Goal: Task Accomplishment & Management: Use online tool/utility

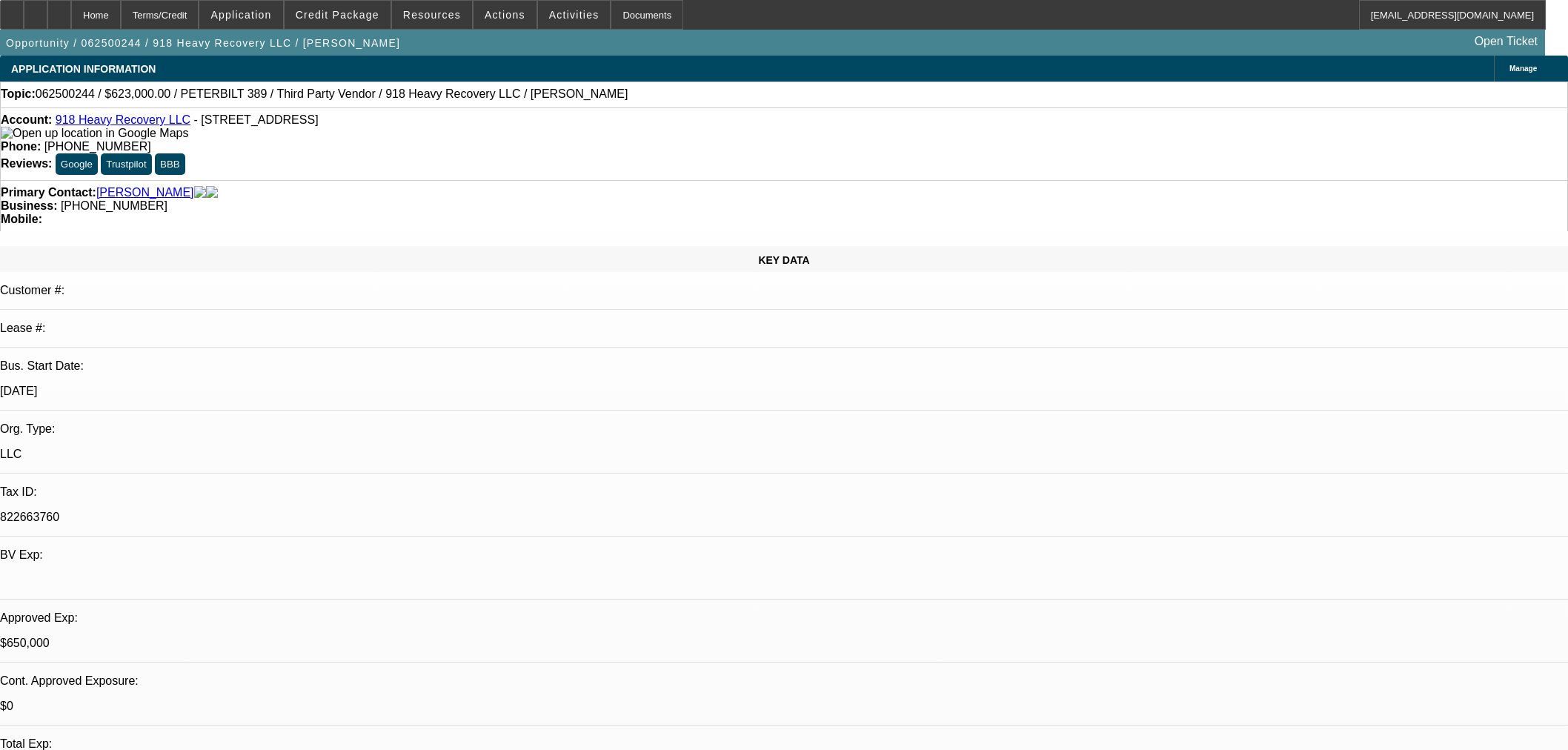
select select "0"
select select "2"
select select "0"
select select "6"
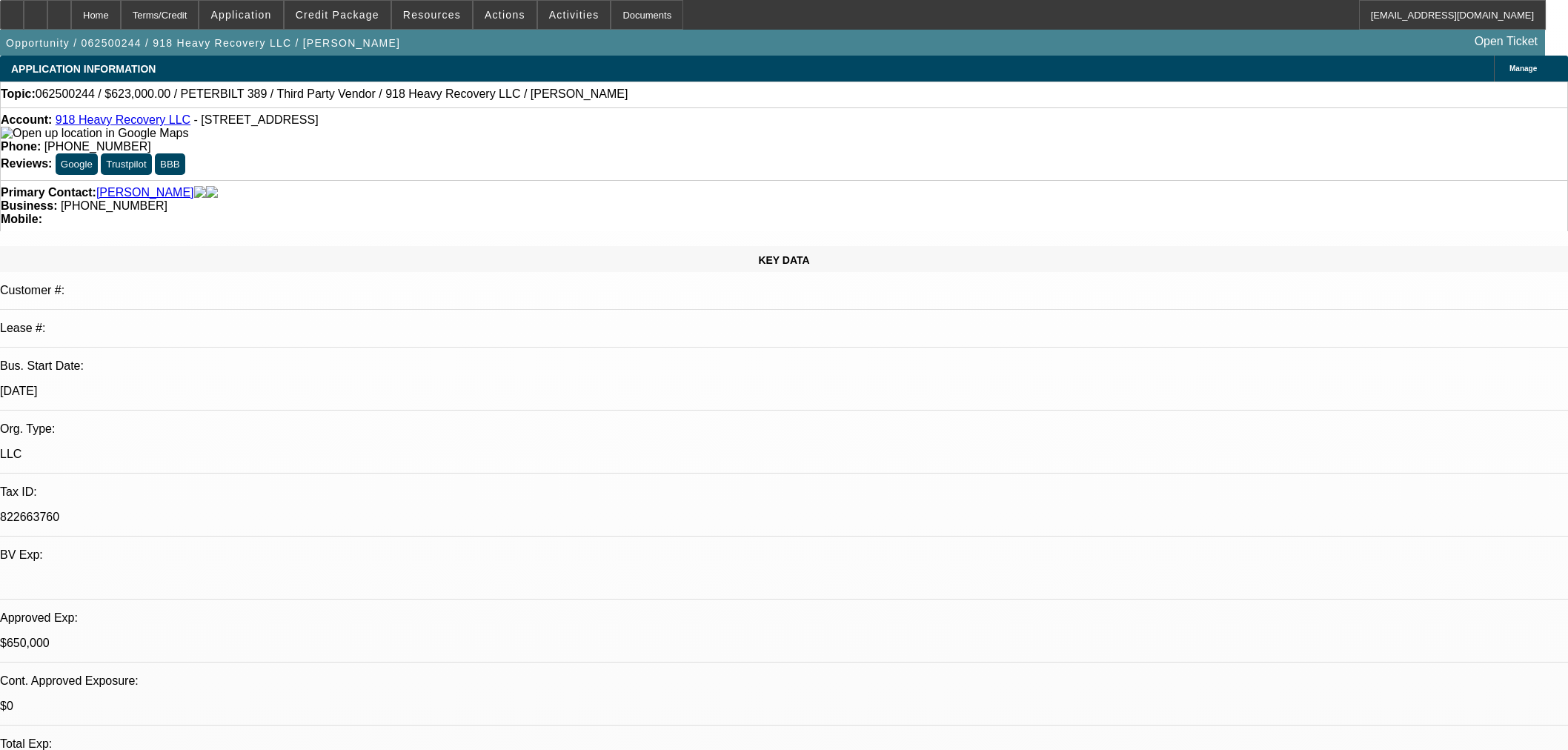
select select "0"
select select "2"
select select "0"
select select "6"
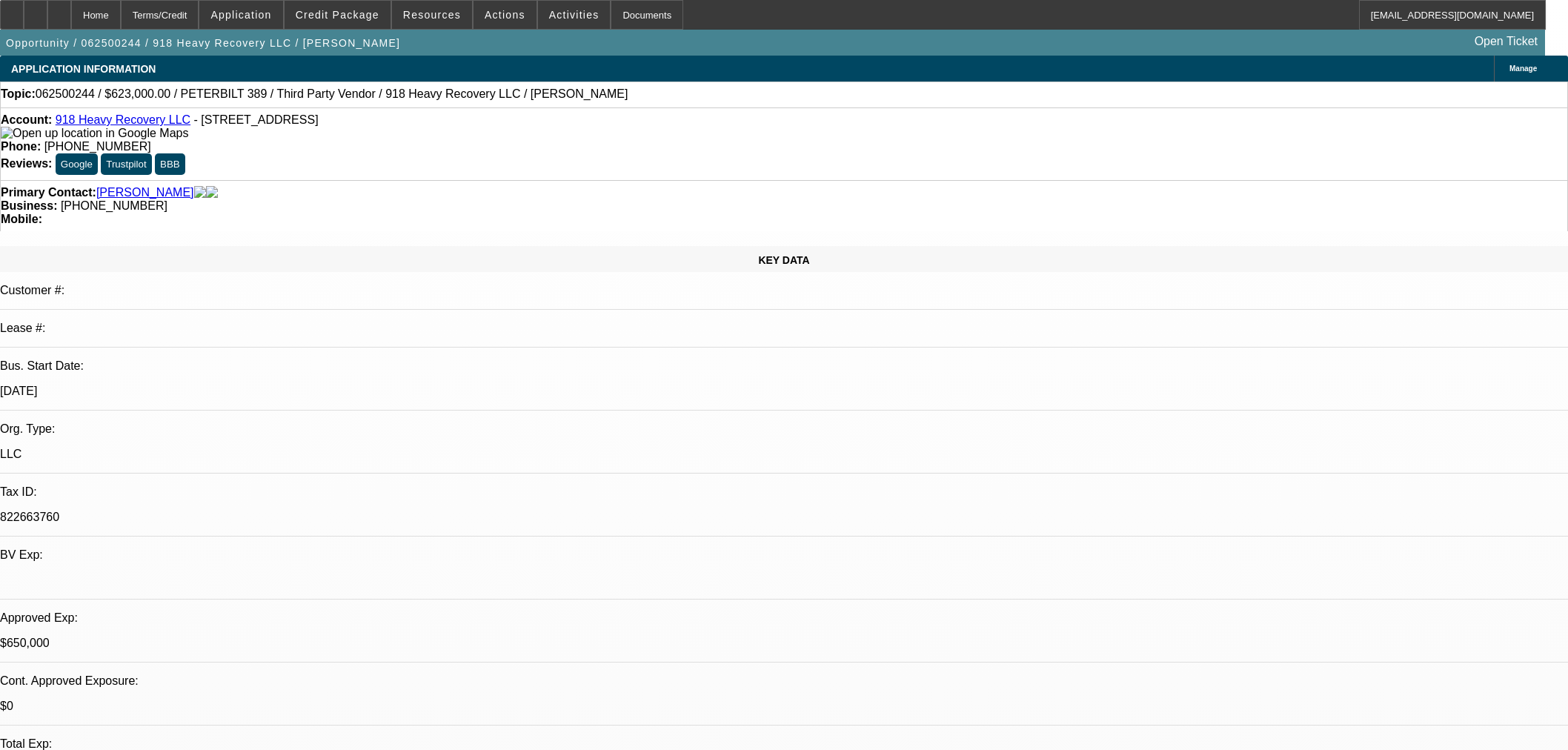
select select "0"
select select "2"
select select "0"
select select "6"
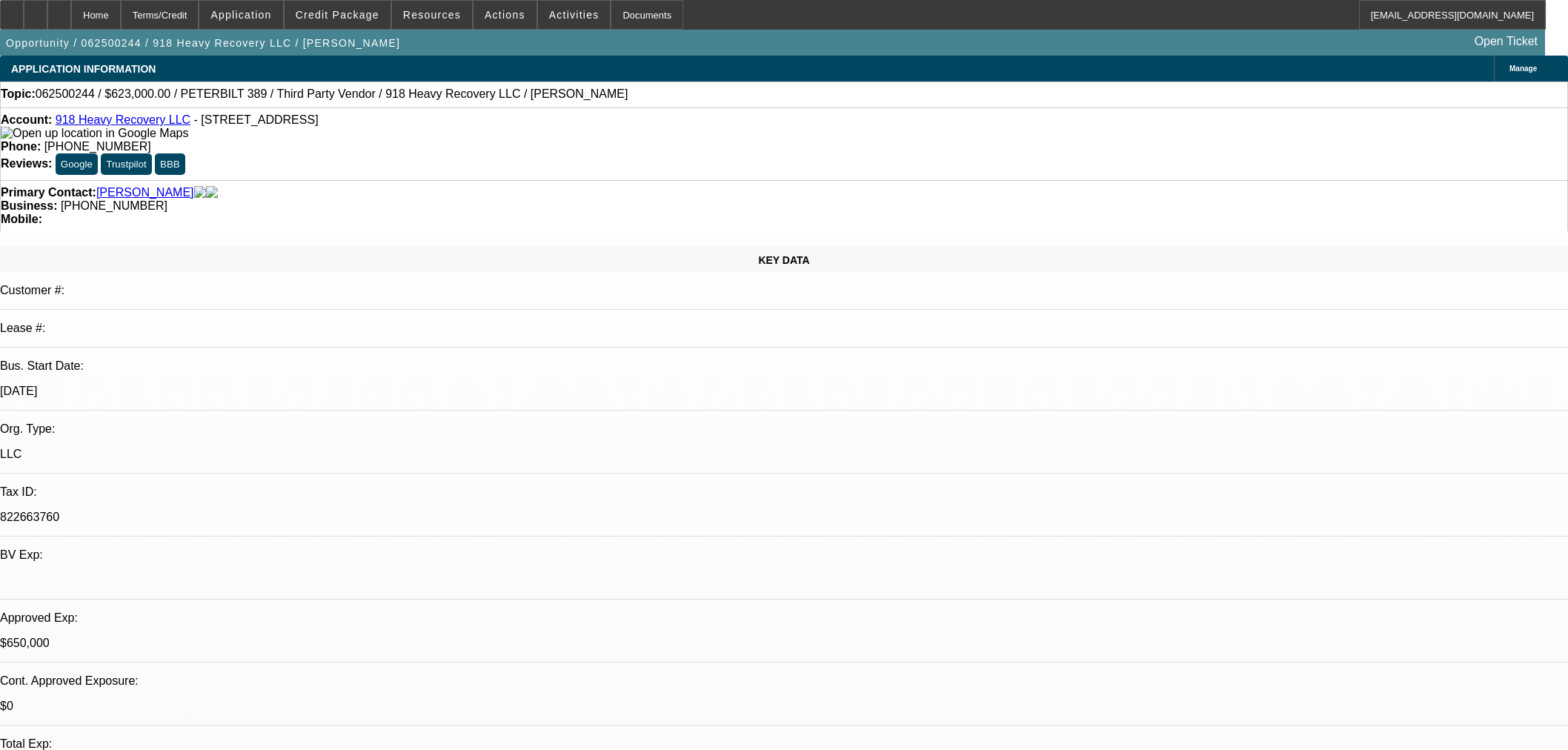
select select "0"
select select "2"
select select "0"
select select "6"
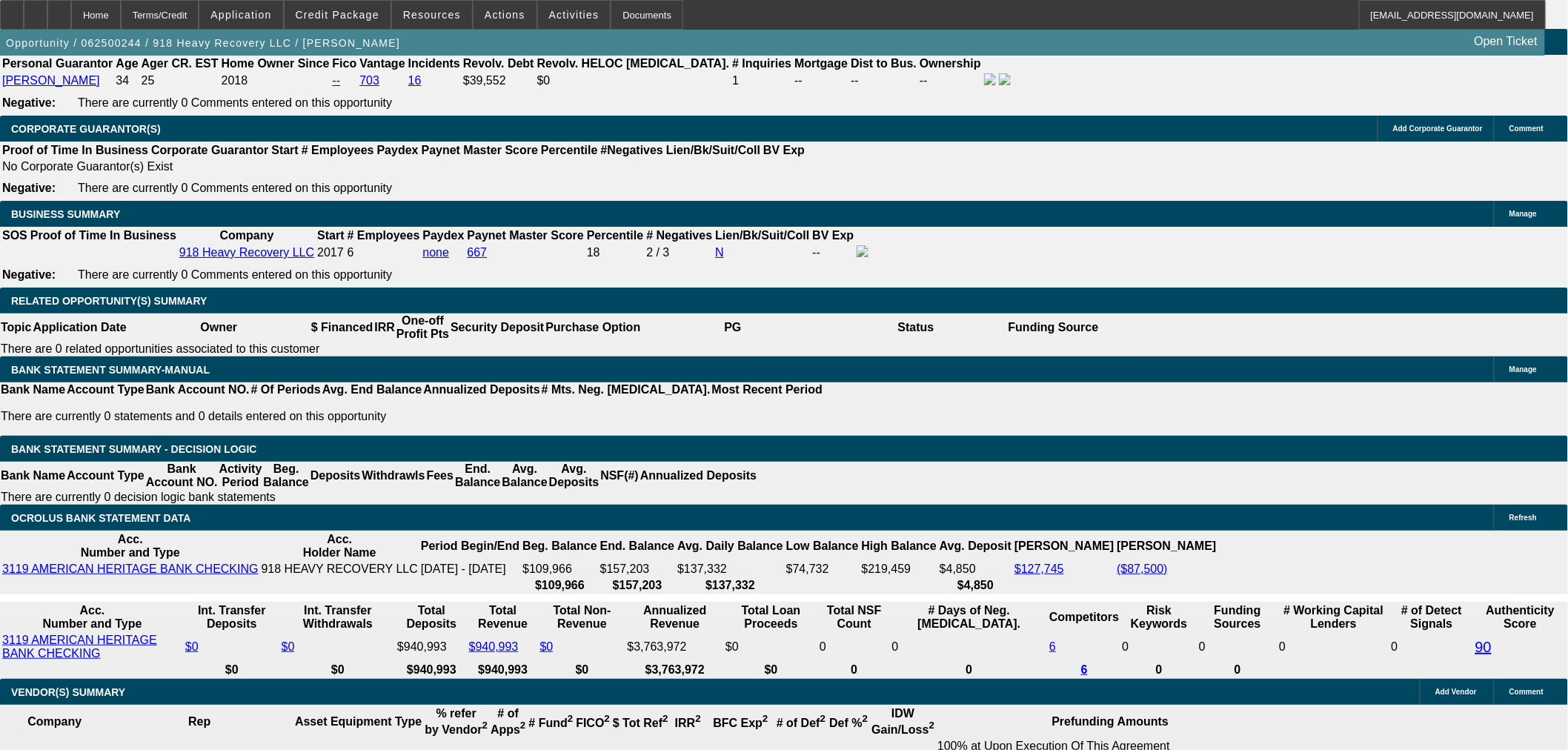
scroll to position [2090, 0]
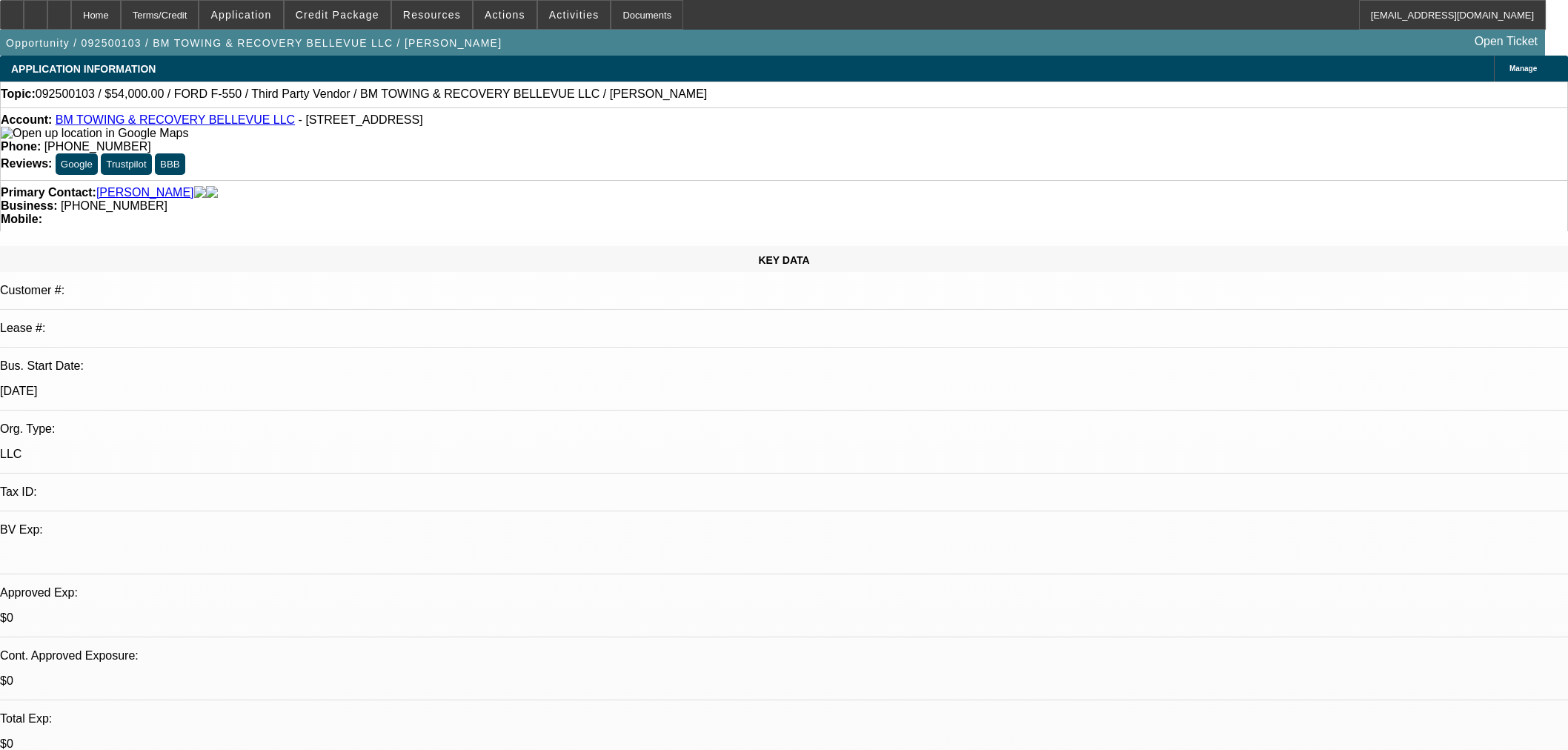
select select "0"
select select "2"
select select "0.1"
select select "4"
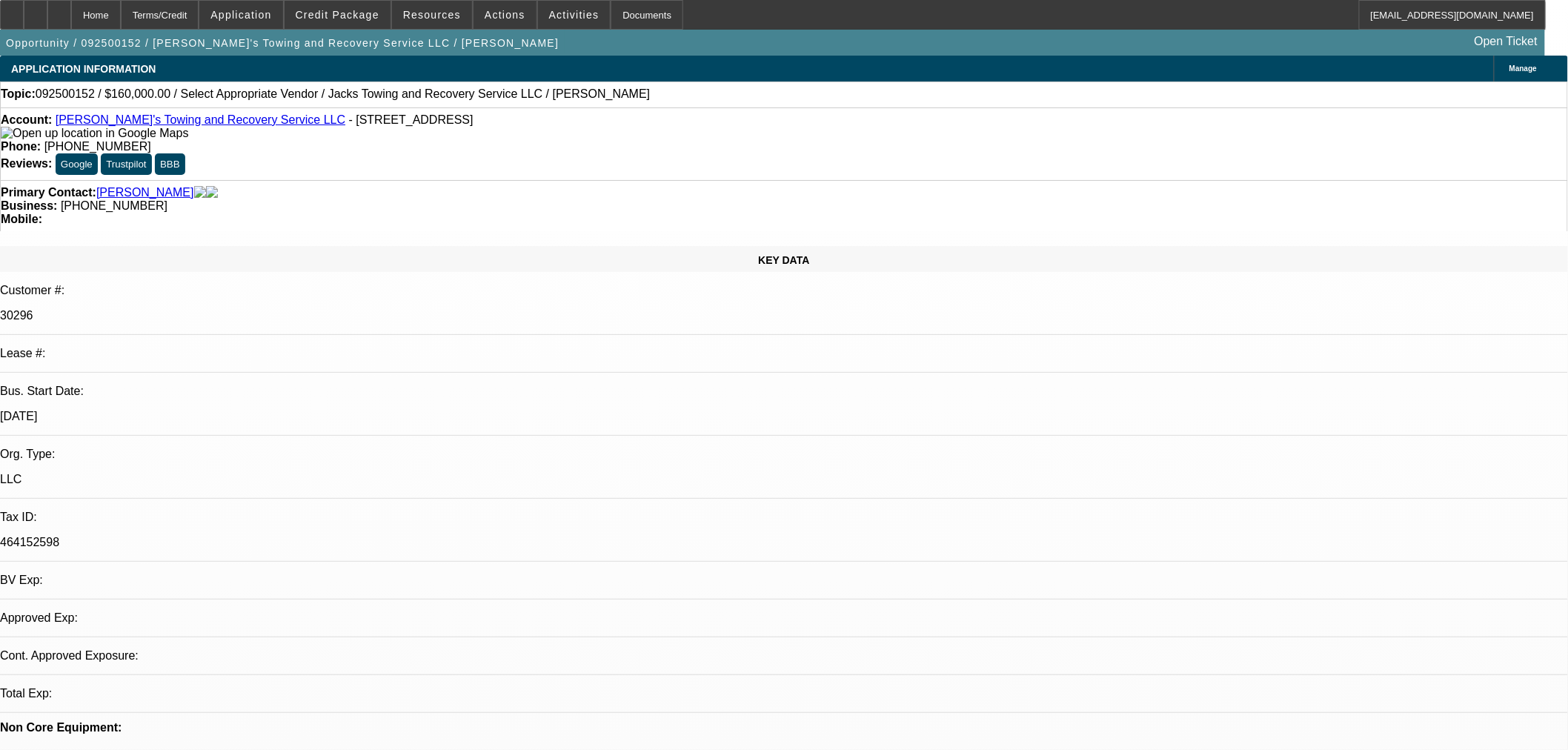
select select "0"
select select "2"
select select "0.1"
select select "4"
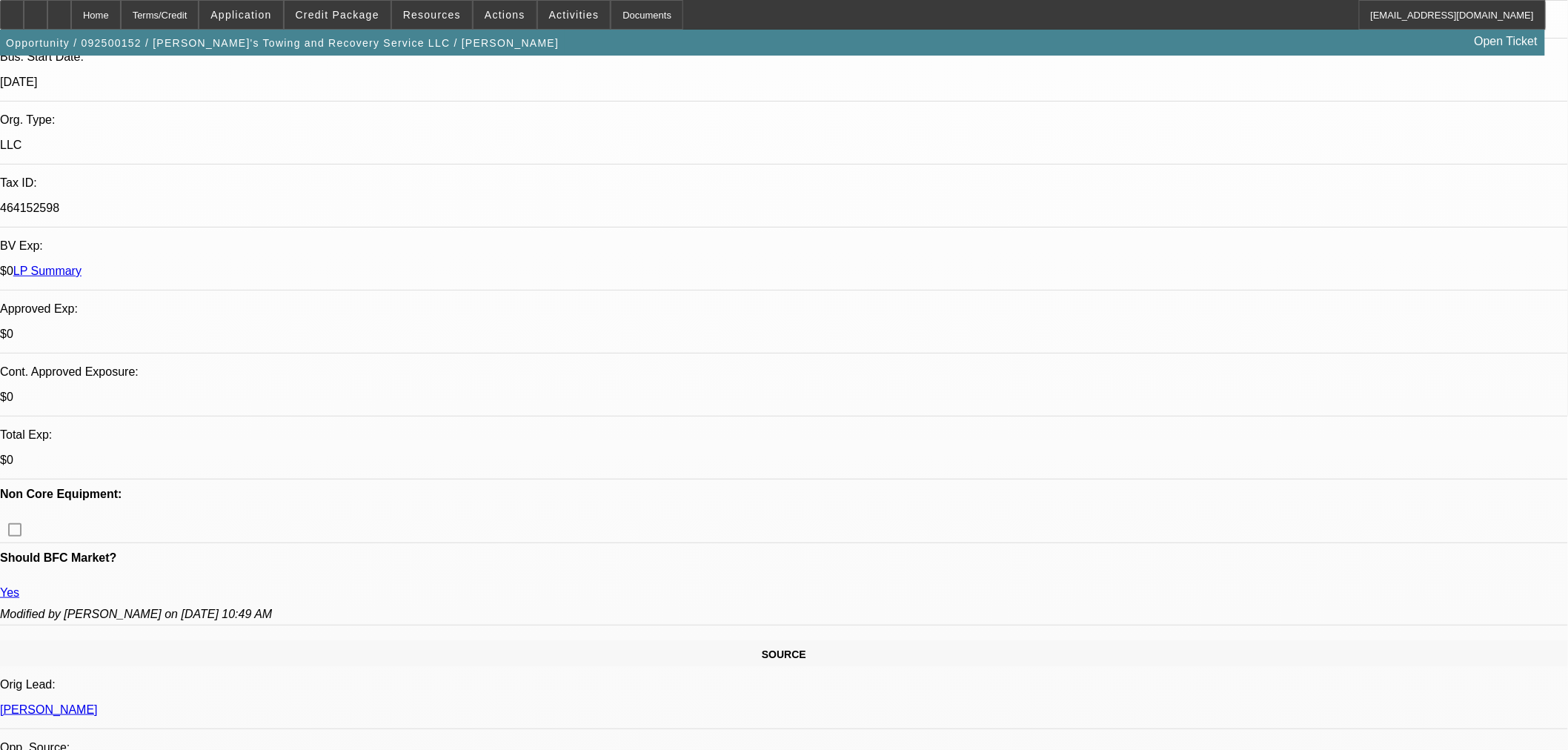
scroll to position [329, 0]
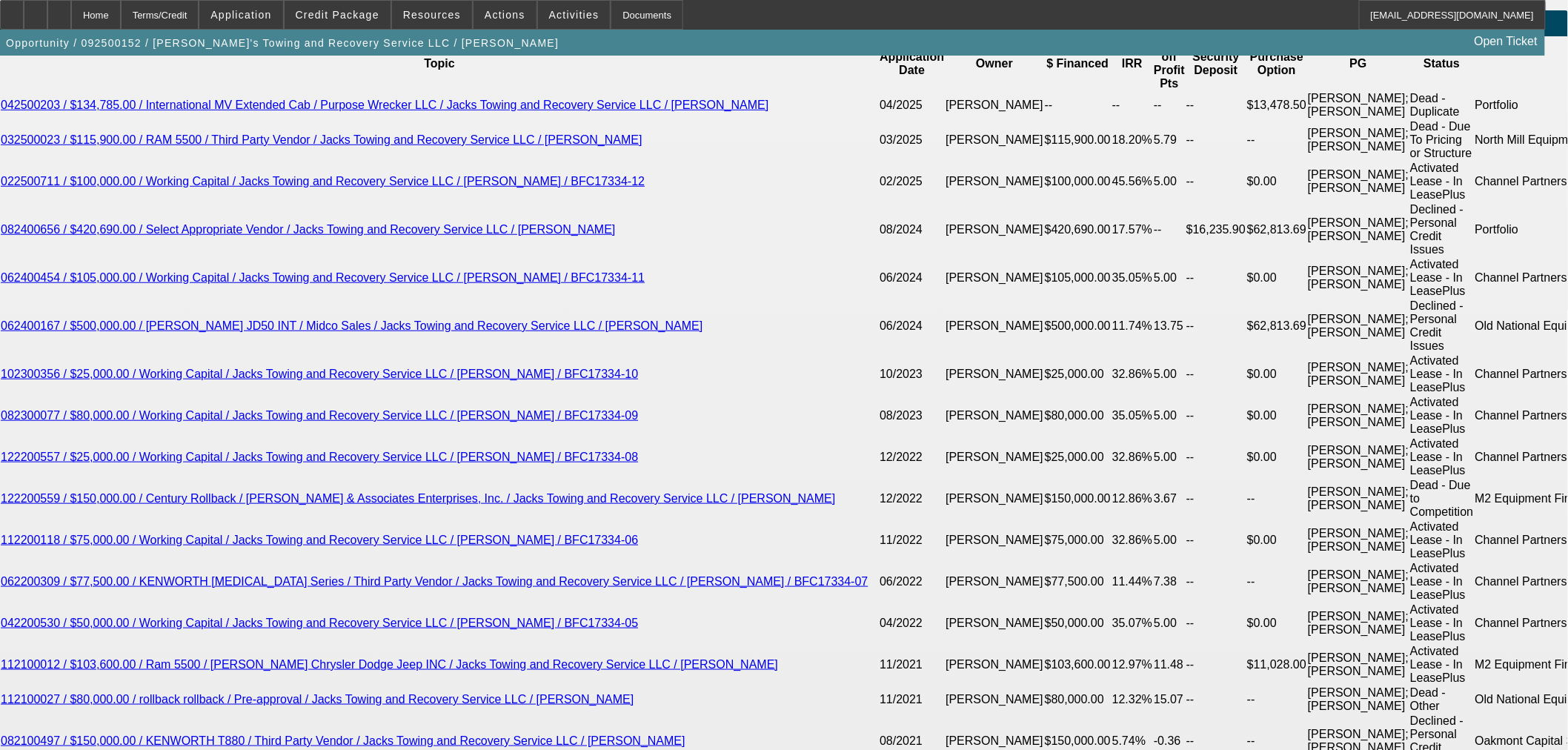
scroll to position [2633, 0]
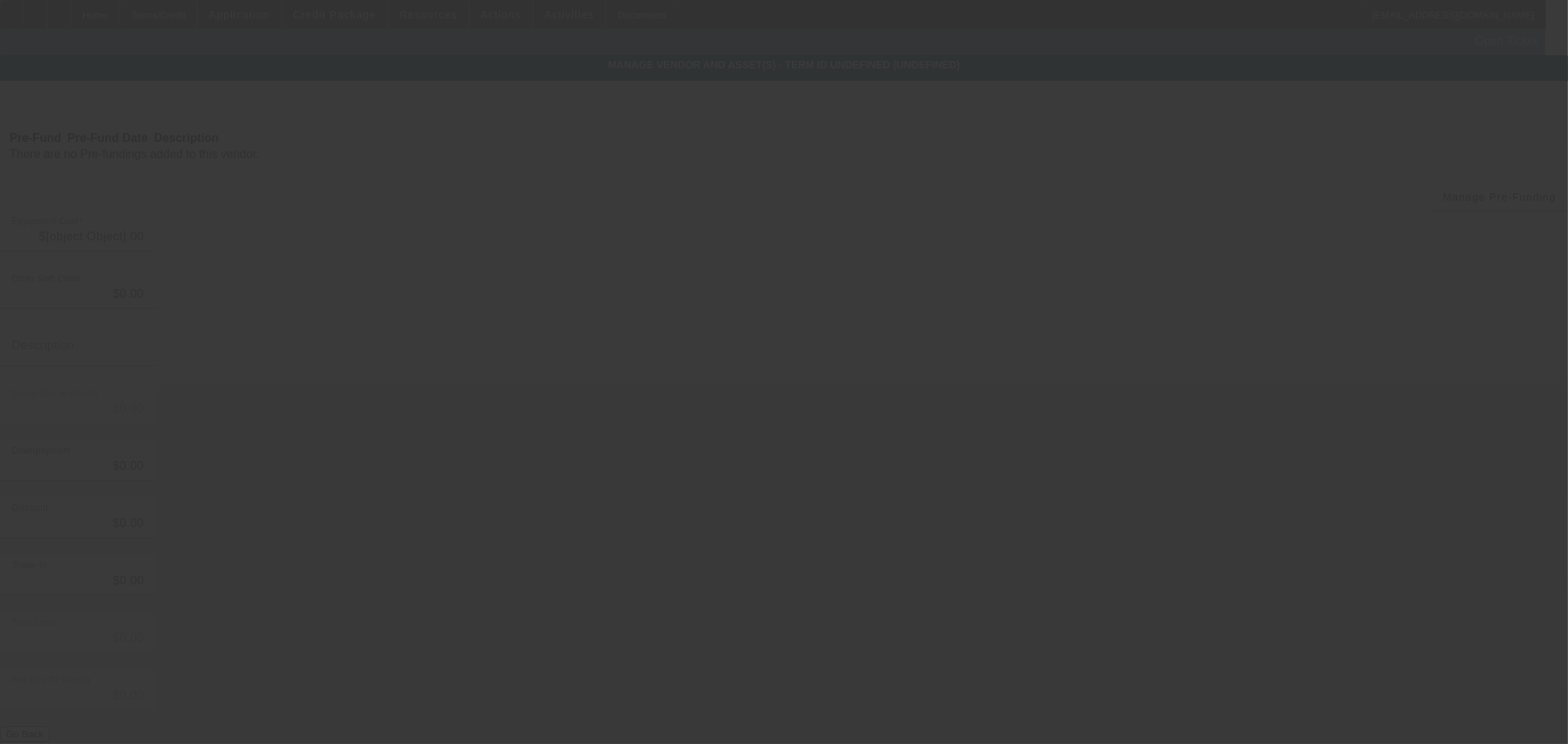
type input "$160,000.00"
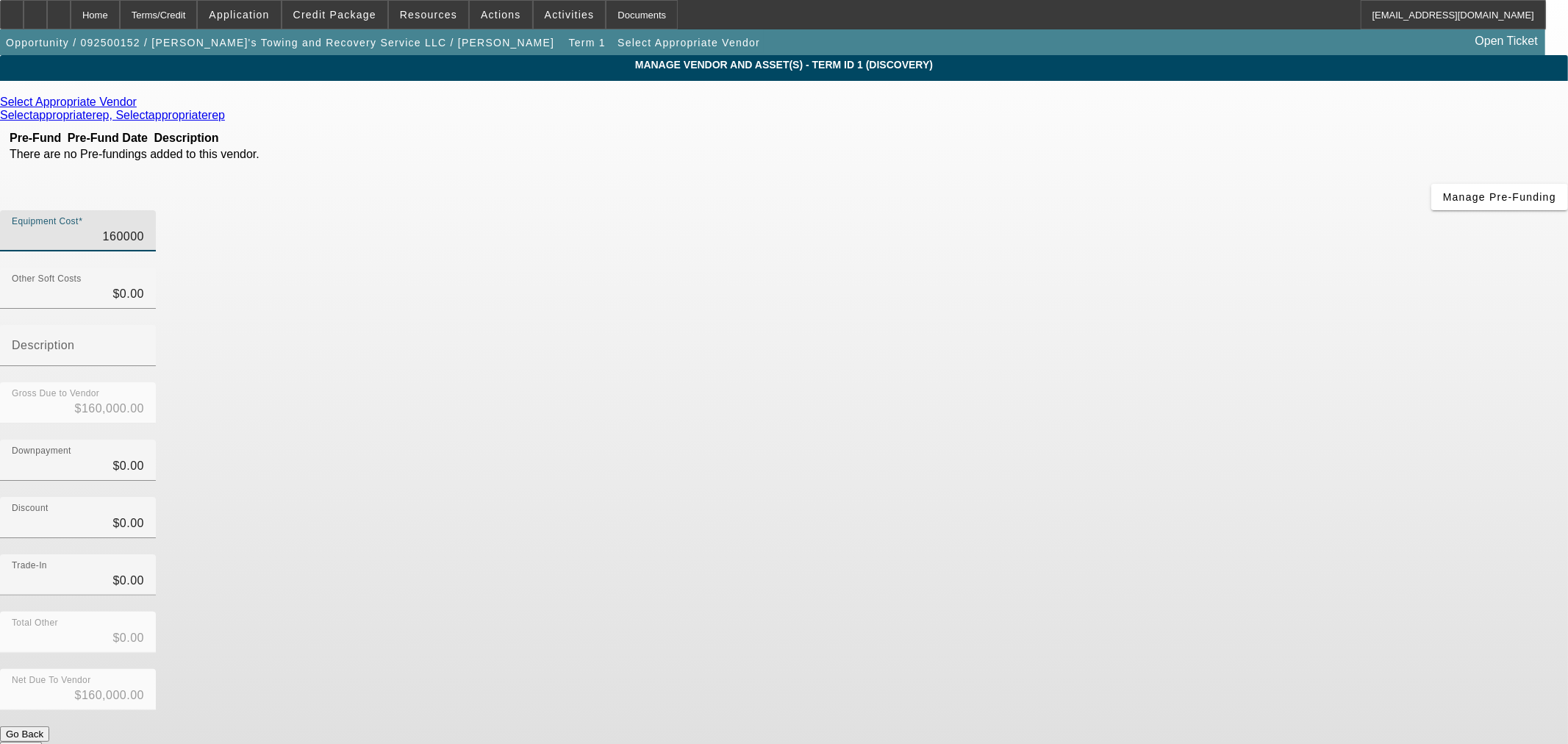
drag, startPoint x: 892, startPoint y: 123, endPoint x: 1078, endPoint y: 108, distance: 186.6
click at [1078, 210] on div "Equipment Cost 160000" at bounding box center [784, 238] width 1568 height 57
type input "1"
type input "$1.00"
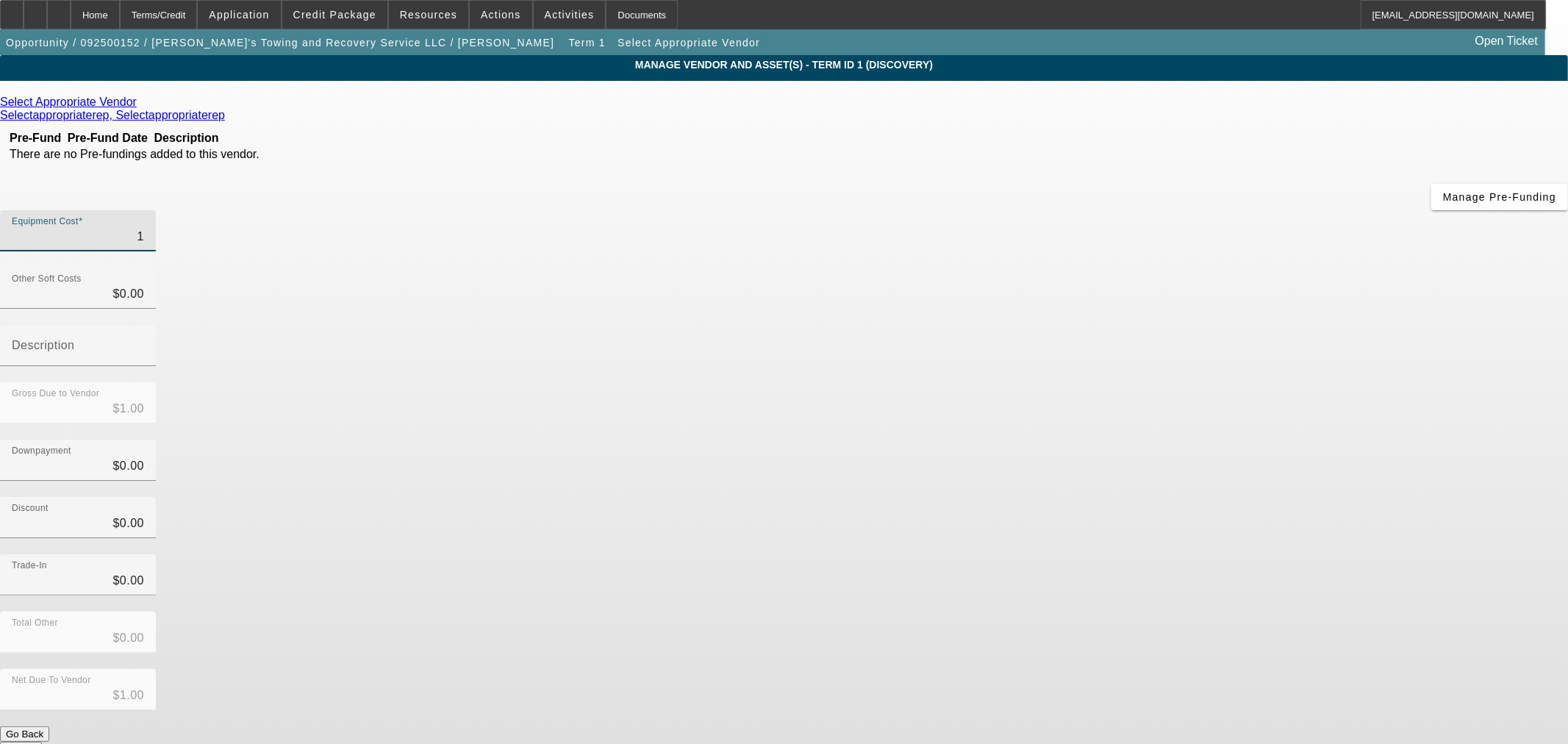
type input "15"
type input "$15.00"
type input "150"
type input "$150.00"
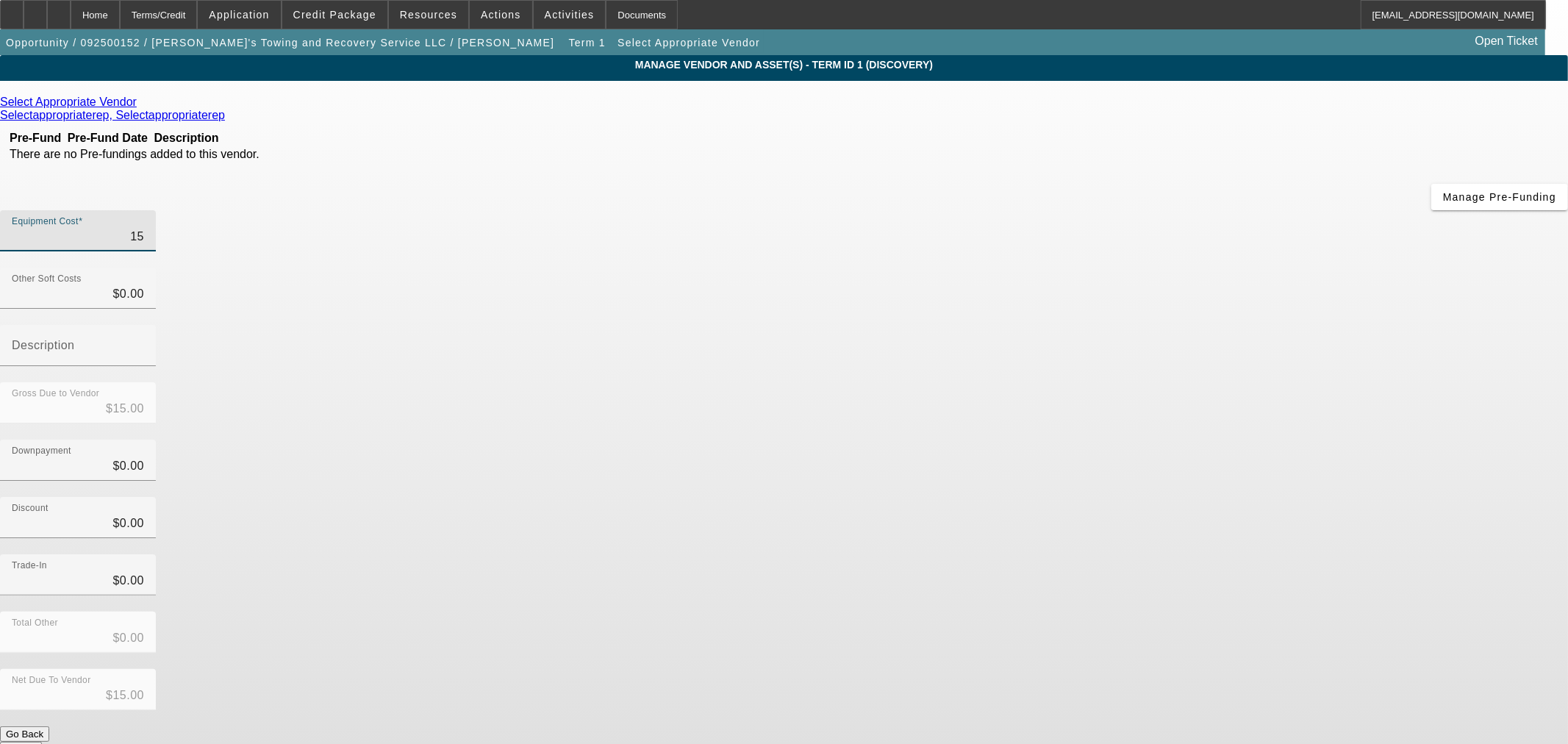
type input "$150.00"
type input "1500"
type input "$1,500.00"
type input "15000"
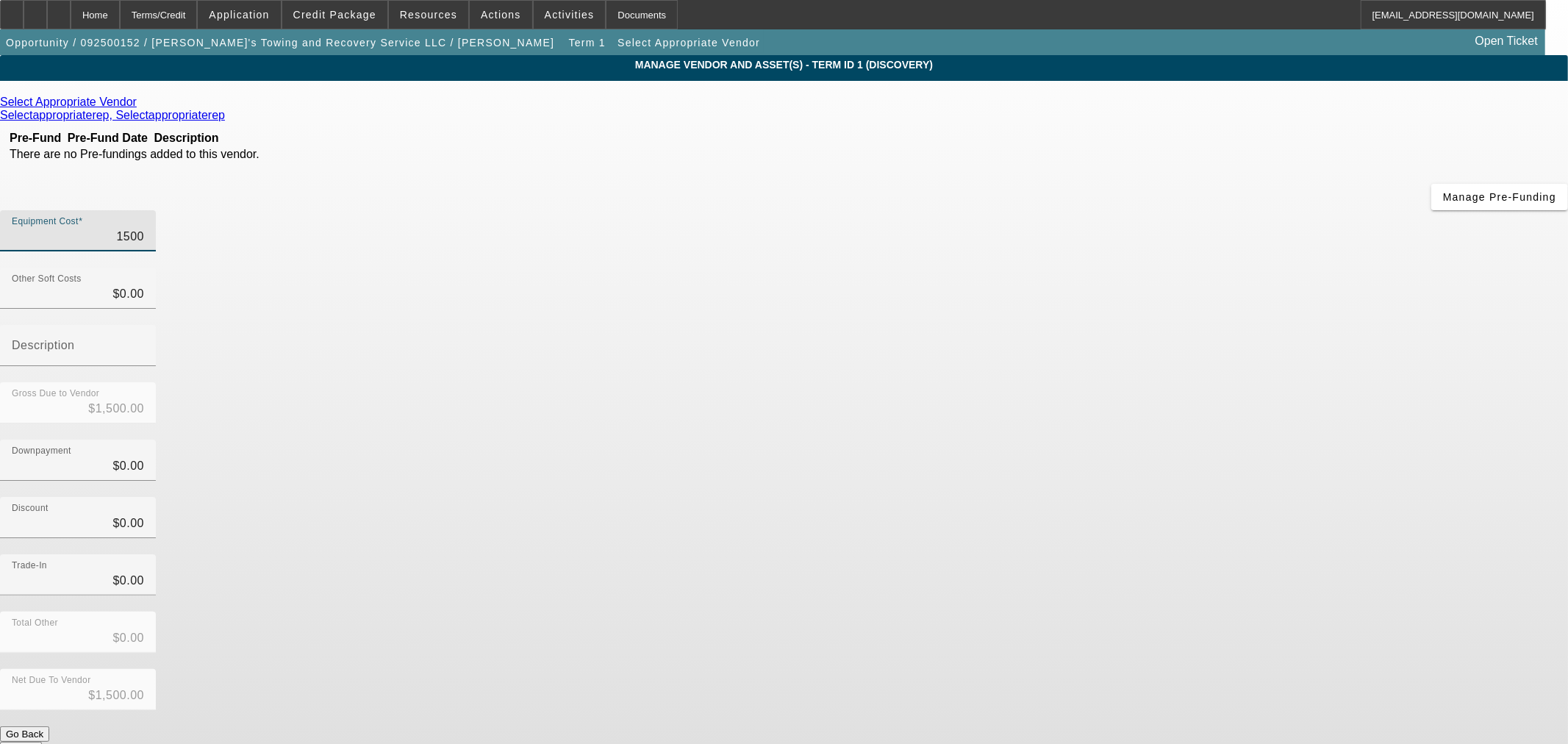
type input "$15,000.00"
type input "150000"
type input "$150,000.00"
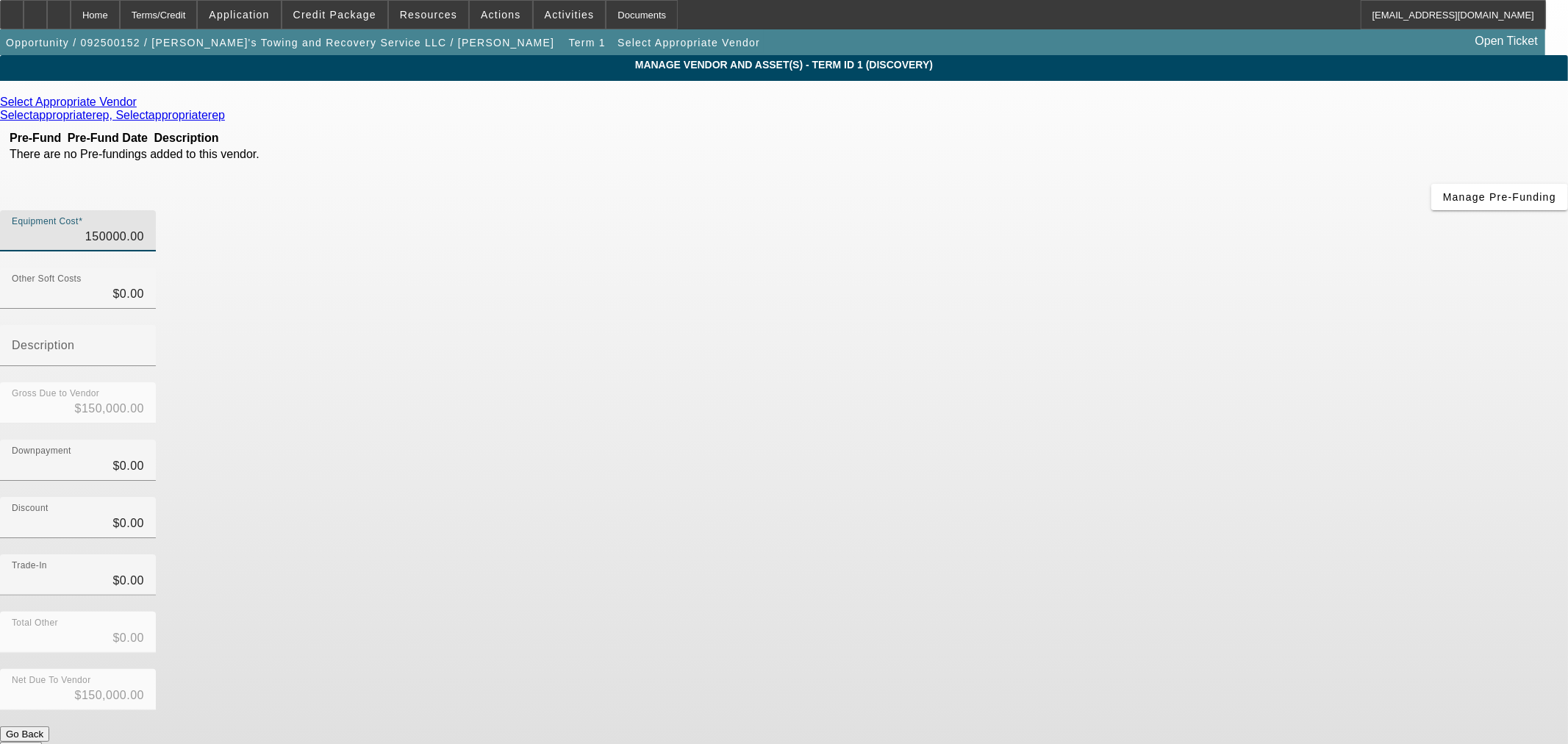
type input "$150,000.00"
click at [1038, 497] on div "Discount $0.00" at bounding box center [784, 525] width 1568 height 57
click at [141, 103] on icon at bounding box center [141, 101] width 0 height 13
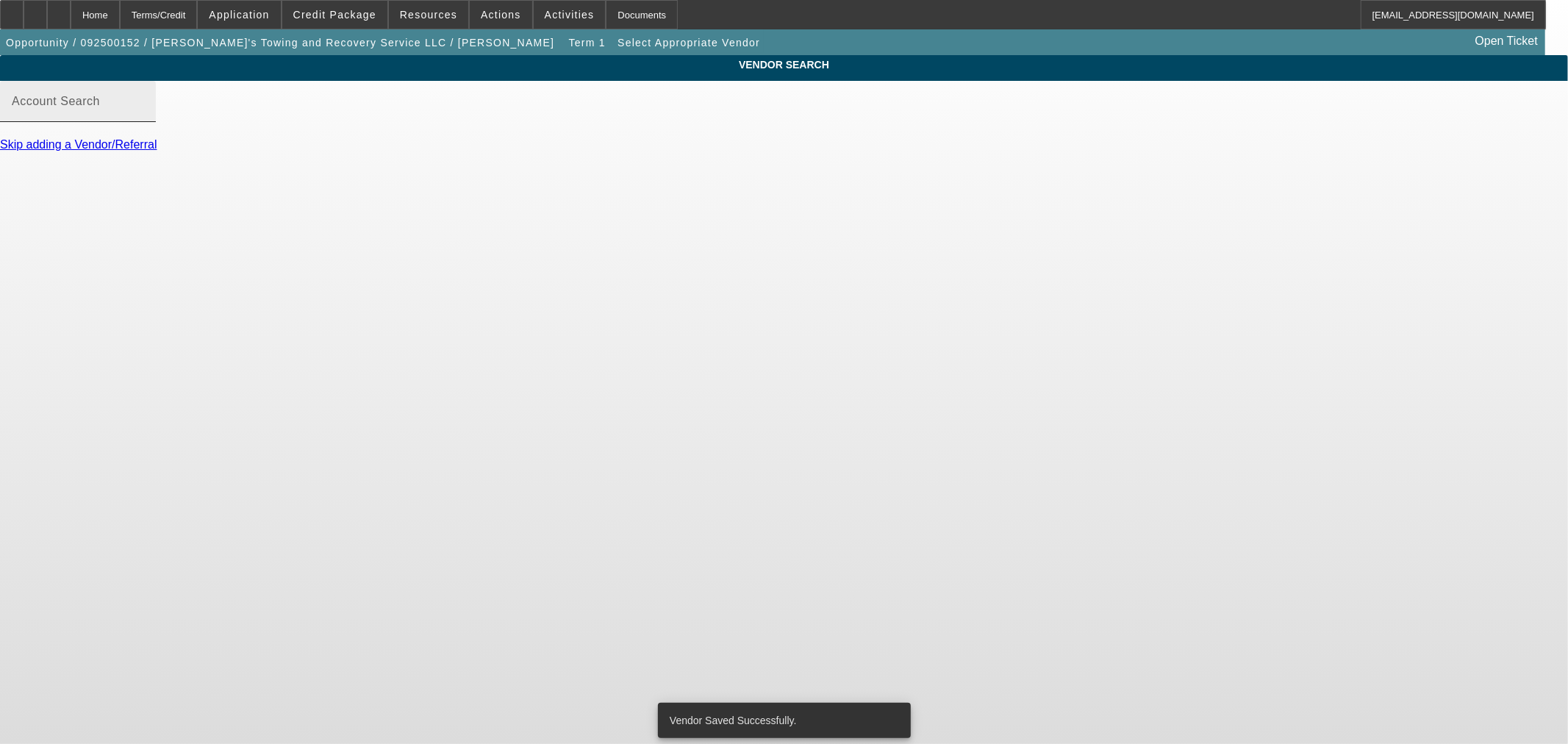
click at [144, 110] on div "Account Search" at bounding box center [78, 101] width 132 height 41
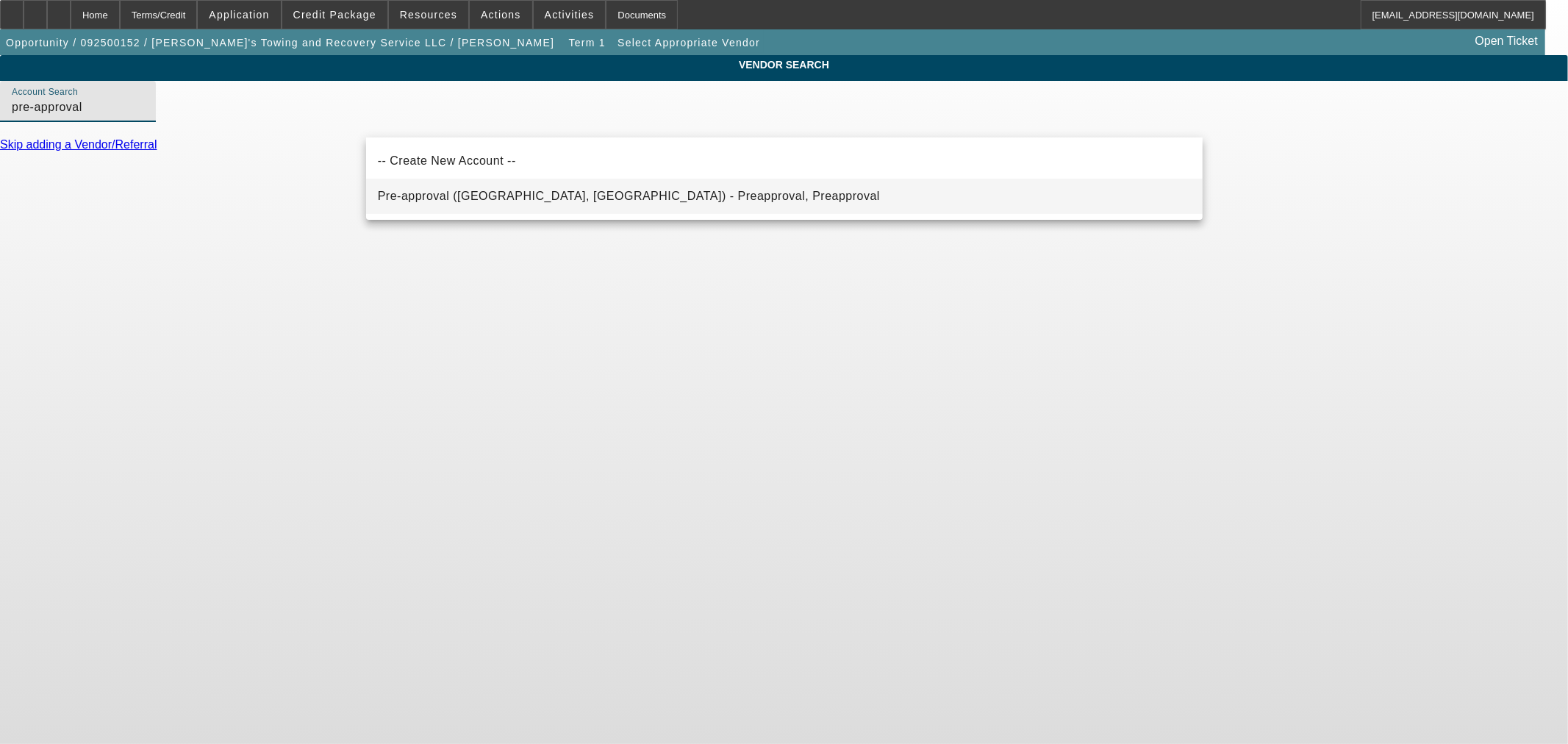
click at [480, 196] on span "Pre-approval (Northbrook, IL) - Preapproval, Preapproval" at bounding box center [629, 196] width 502 height 13
type input "Pre-approval (Northbrook, IL) - Preapproval, Preapproval"
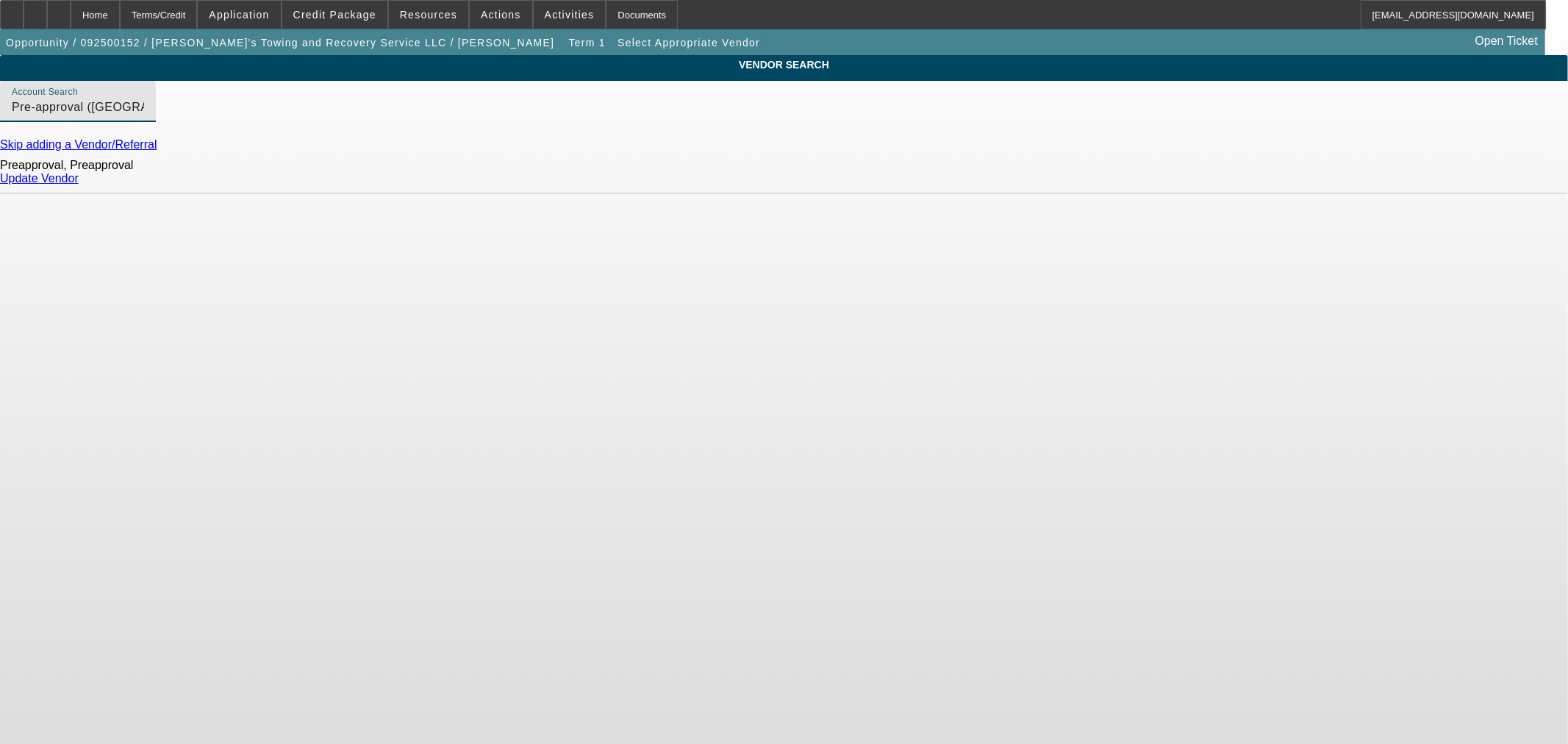
click at [79, 185] on link "Update Vendor" at bounding box center [39, 178] width 79 height 13
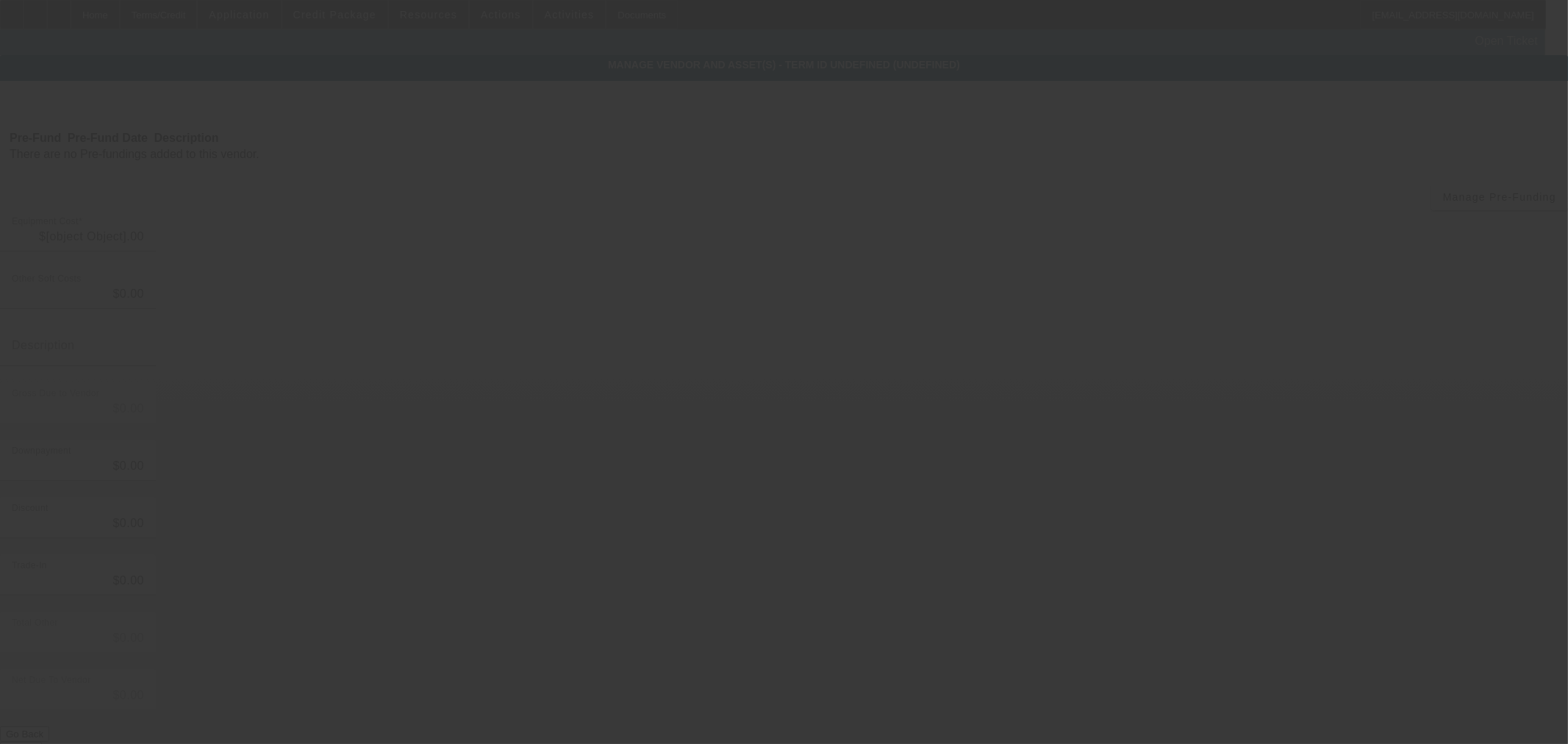
type input "$150,000.00"
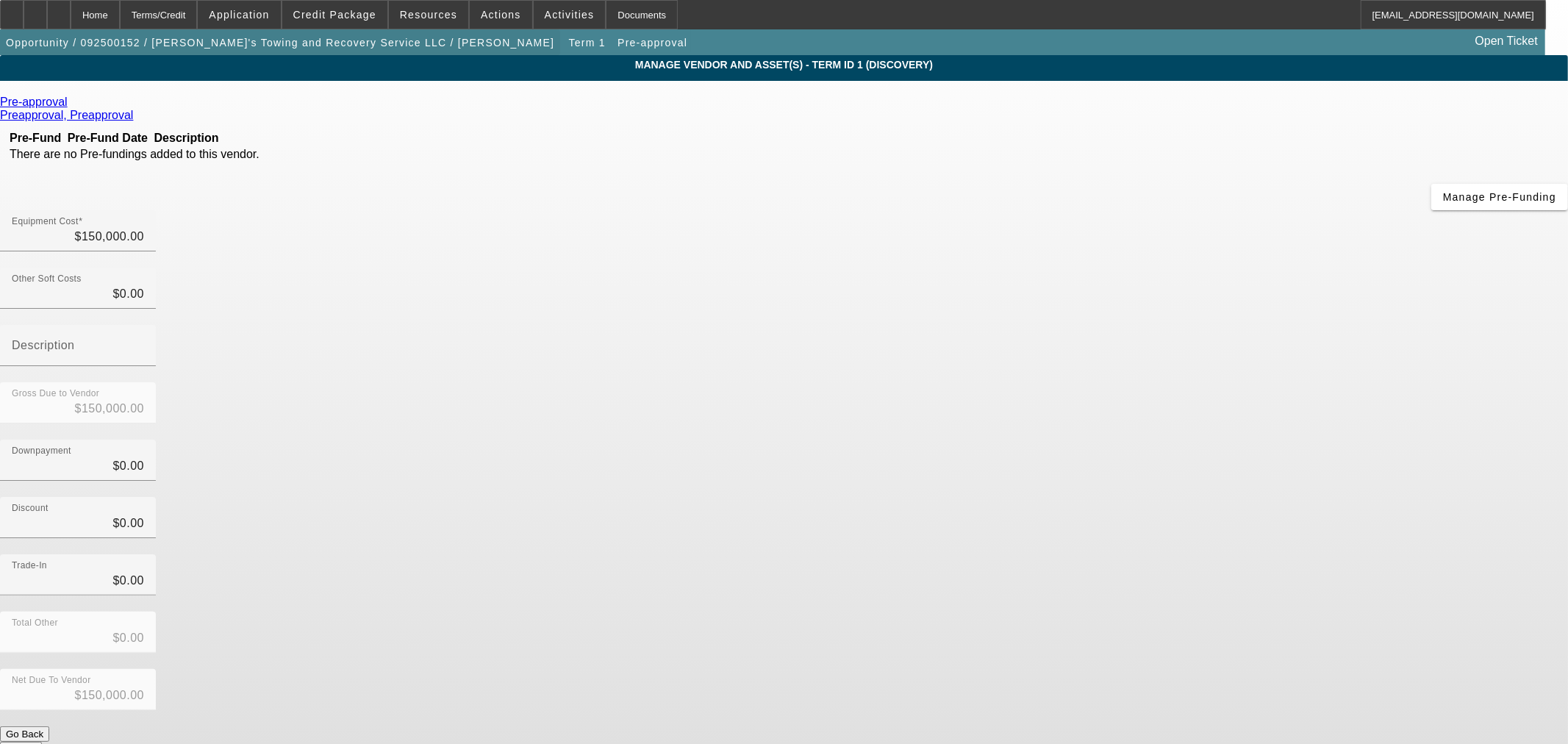
drag, startPoint x: 137, startPoint y: 18, endPoint x: 122, endPoint y: 49, distance: 34.4
click at [120, 18] on div "Home" at bounding box center [95, 15] width 49 height 30
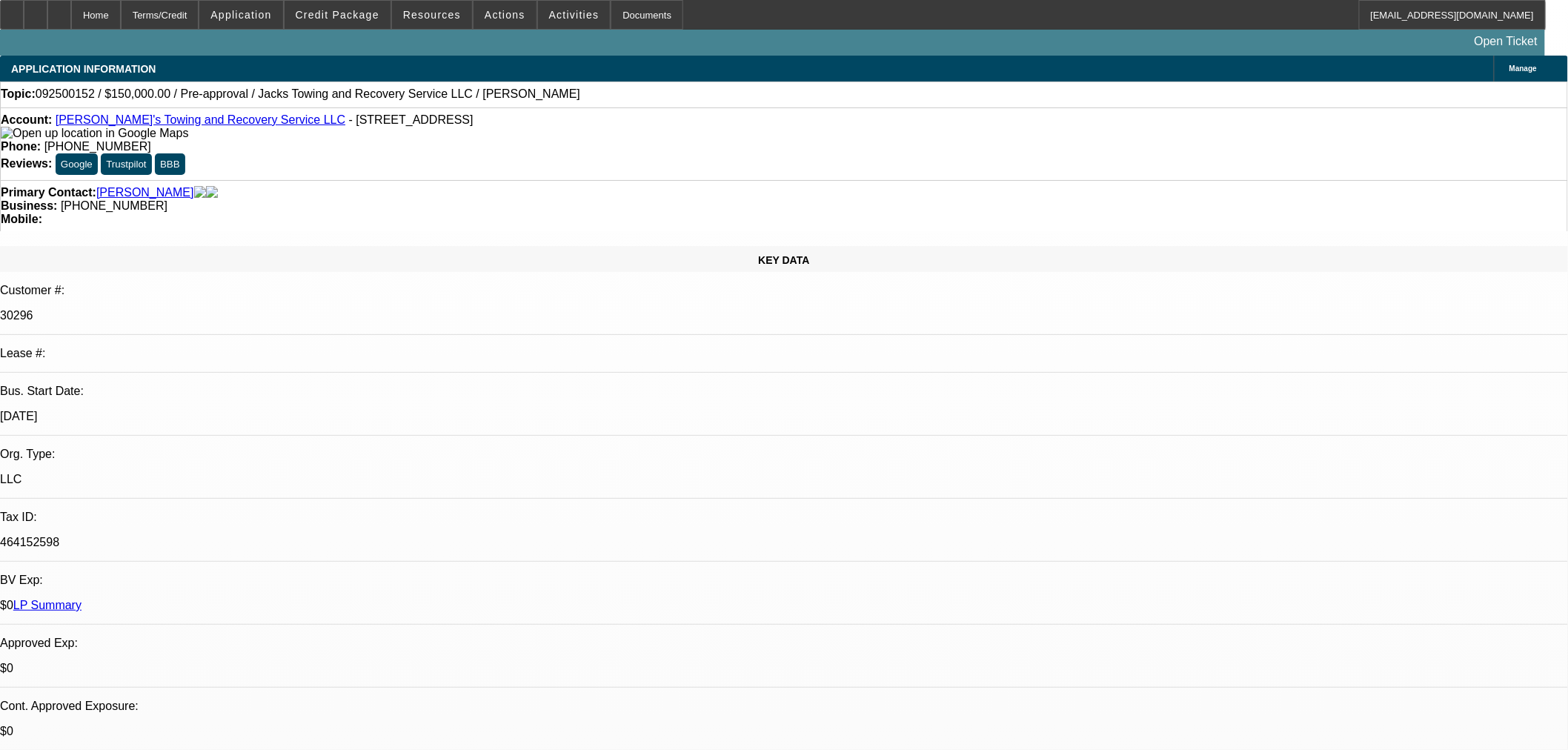
select select "0"
select select "2"
select select "0.1"
select select "4"
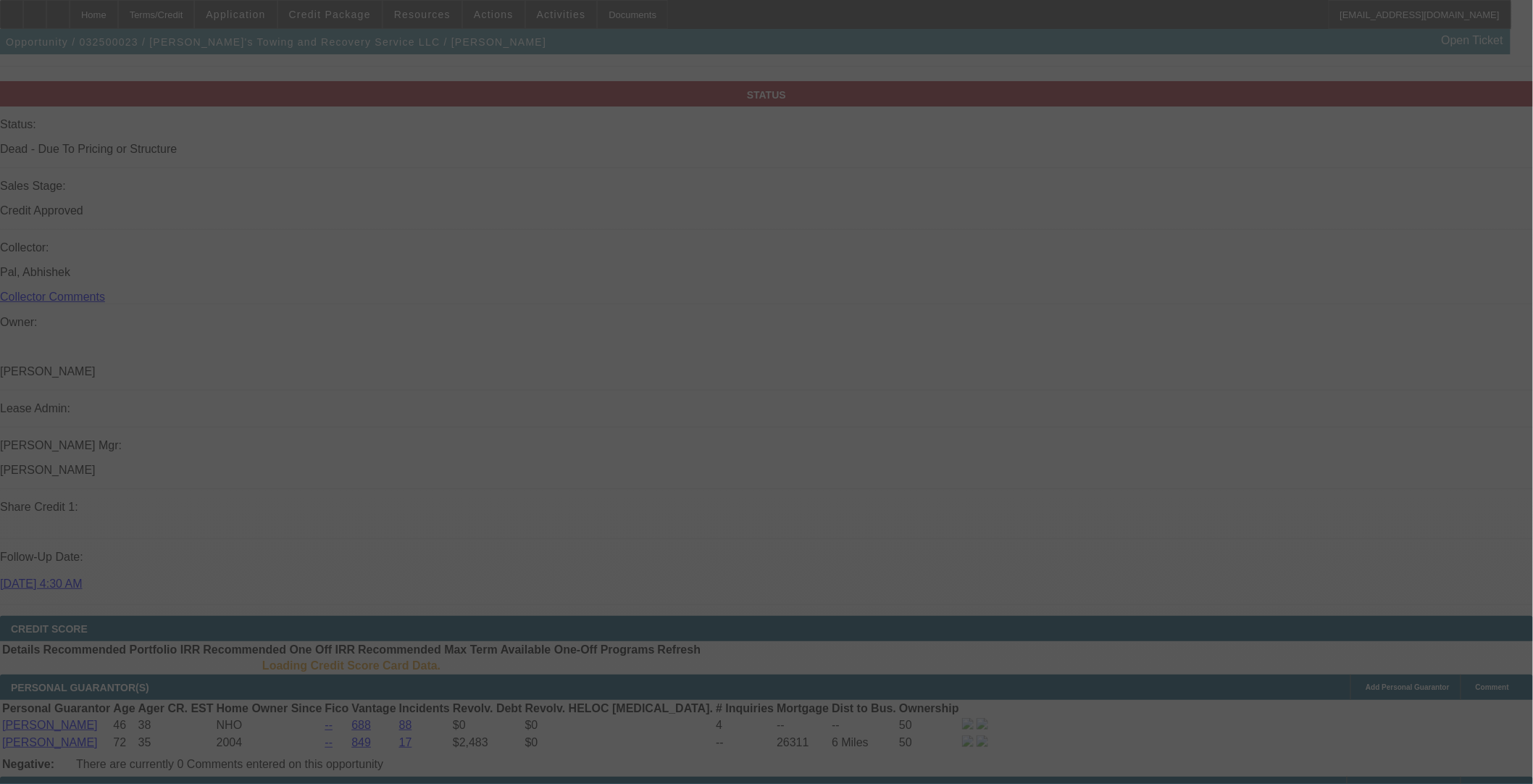
scroll to position [1532, 0]
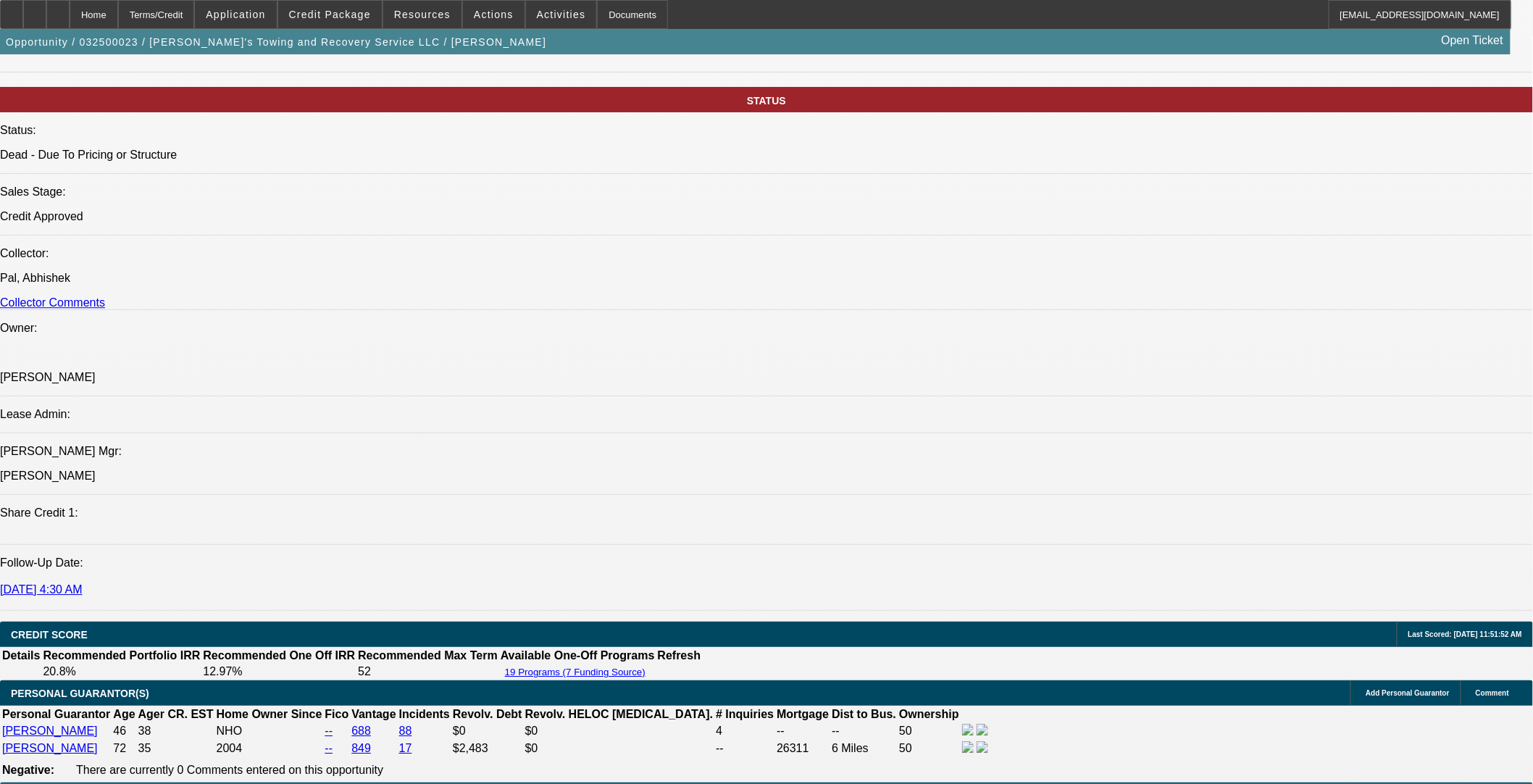
select select "0"
select select "3"
select select "0"
select select "6"
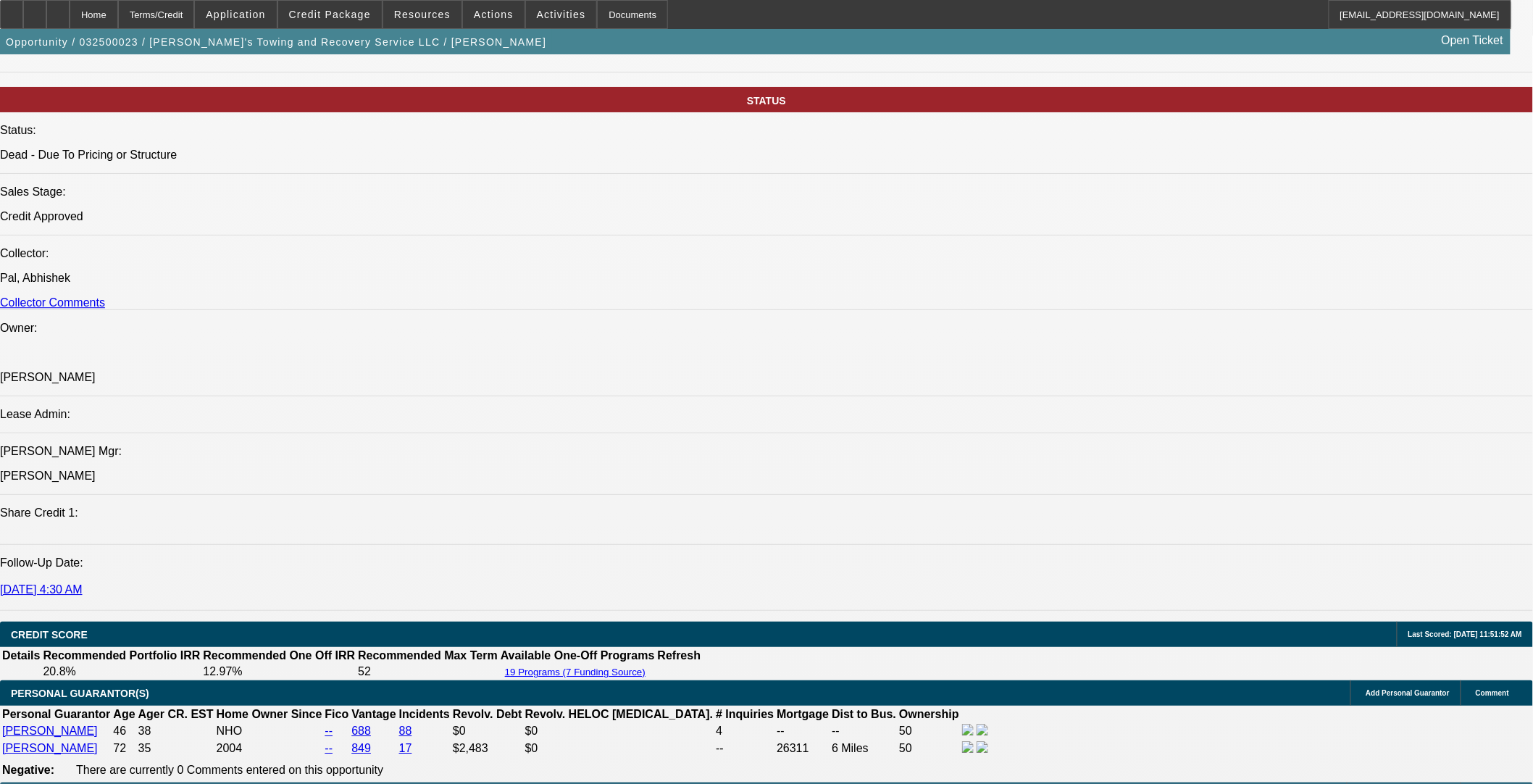
select select "0"
select select "3"
select select "0"
select select "6"
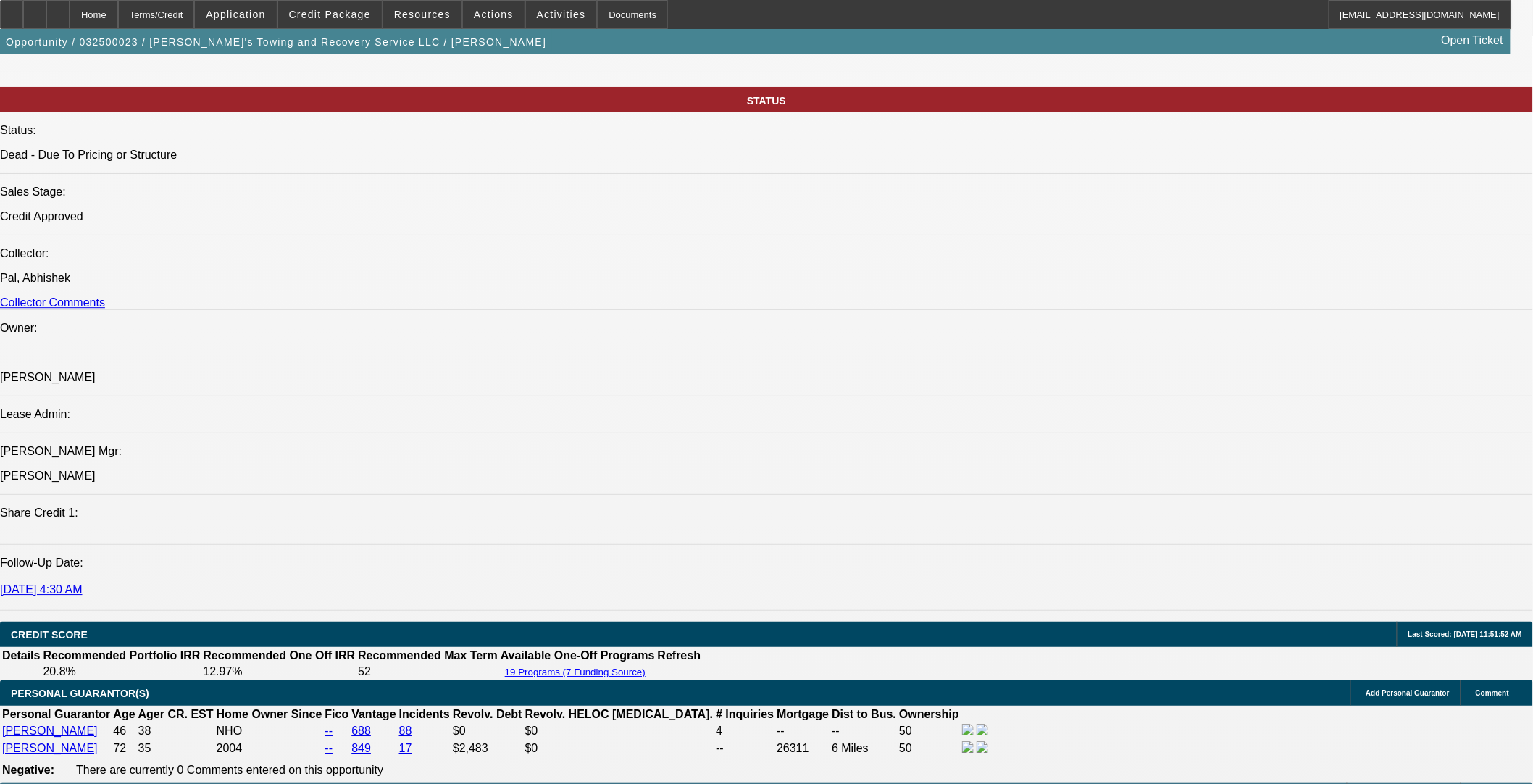
select select "0"
select select "3"
select select "0"
select select "6"
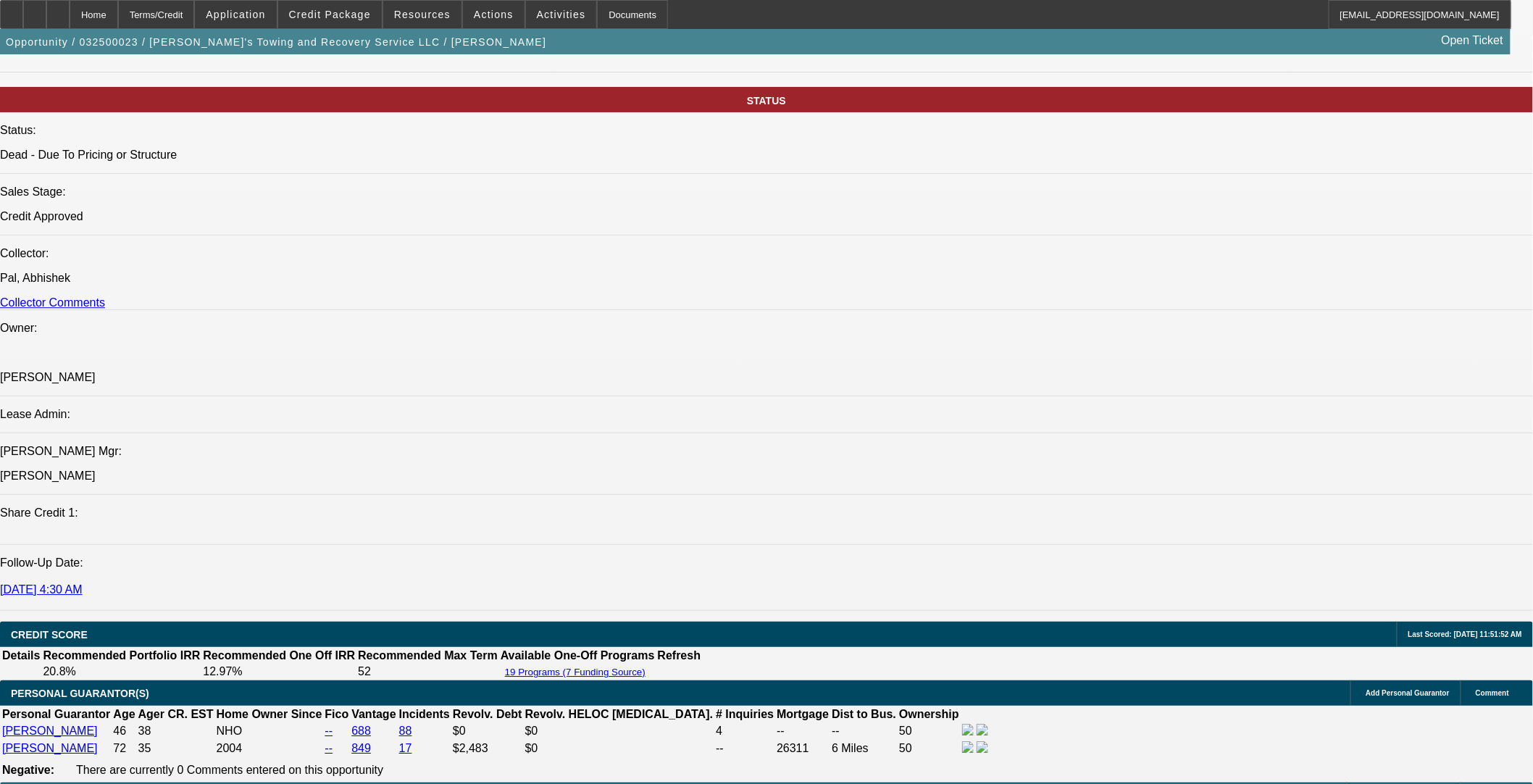
select select "0"
select select "3"
select select "0"
select select "6"
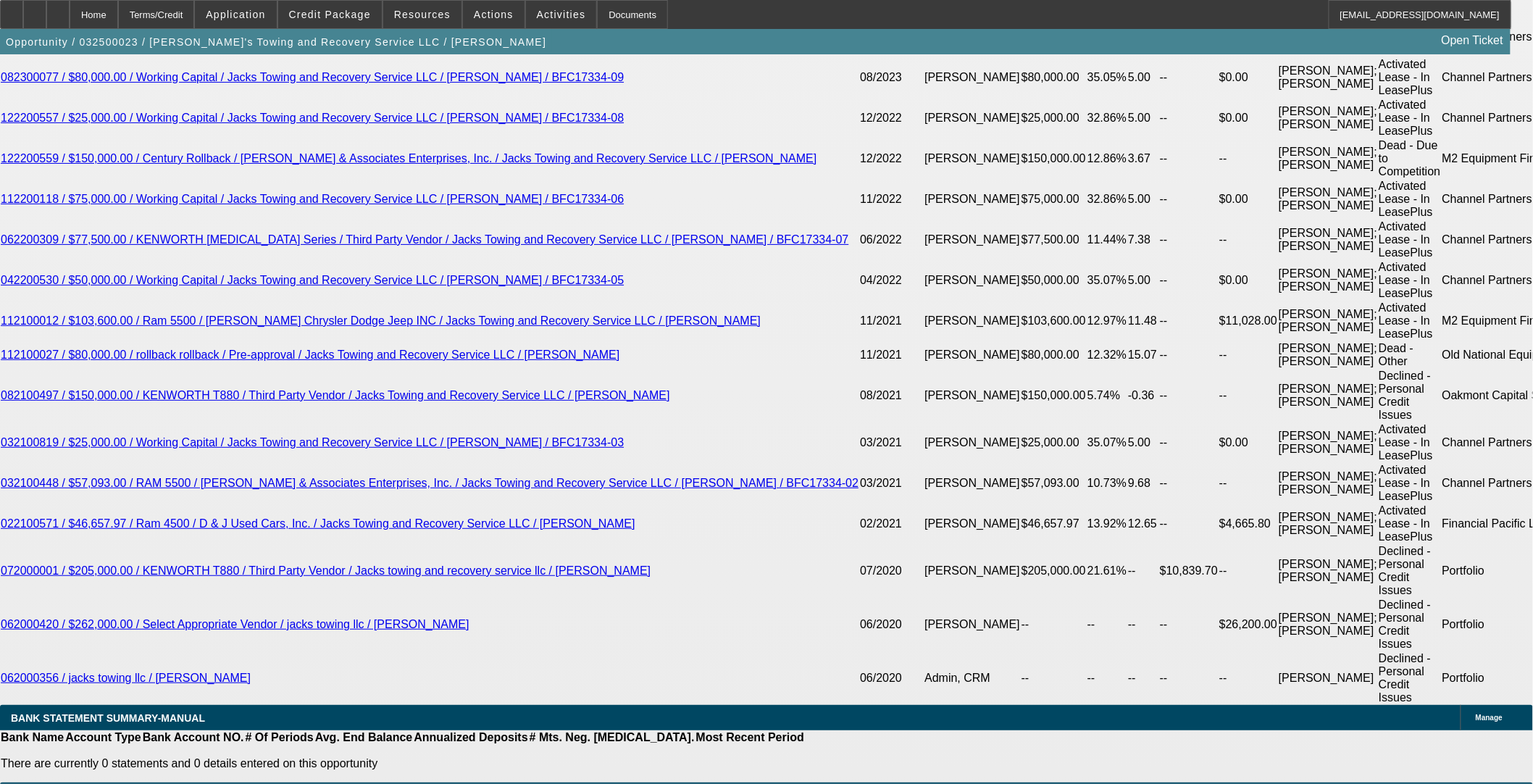
scroll to position [2659, 0]
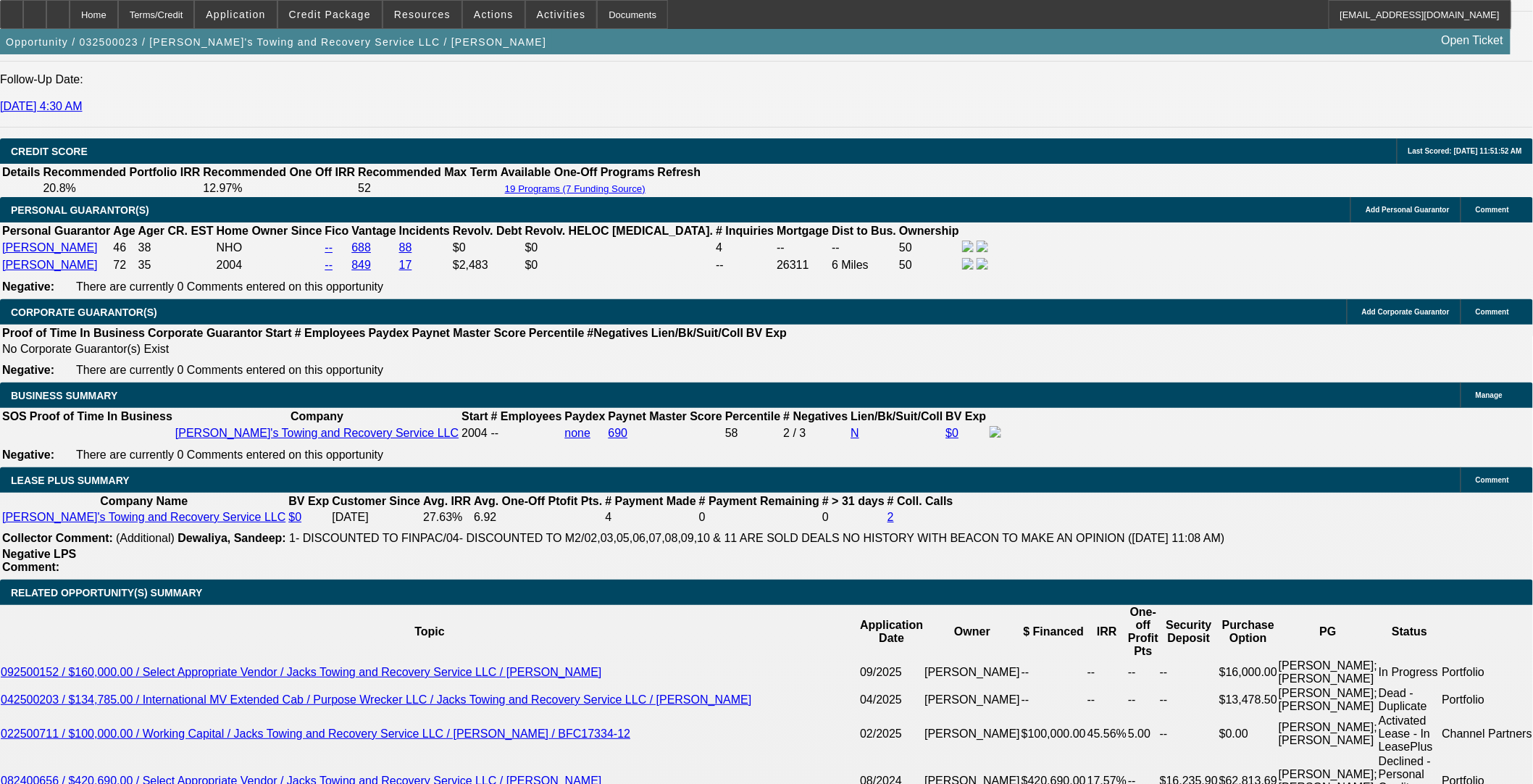
select select "0"
select select "3"
select select "0"
select select "6"
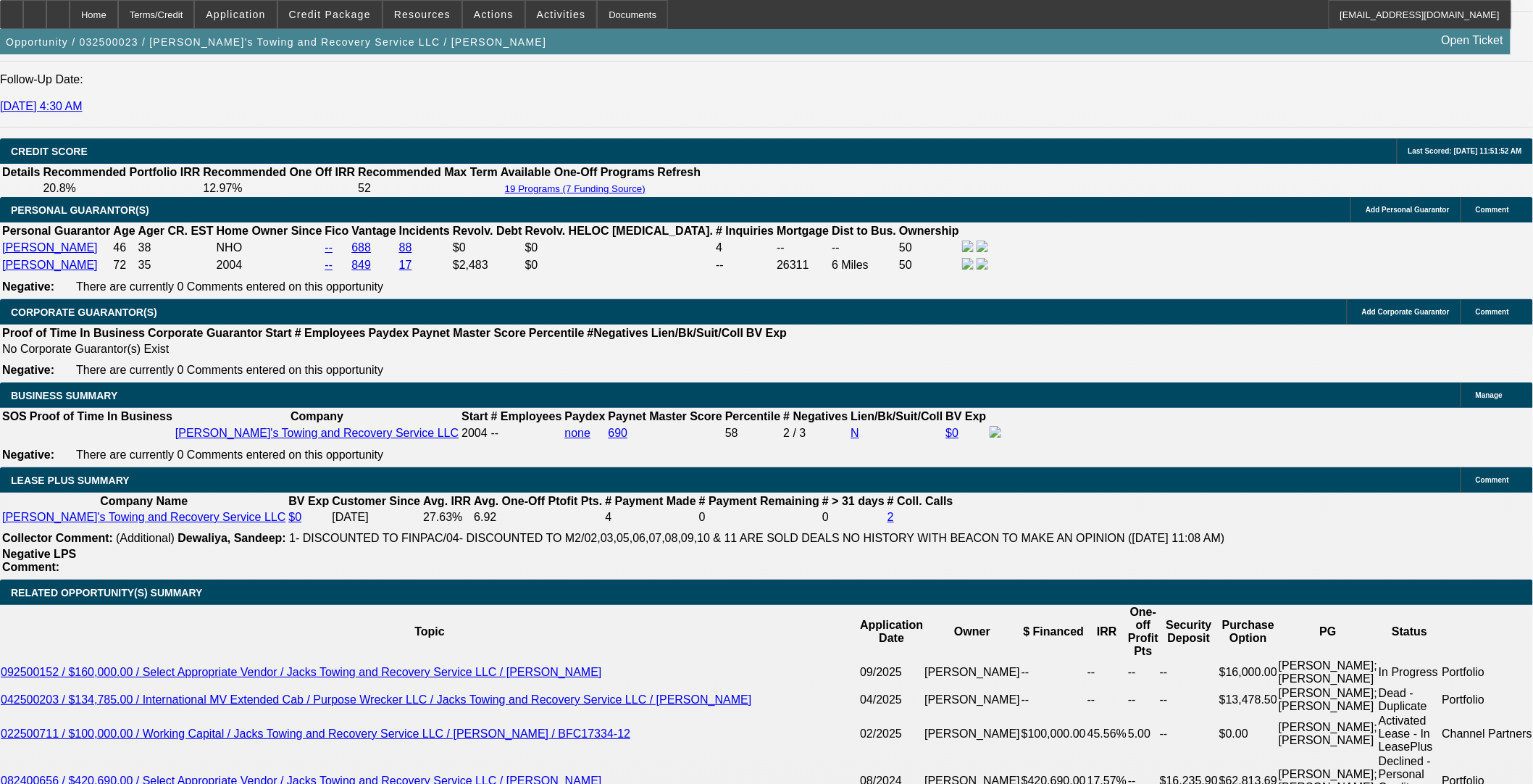
select select "0"
select select "3"
select select "0"
select select "6"
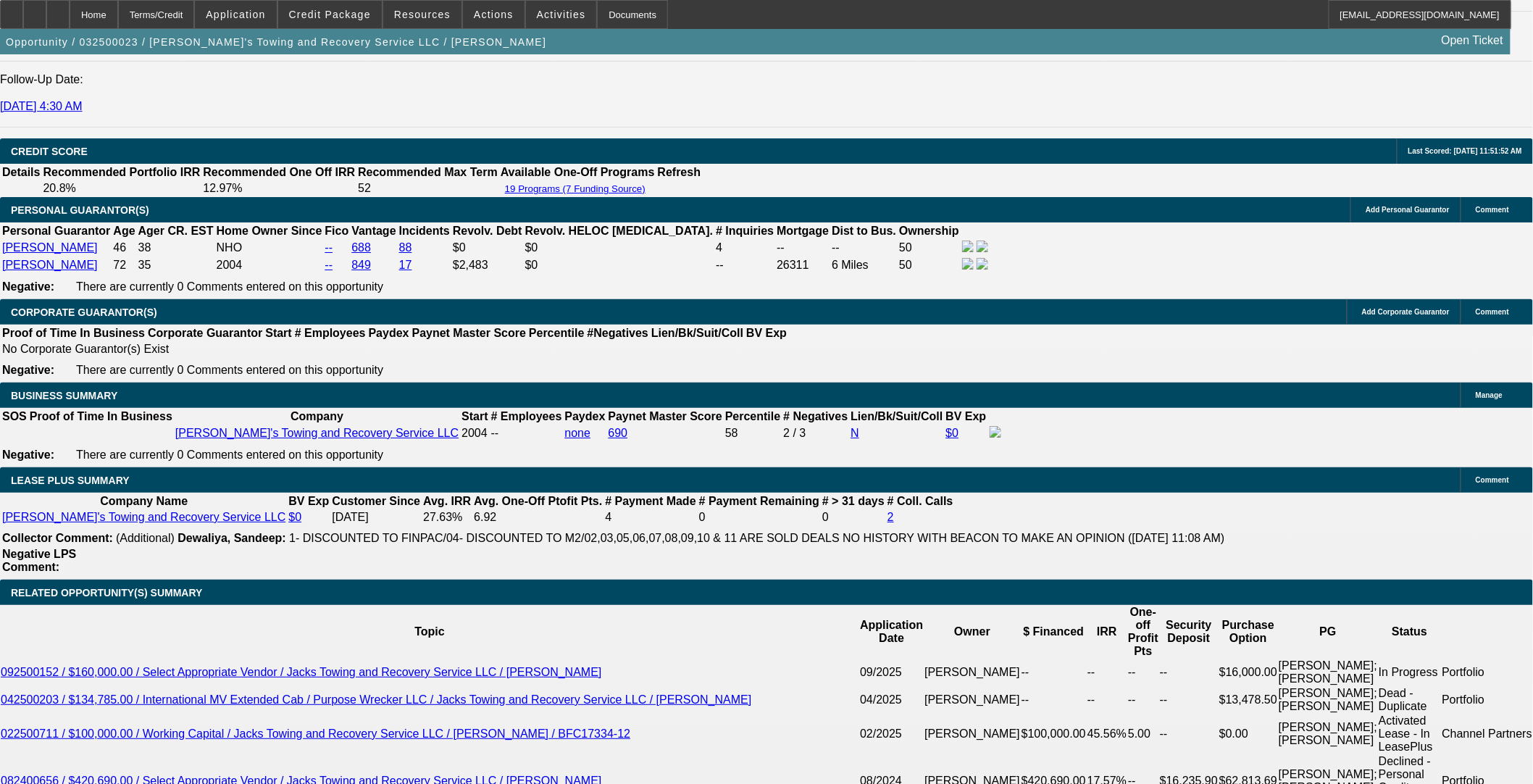
select select "0"
select select "3"
select select "0"
select select "6"
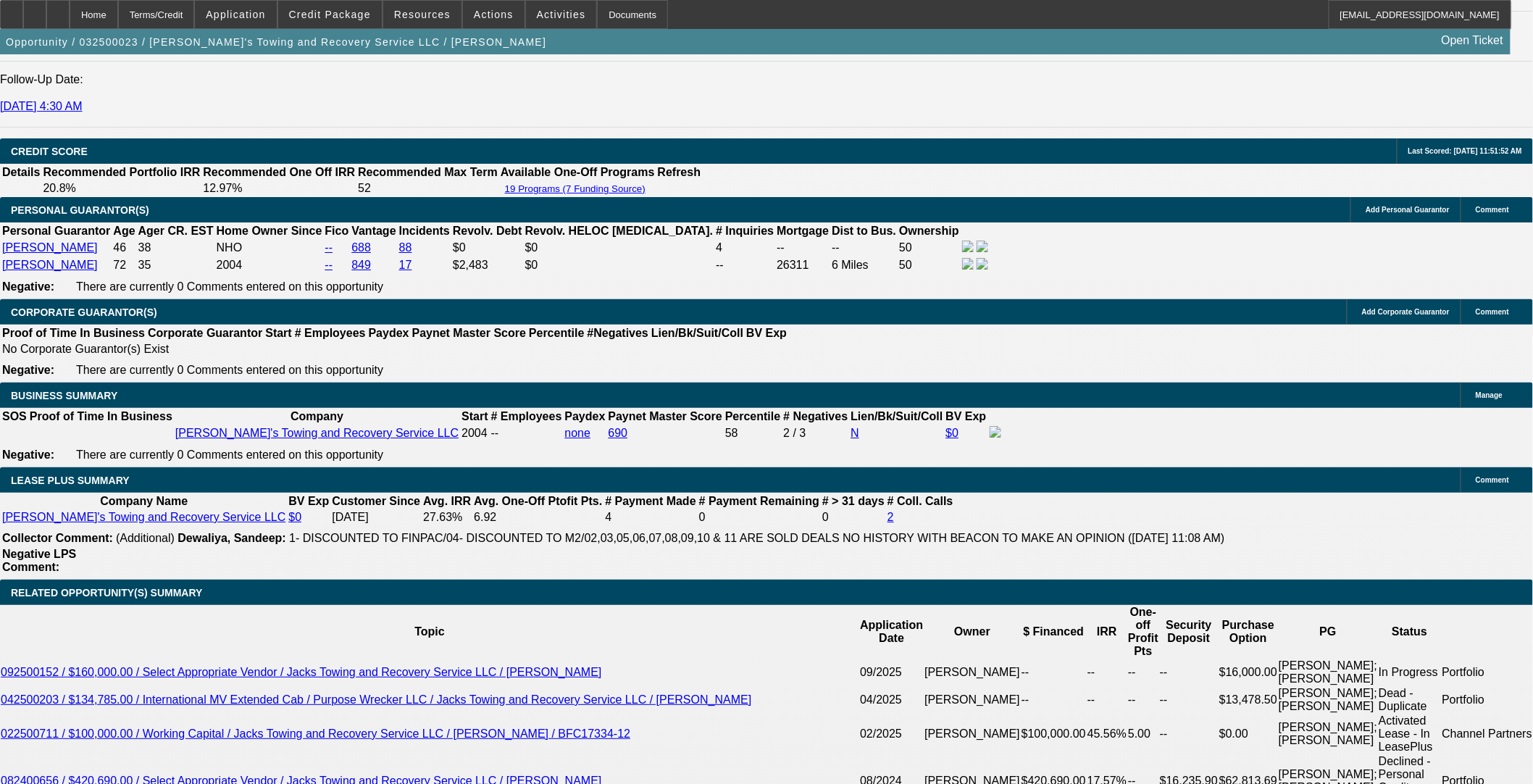
select select "0"
select select "3"
select select "0"
select select "6"
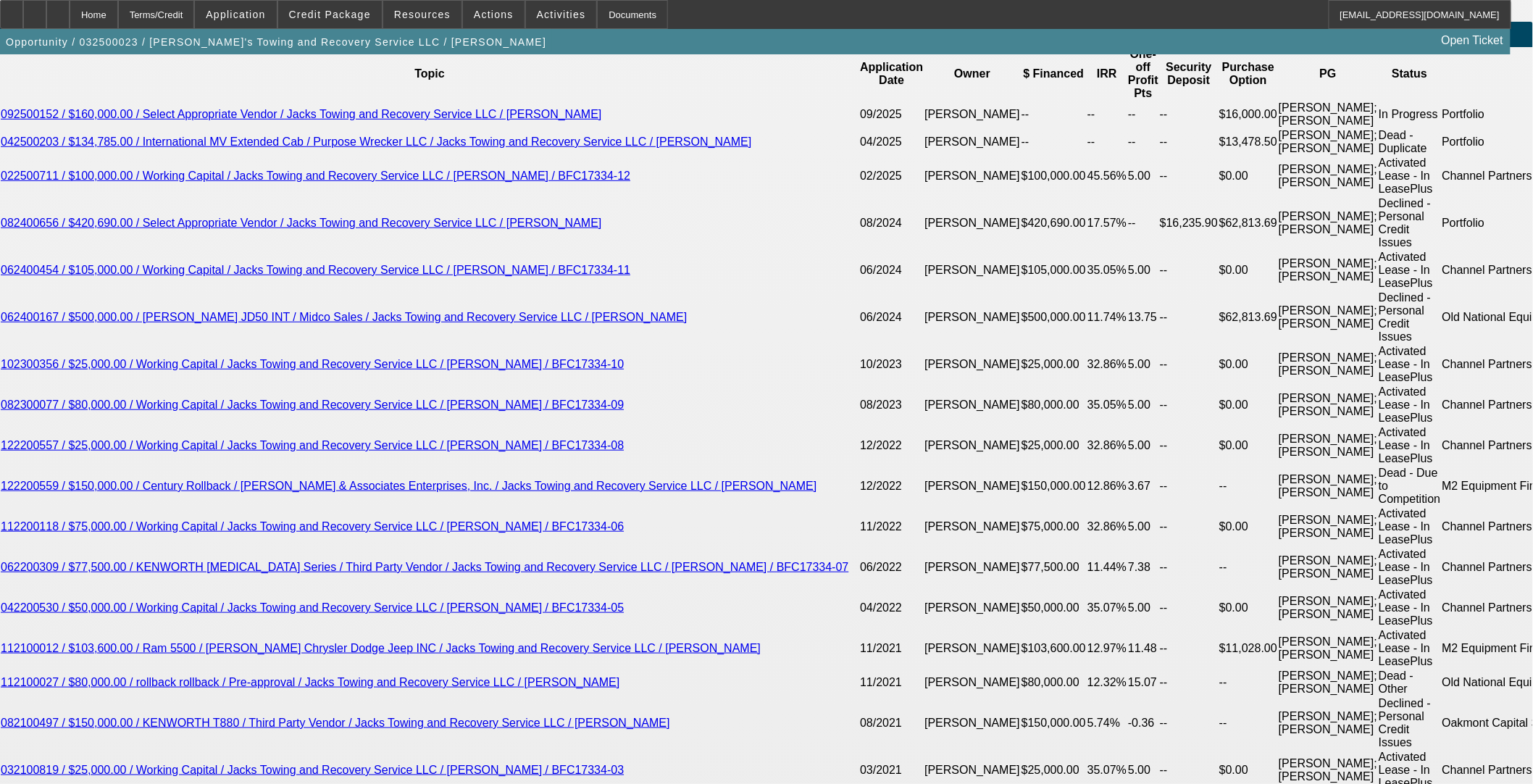
scroll to position [2417, 0]
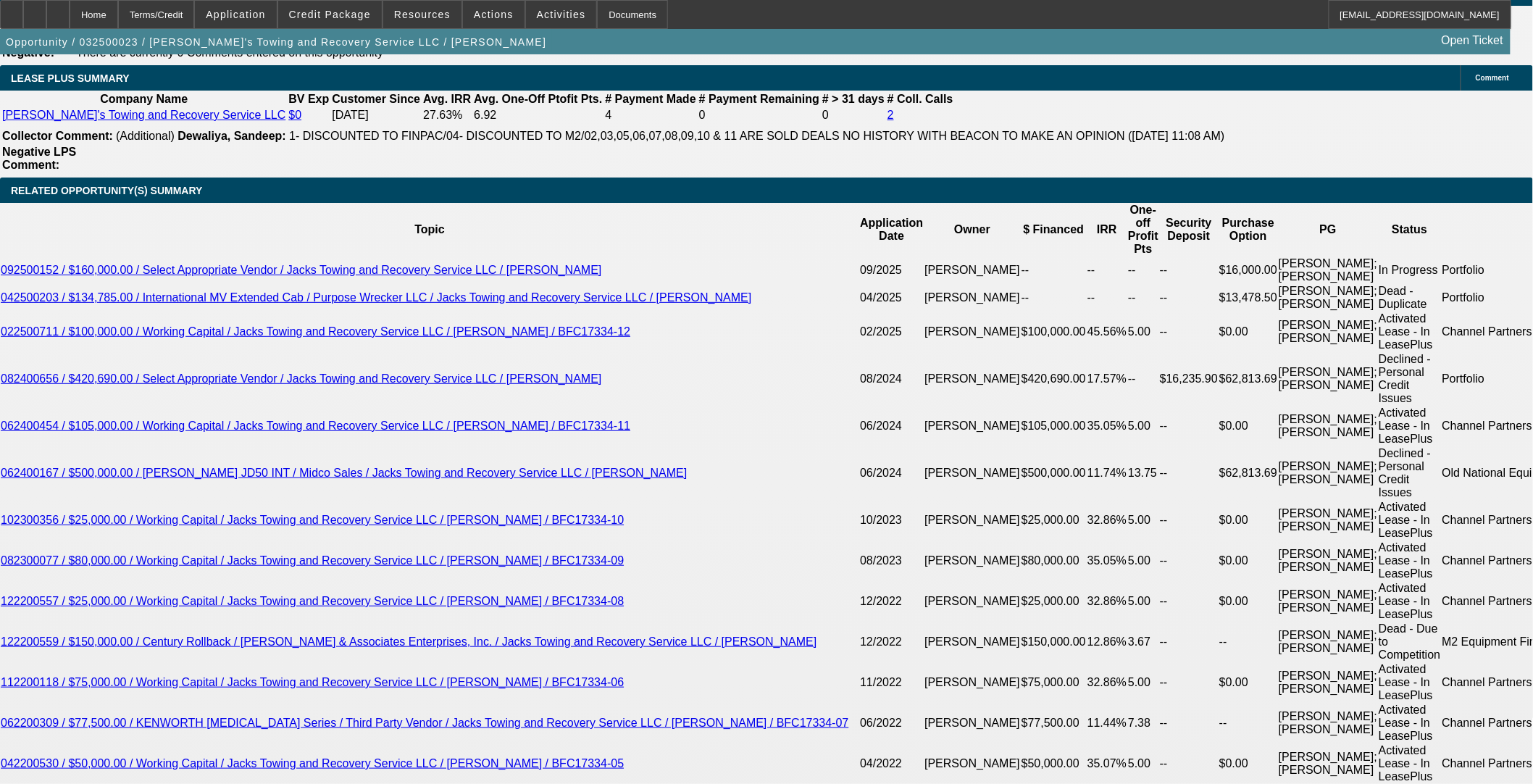
select select "0"
select select "3"
select select "0"
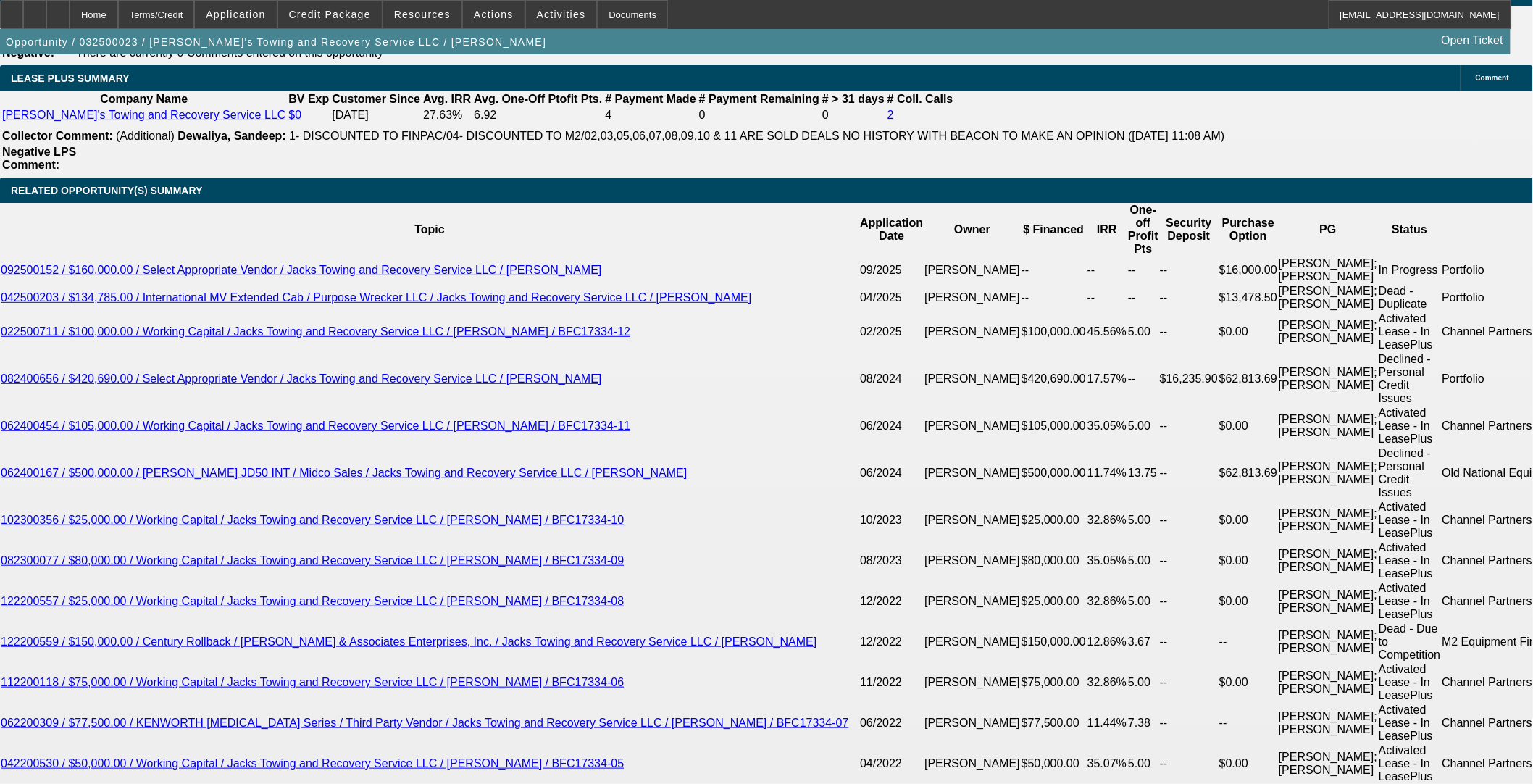
select select "6"
select select "0"
select select "2"
select select "0"
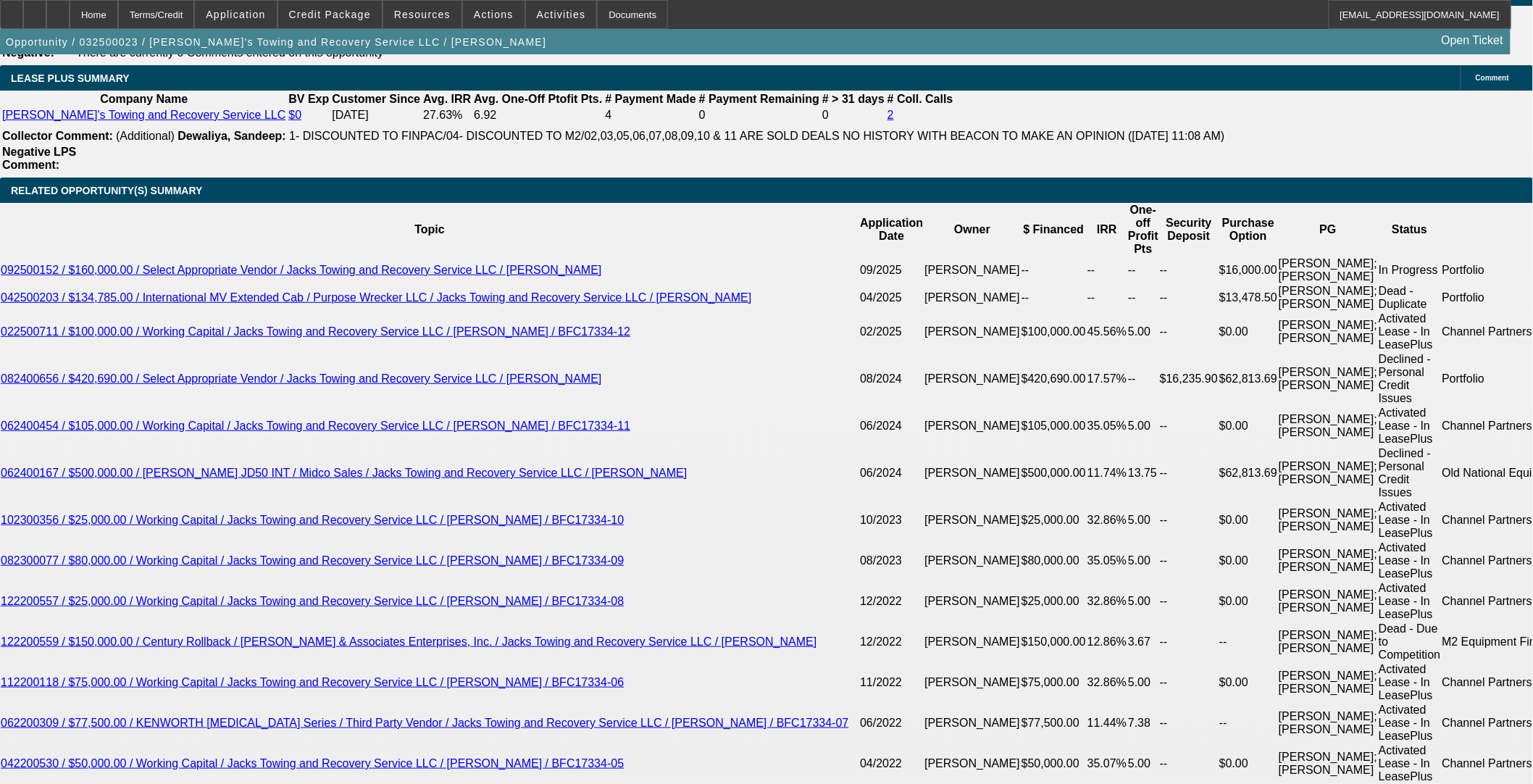
select select "6"
select select "0"
select select "3"
select select "0.1"
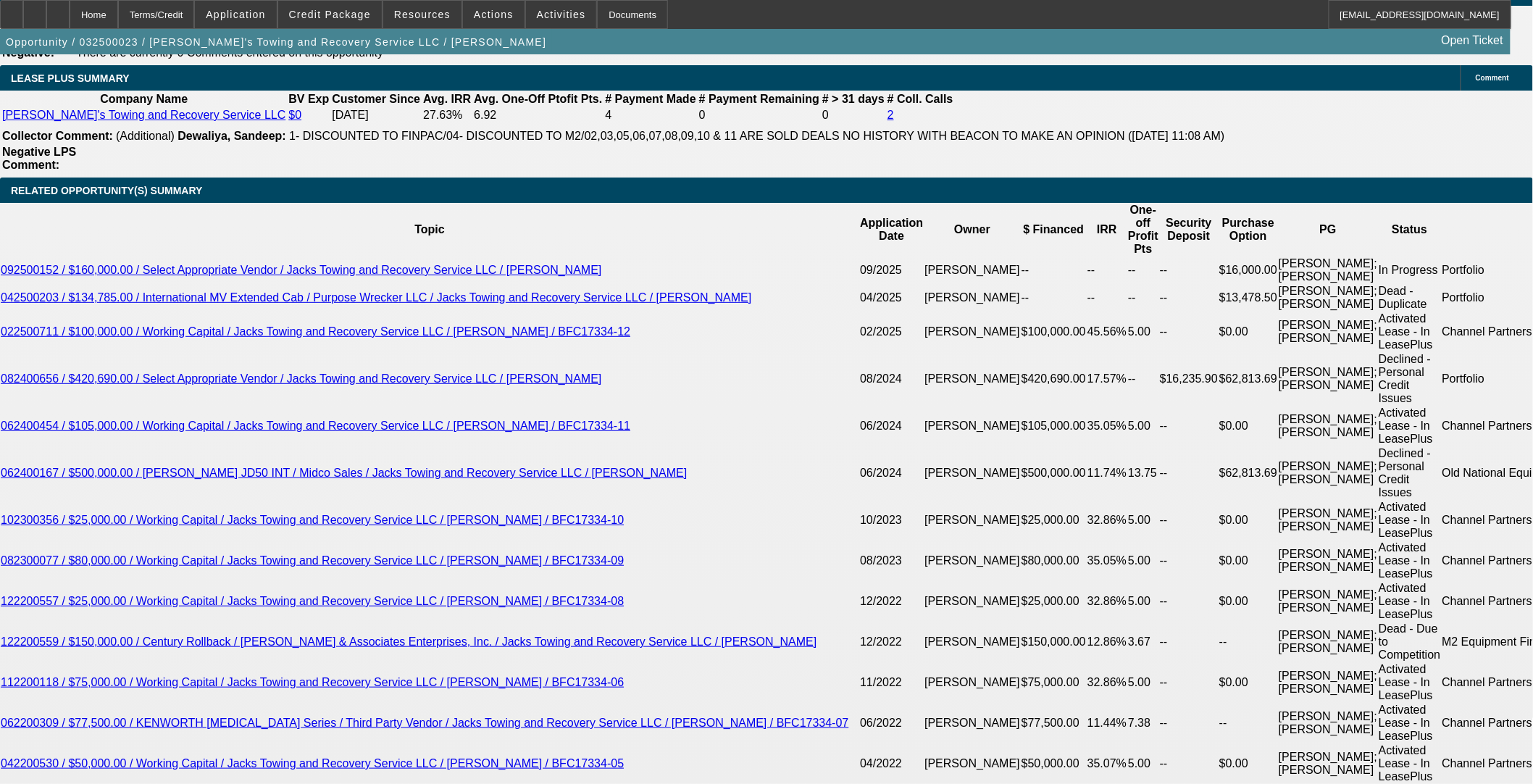
select select "4"
select select "0"
select select "3"
select select "0.1"
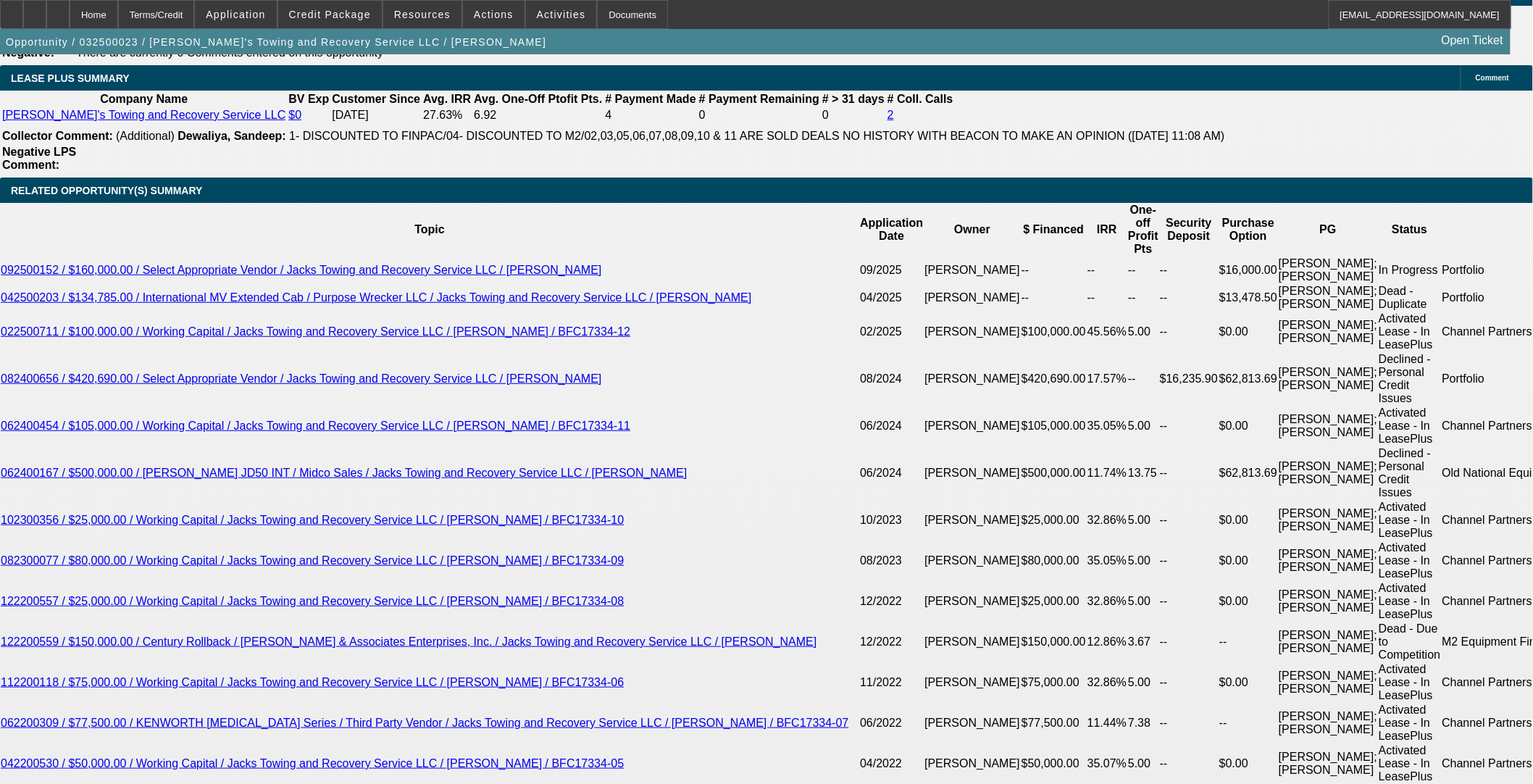
select select "4"
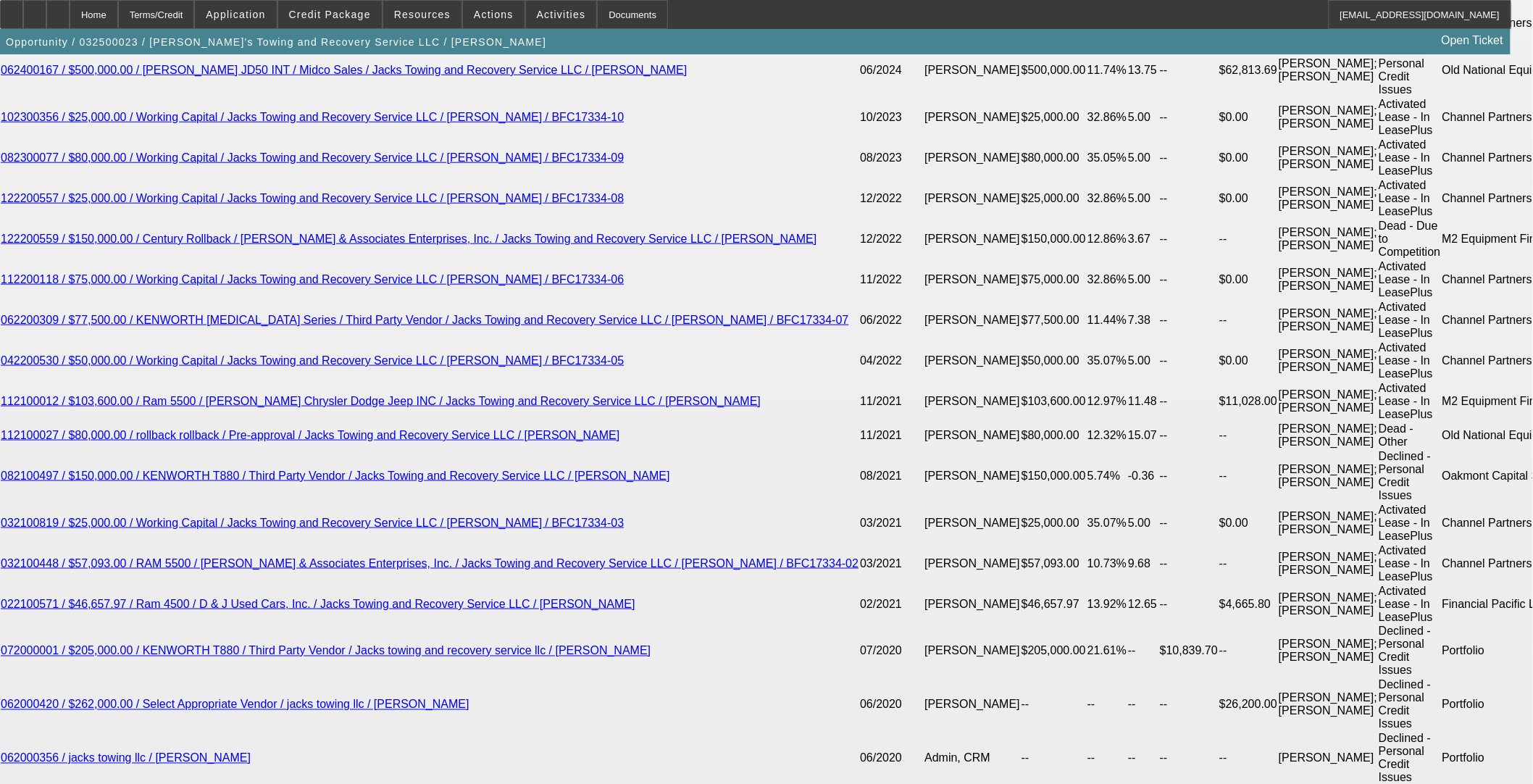
scroll to position [2498, 0]
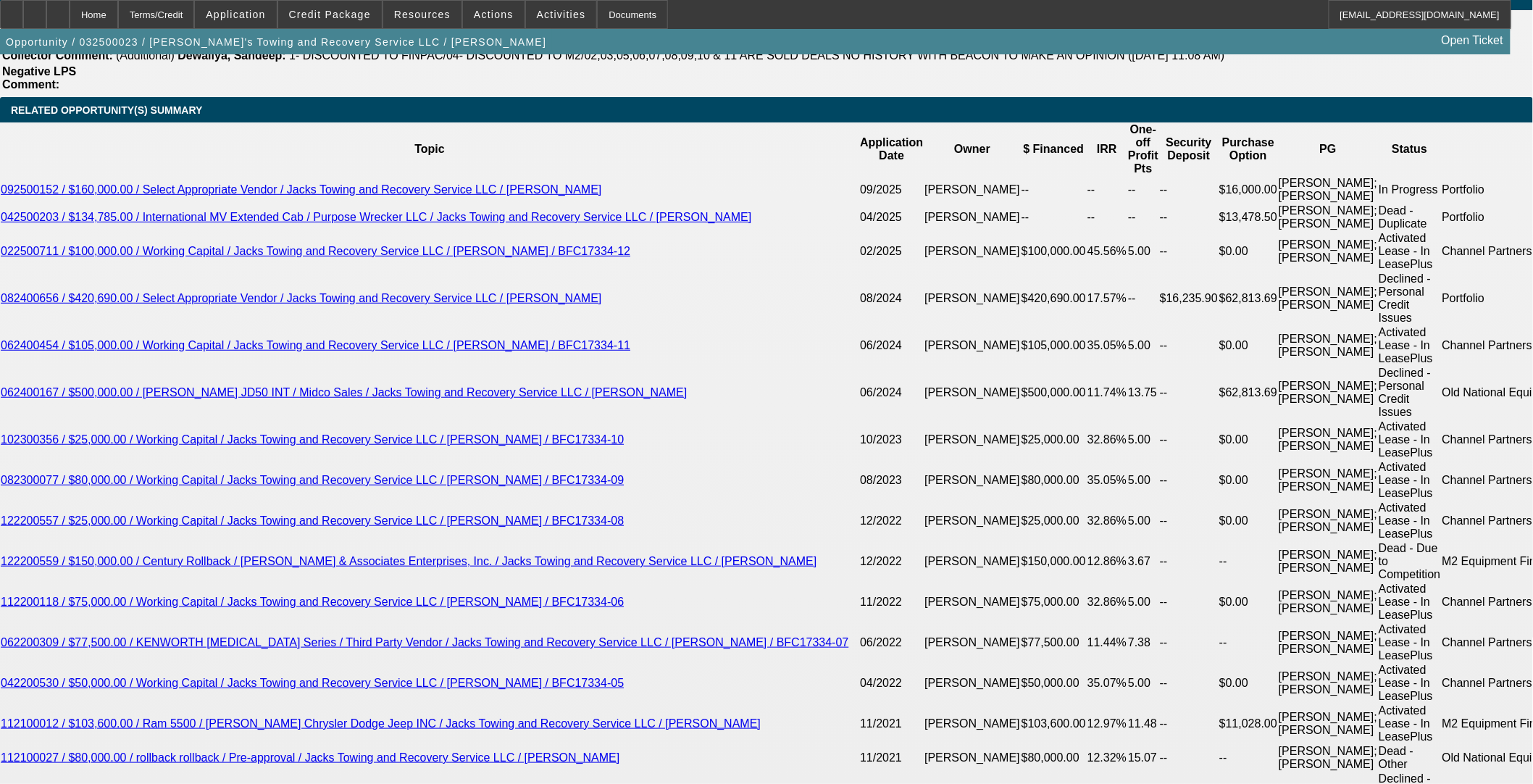
select select "0"
select select "3"
select select "0.1"
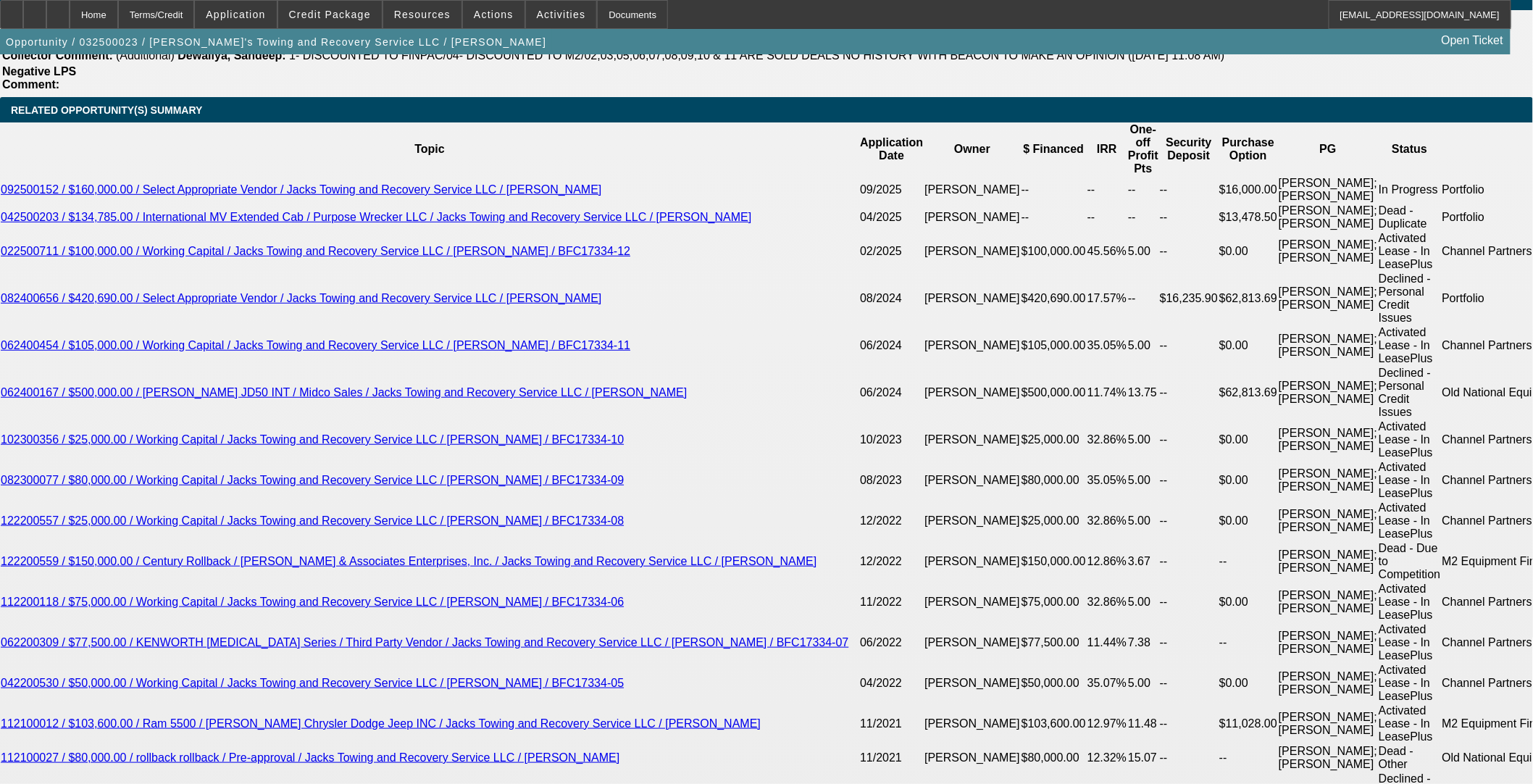
select select "4"
select select "0"
select select "3"
select select "0.1"
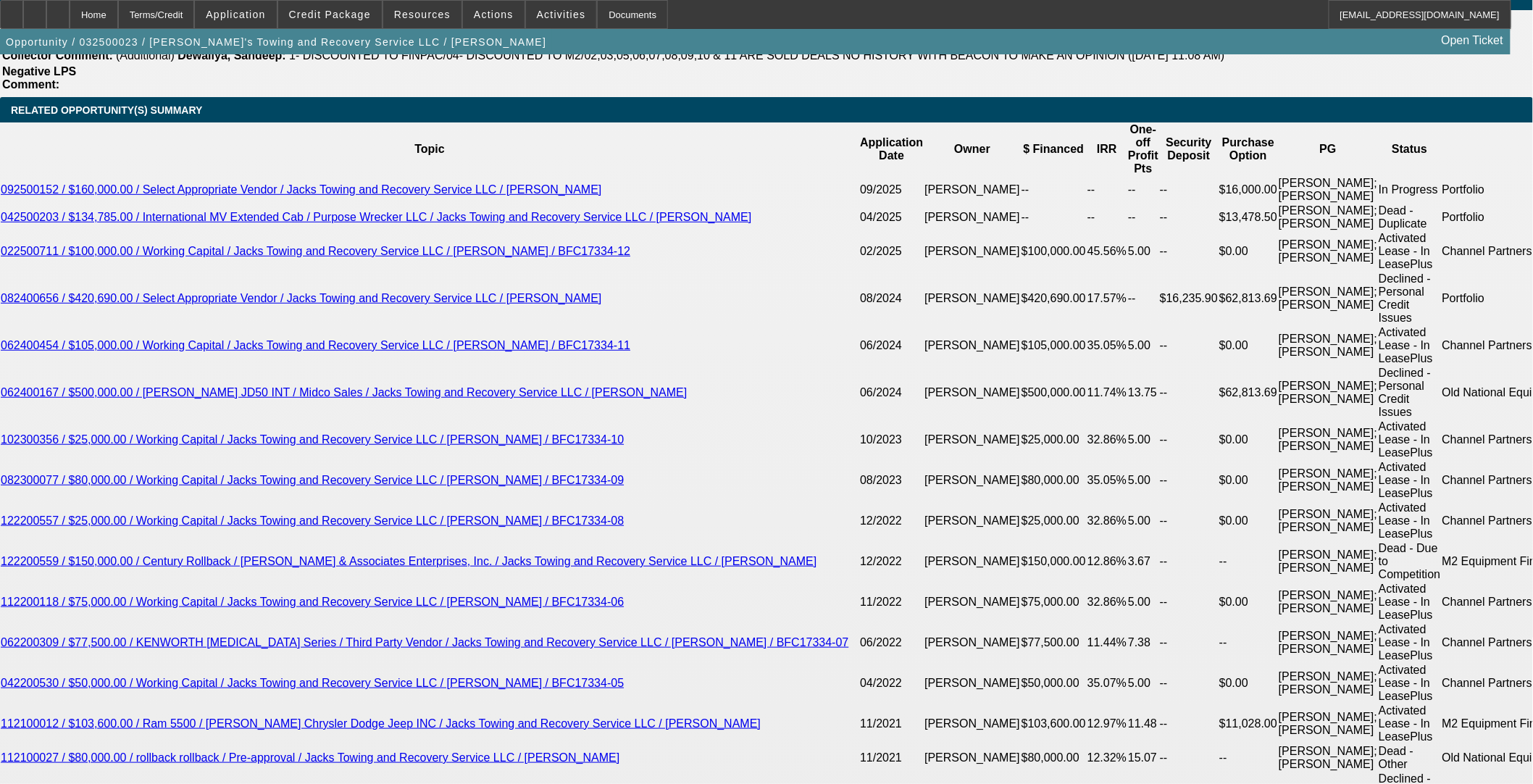
select select "4"
select select "0"
select select "3"
select select "0.1"
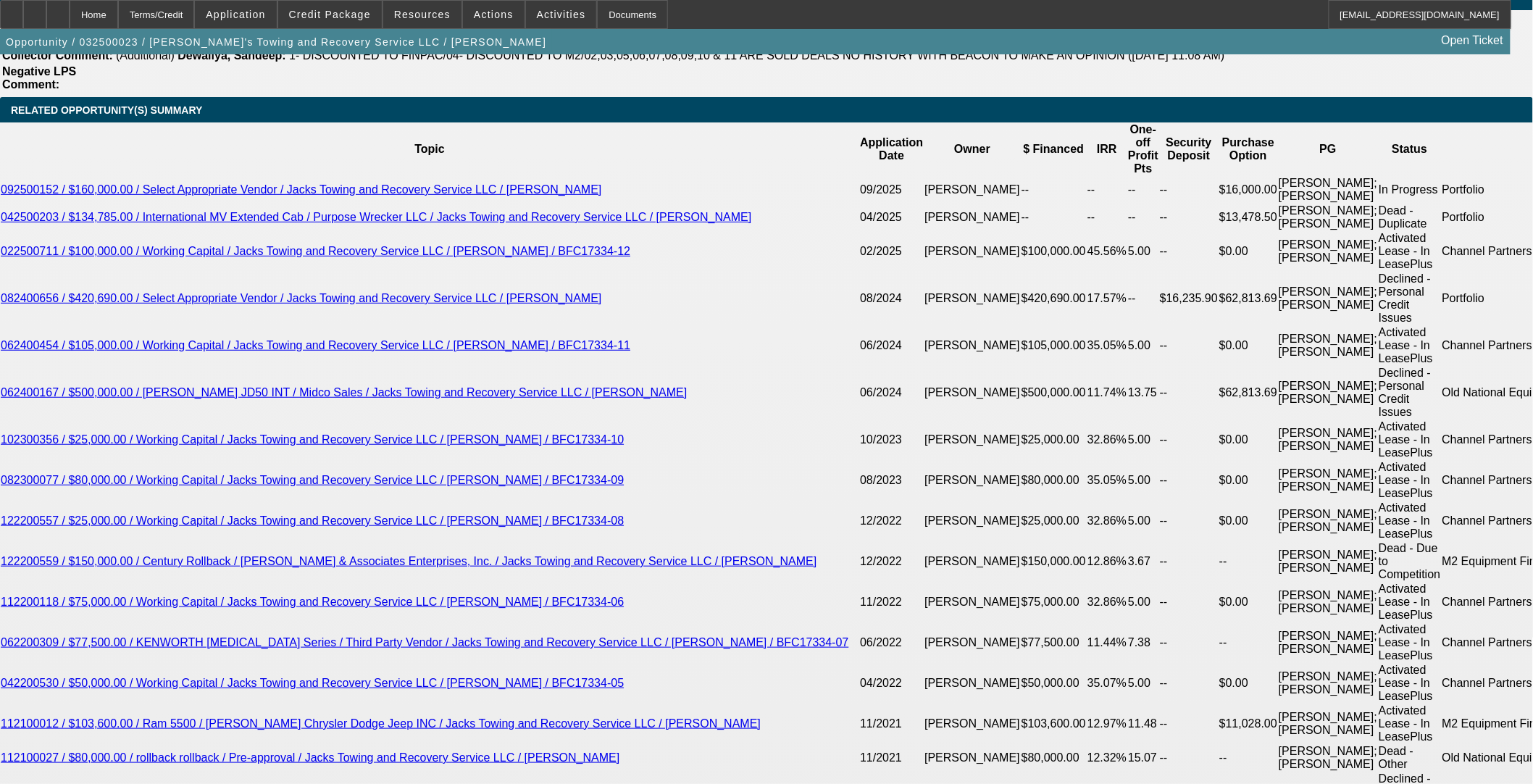
select select "4"
select select "0"
select select "3"
select select "0.1"
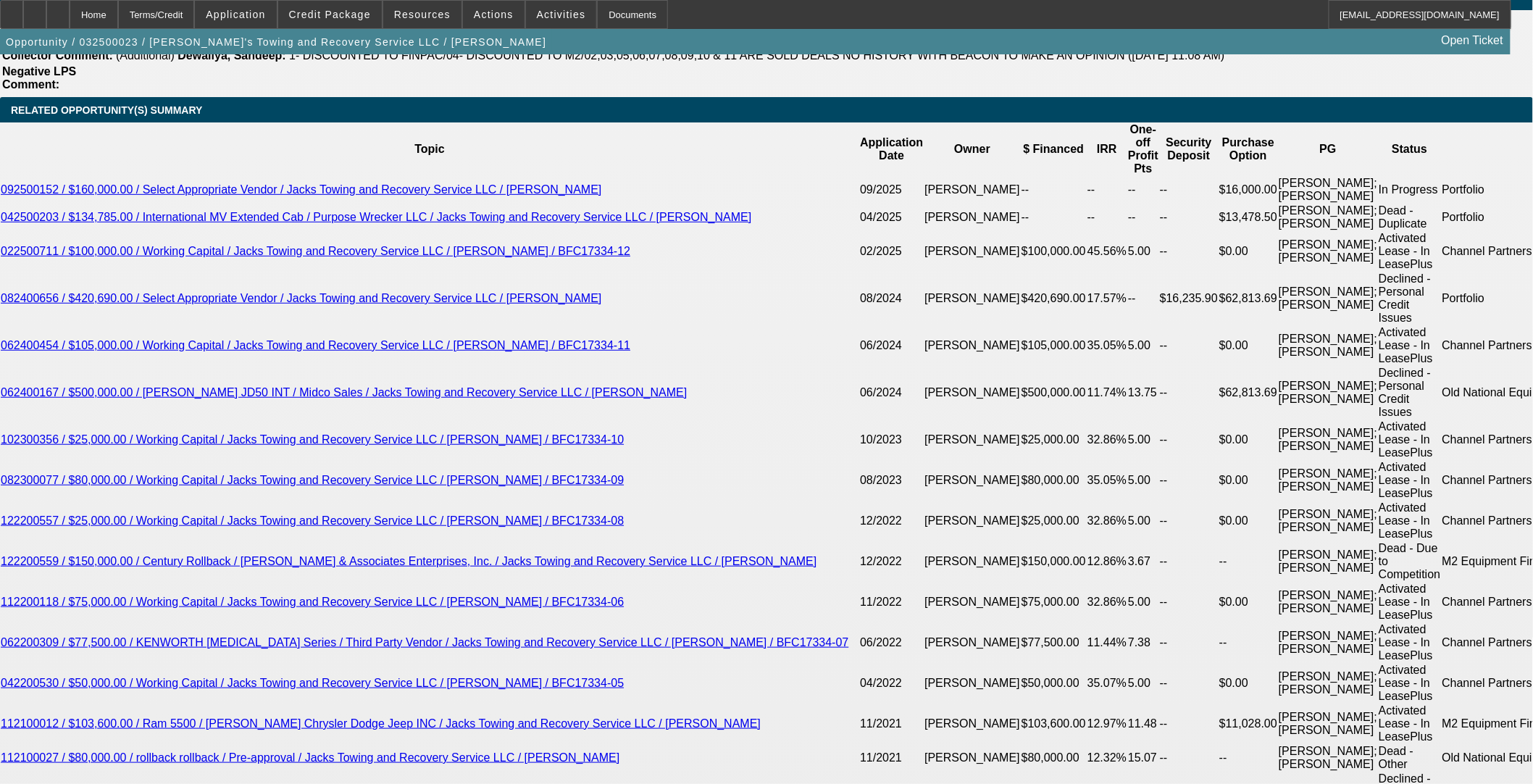
select select "4"
select select "0"
select select "3"
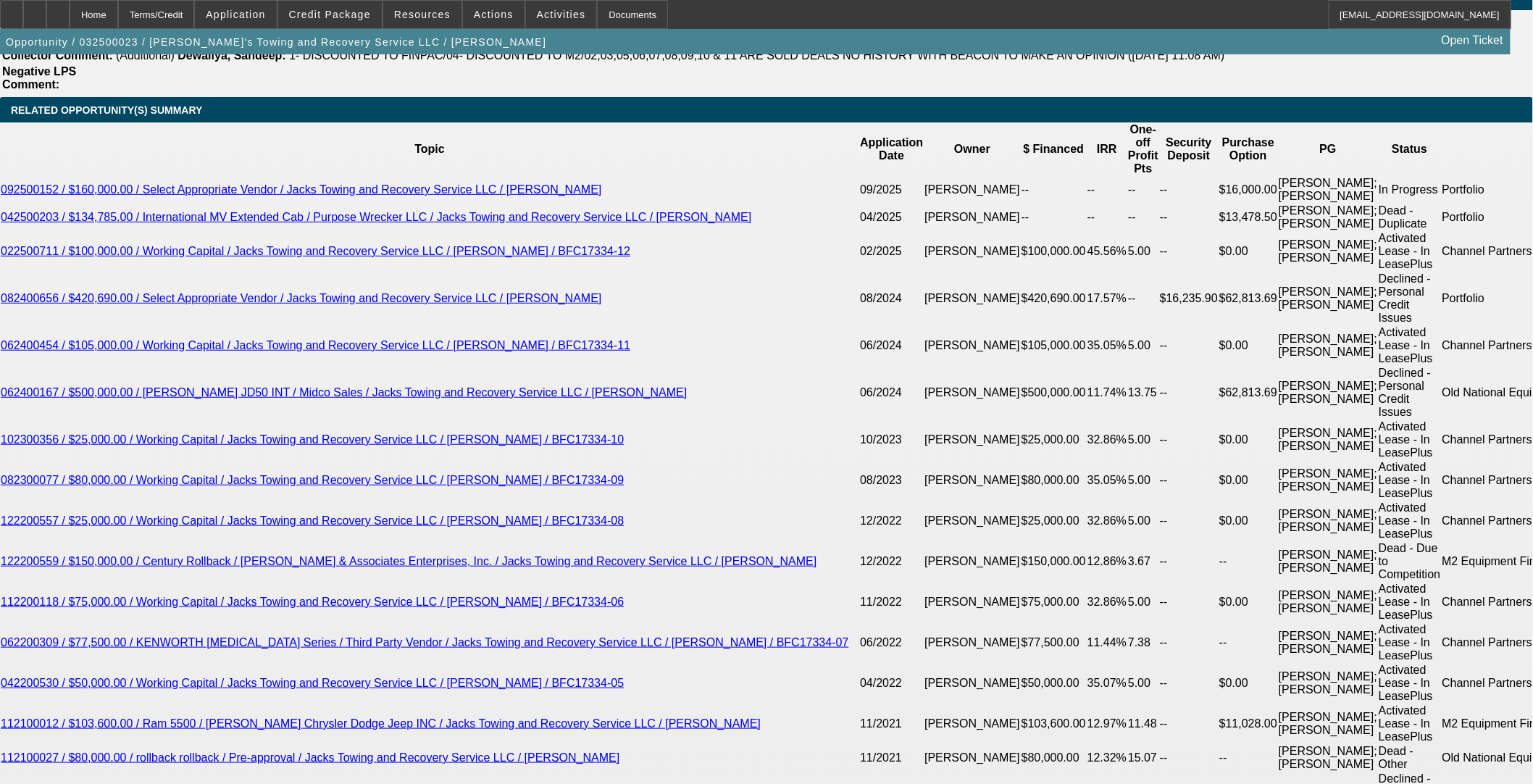
select select "0"
select select "6"
select select "0"
select select "2"
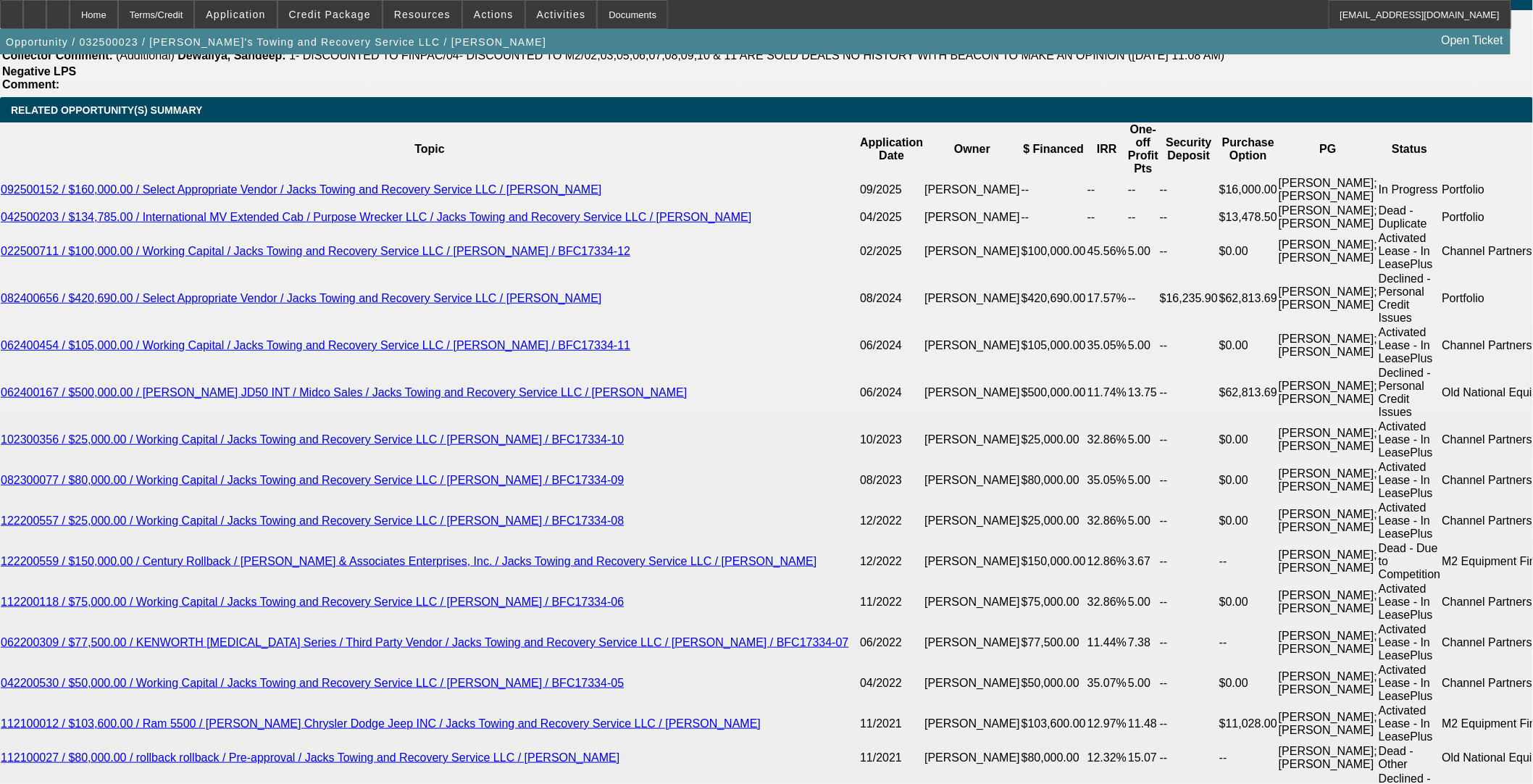
select select "0"
select select "6"
select select "0"
select select "3"
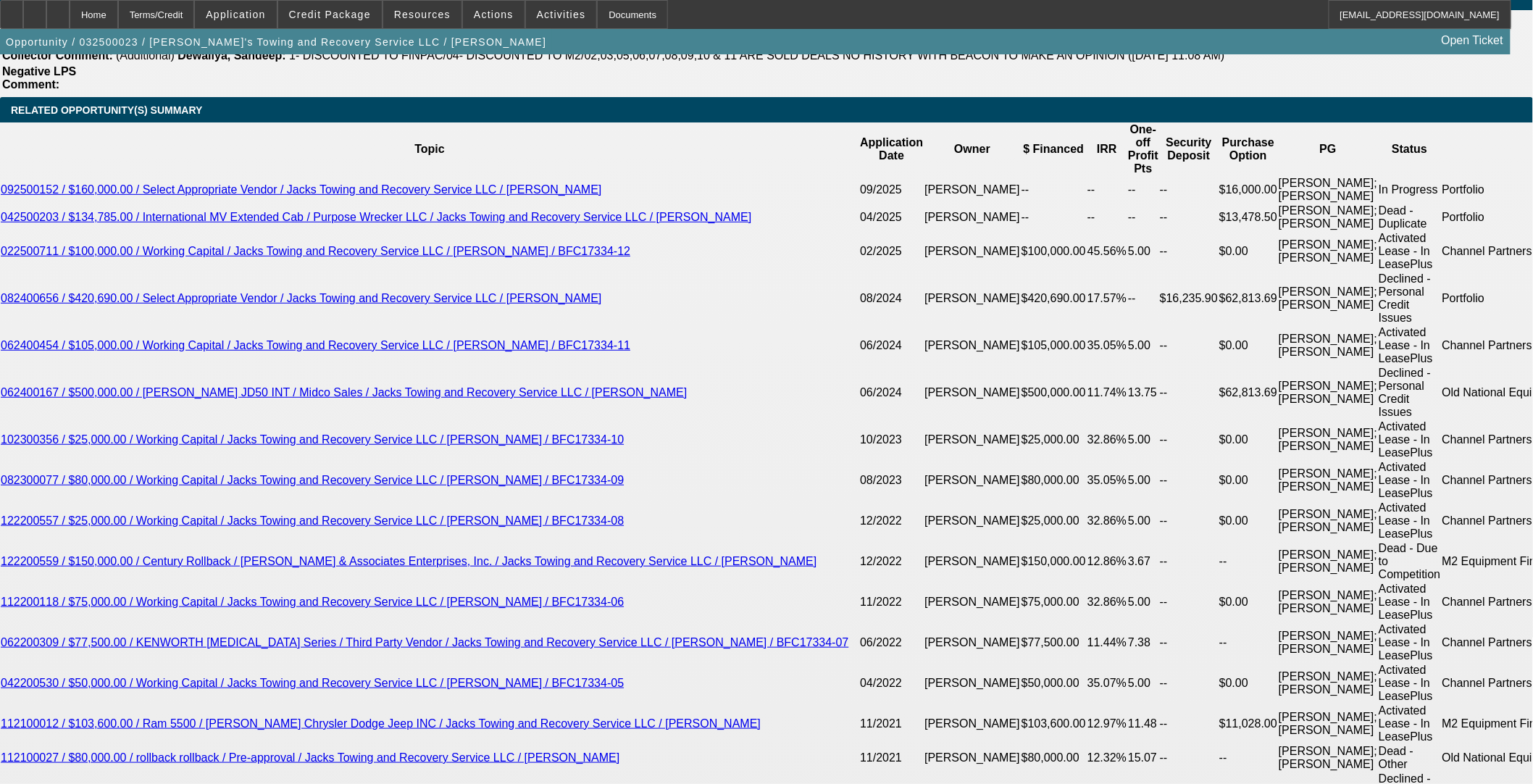
select select "0.1"
select select "4"
select select "0"
select select "3"
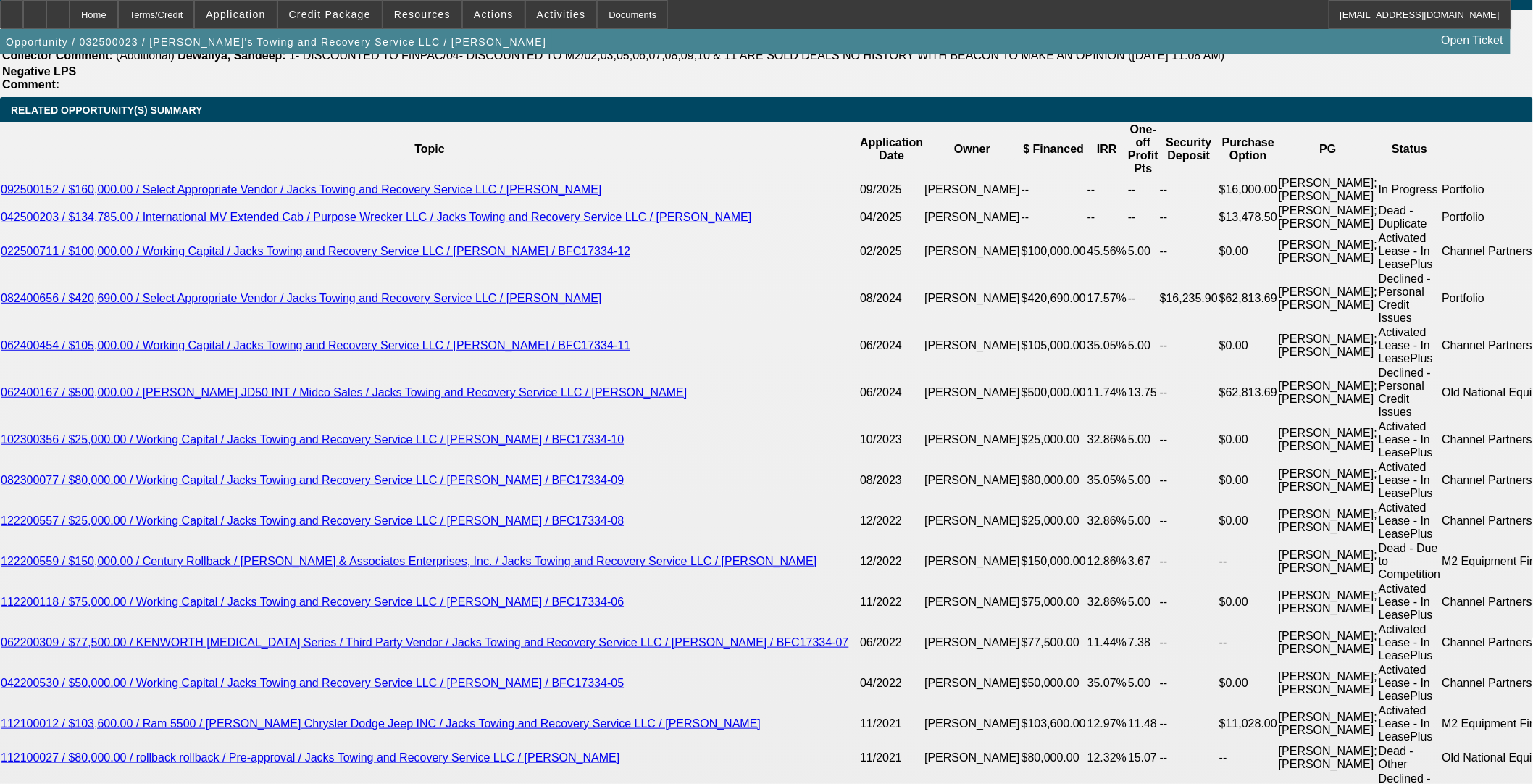
select select "0.1"
select select "4"
select select "0"
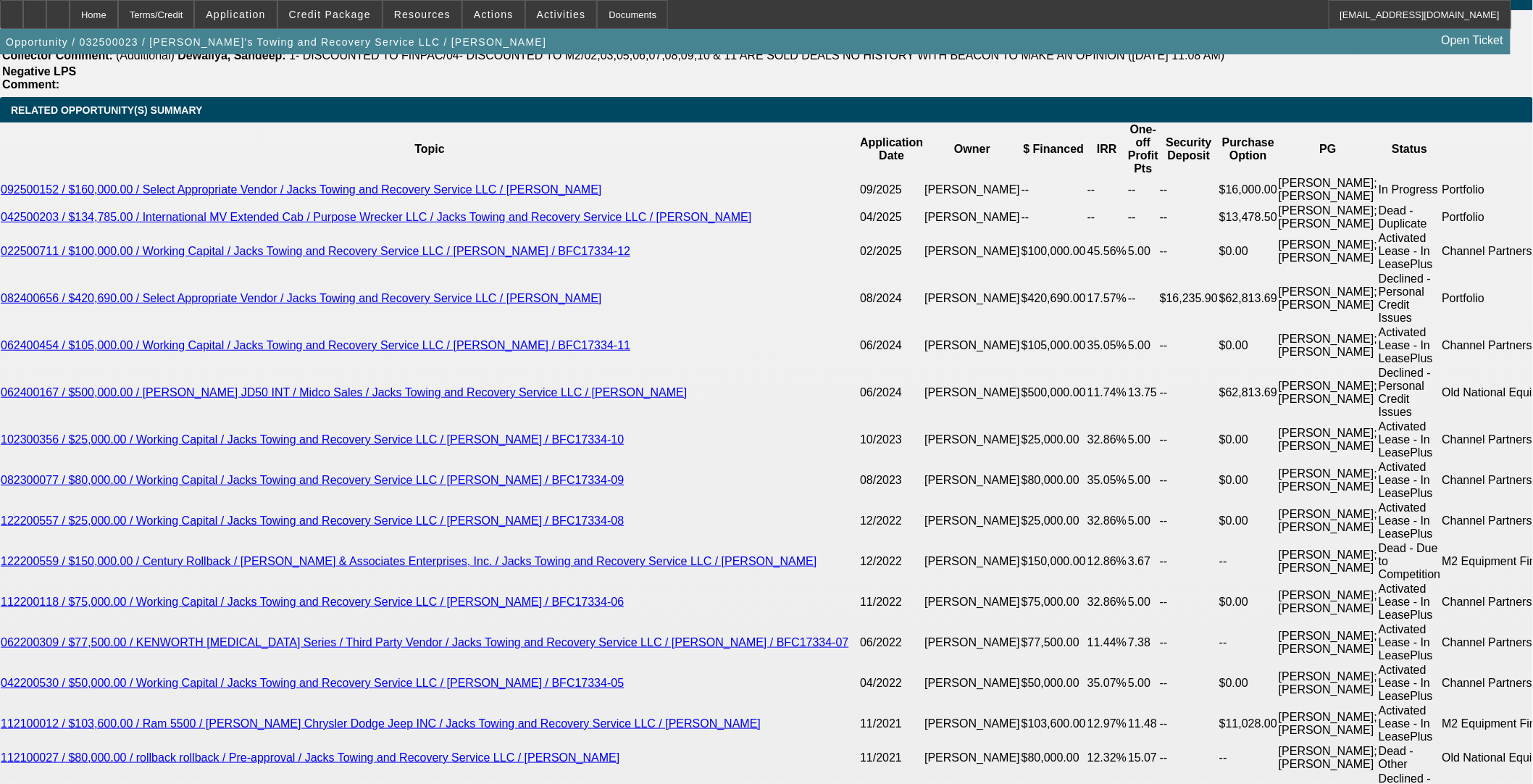
select select "3"
select select "0"
select select "6"
select select "0"
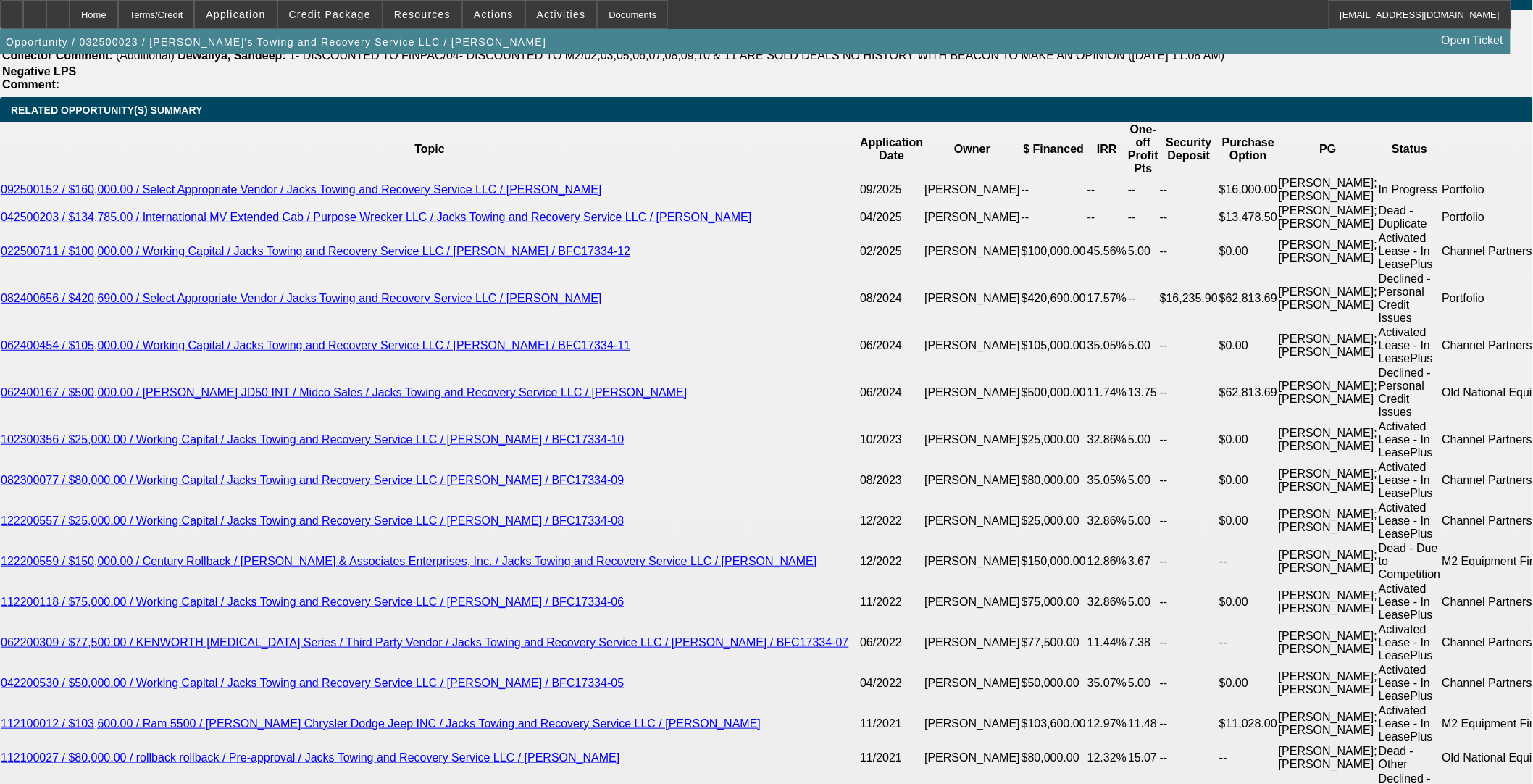
select select "3"
select select "0"
select select "6"
select select "0"
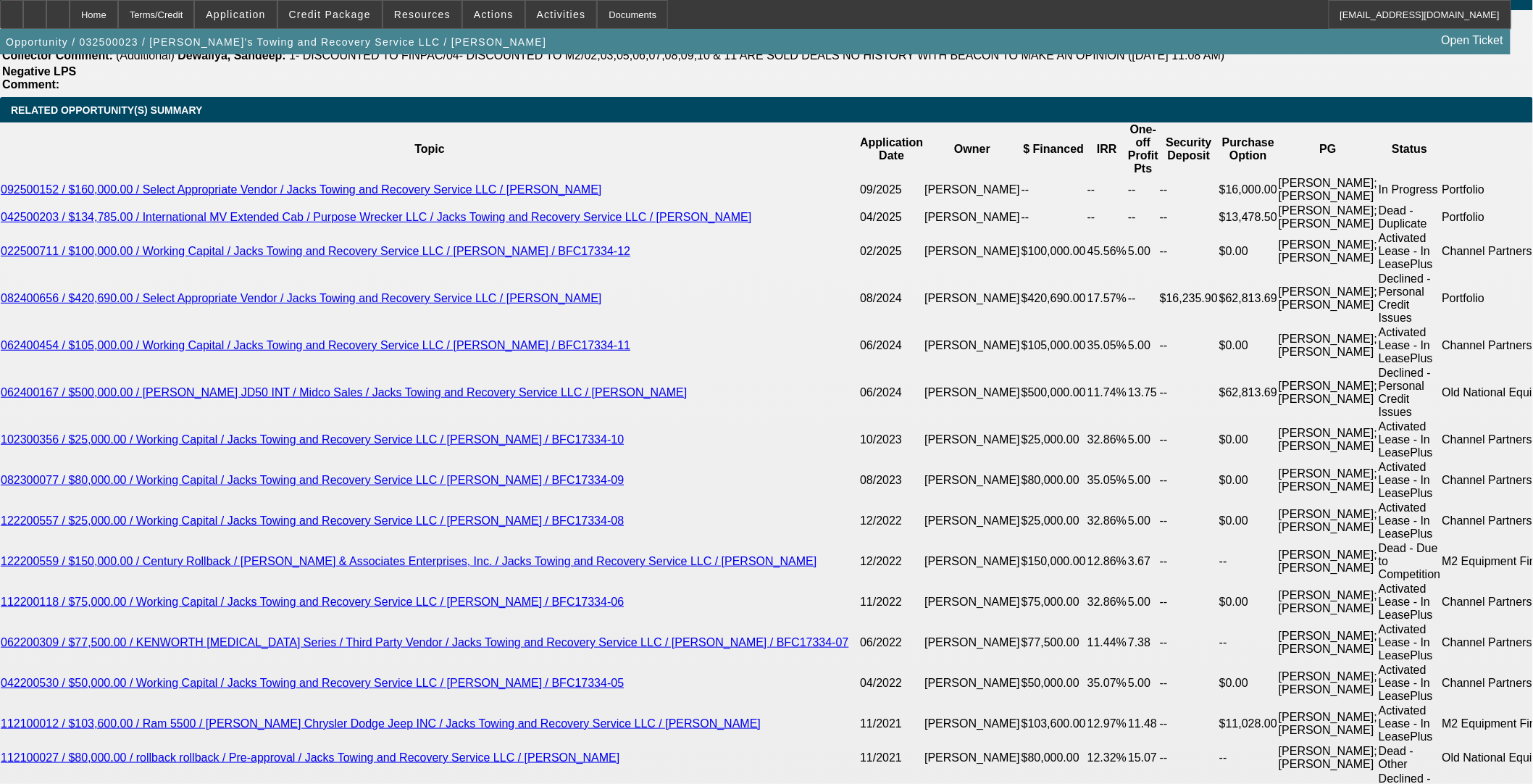
select select "3"
select select "0"
select select "6"
select select "0"
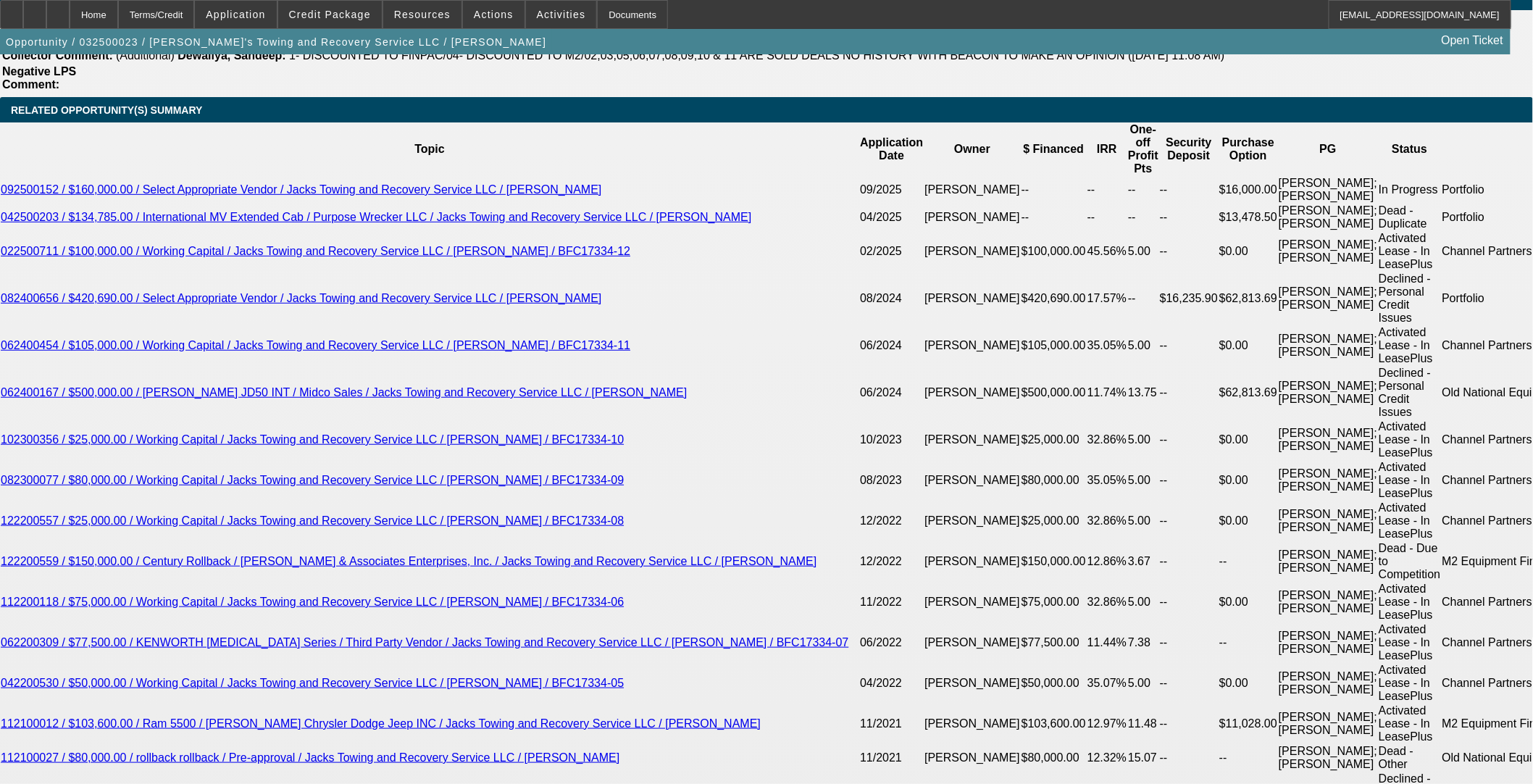
select select "3"
select select "0"
select select "6"
select select "0"
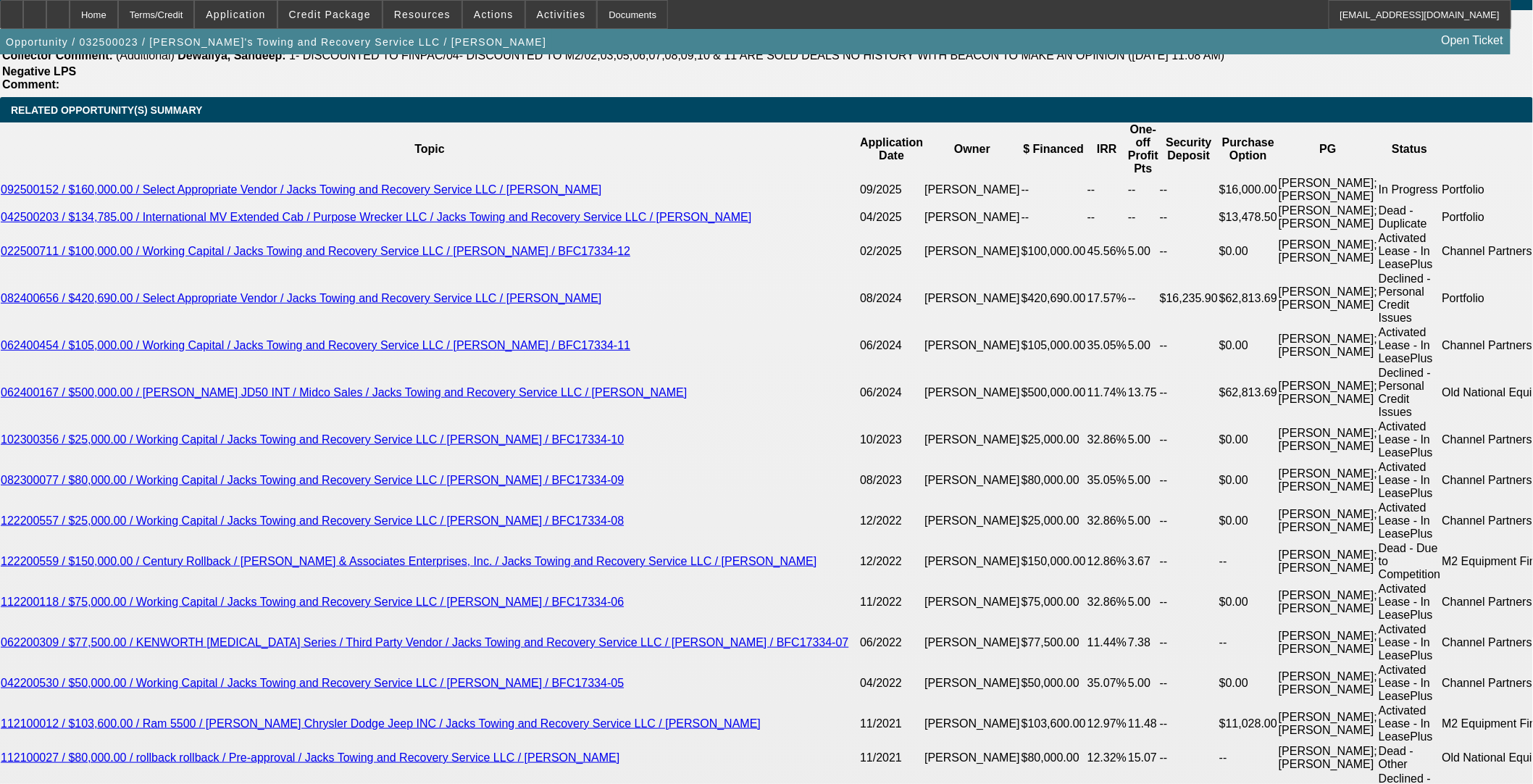
select select "0"
select select "3"
select select "0"
select select "6"
select select "0"
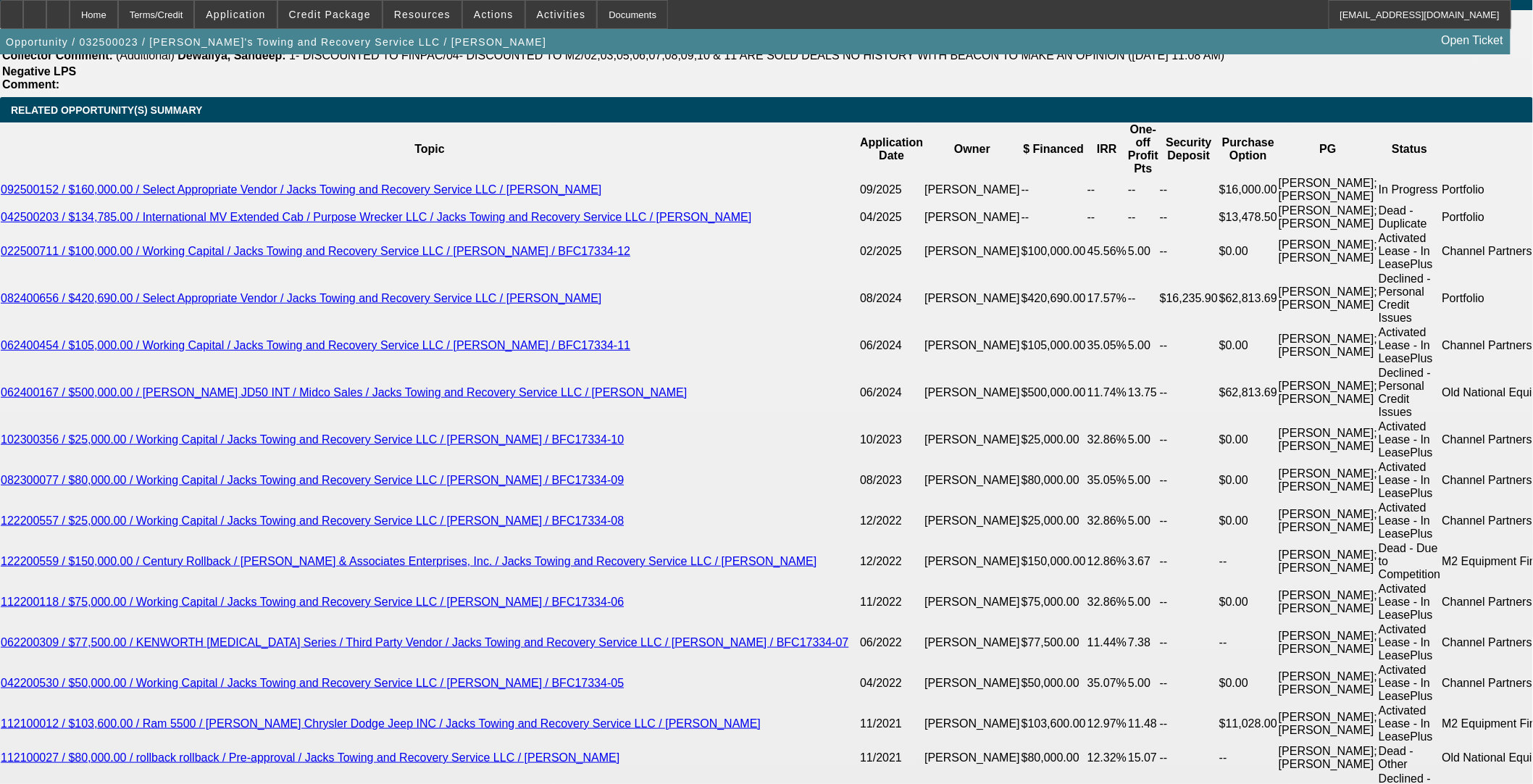
select select "0"
select select "3"
select select "0"
select select "6"
select select "0"
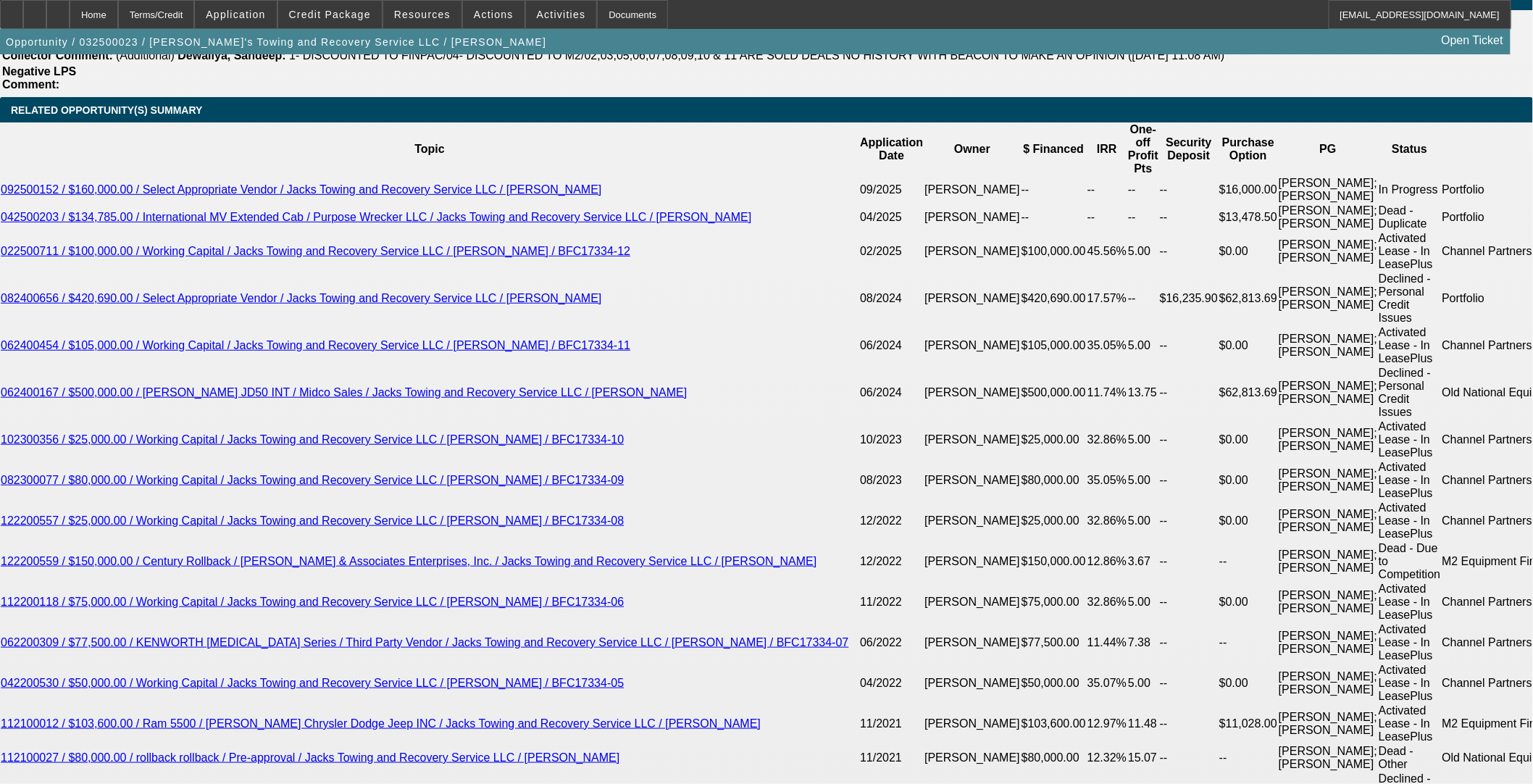
select select "0"
select select "3"
select select "0"
select select "6"
select select "0"
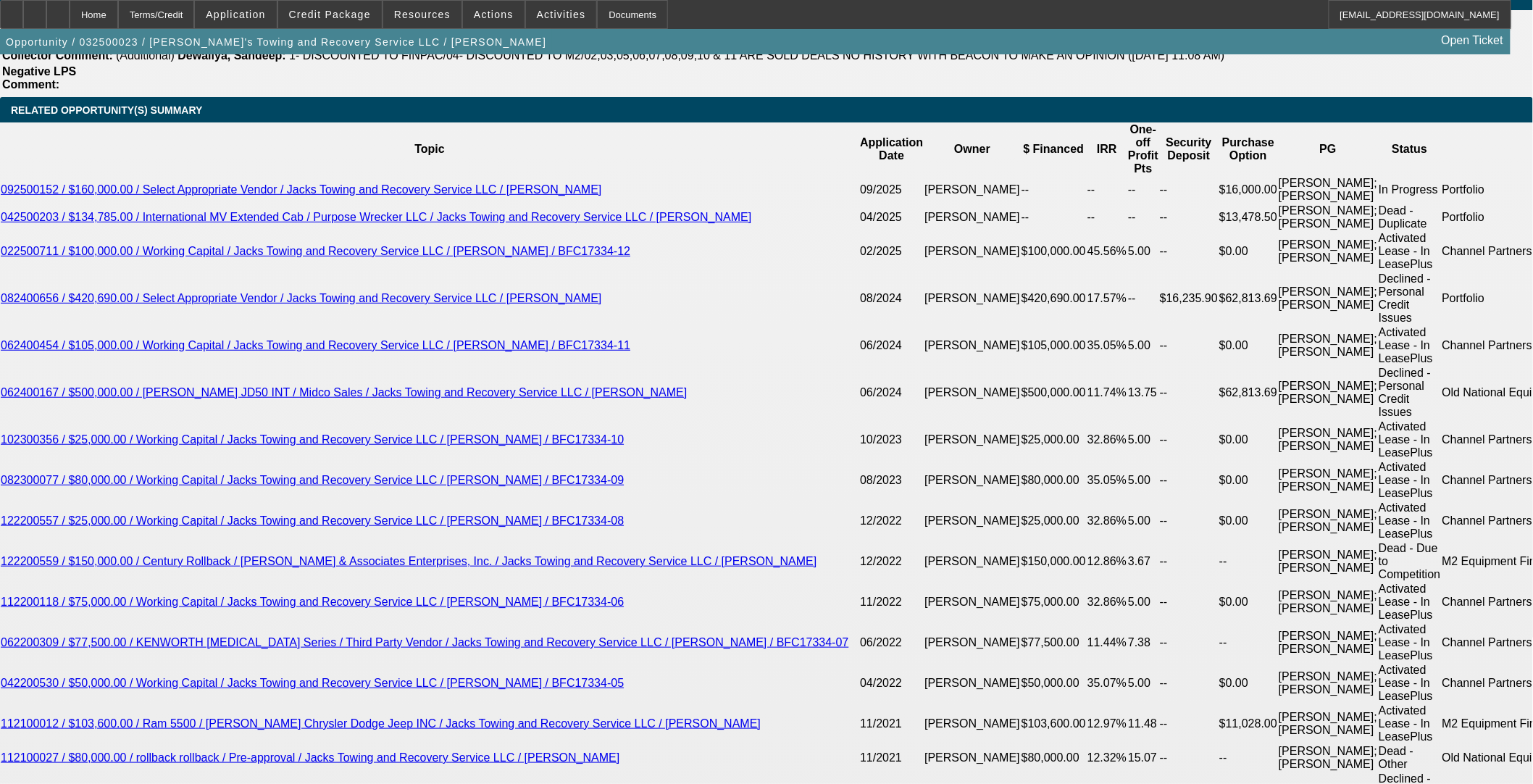
select select "0"
select select "3"
select select "0"
select select "6"
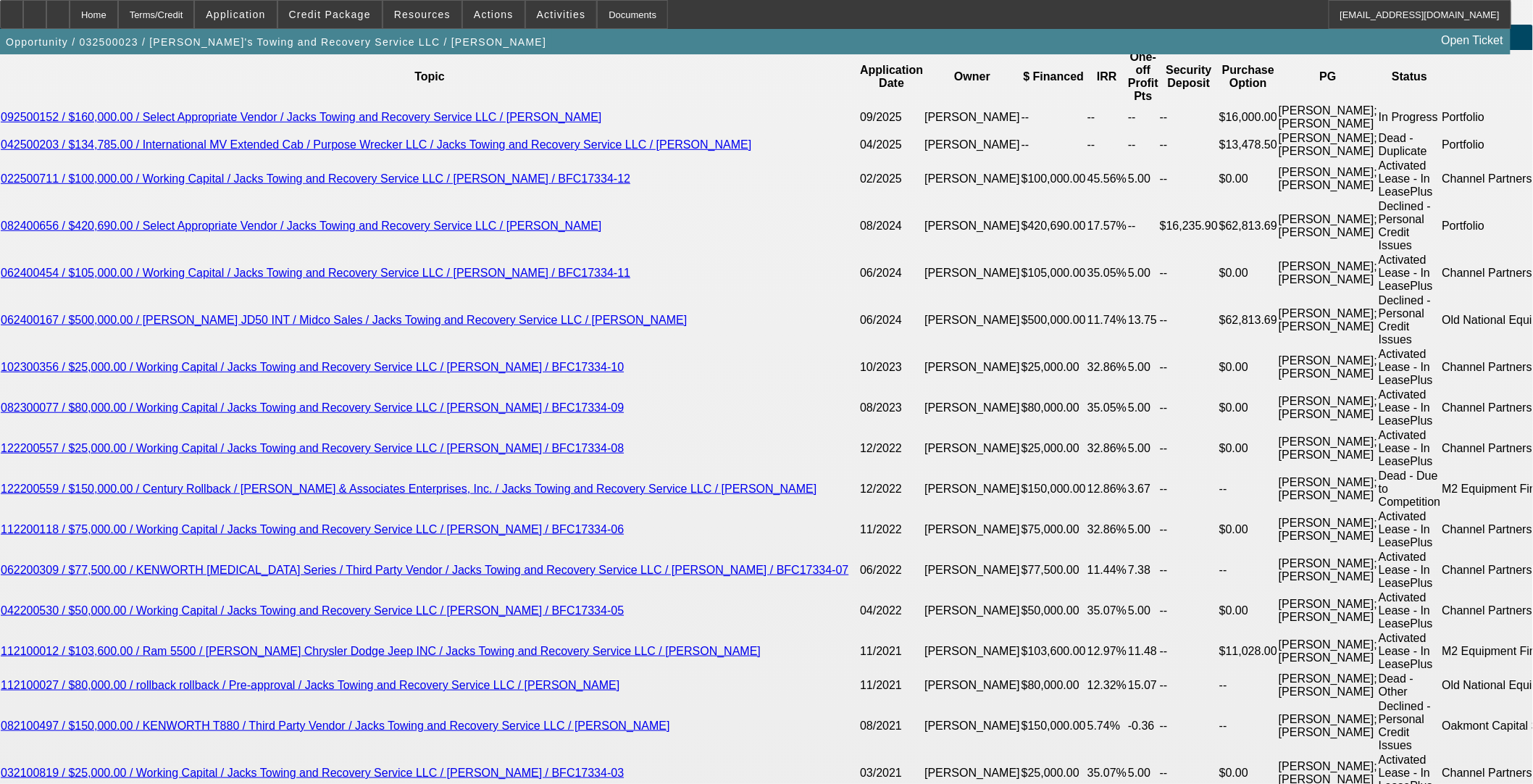
scroll to position [2337, 0]
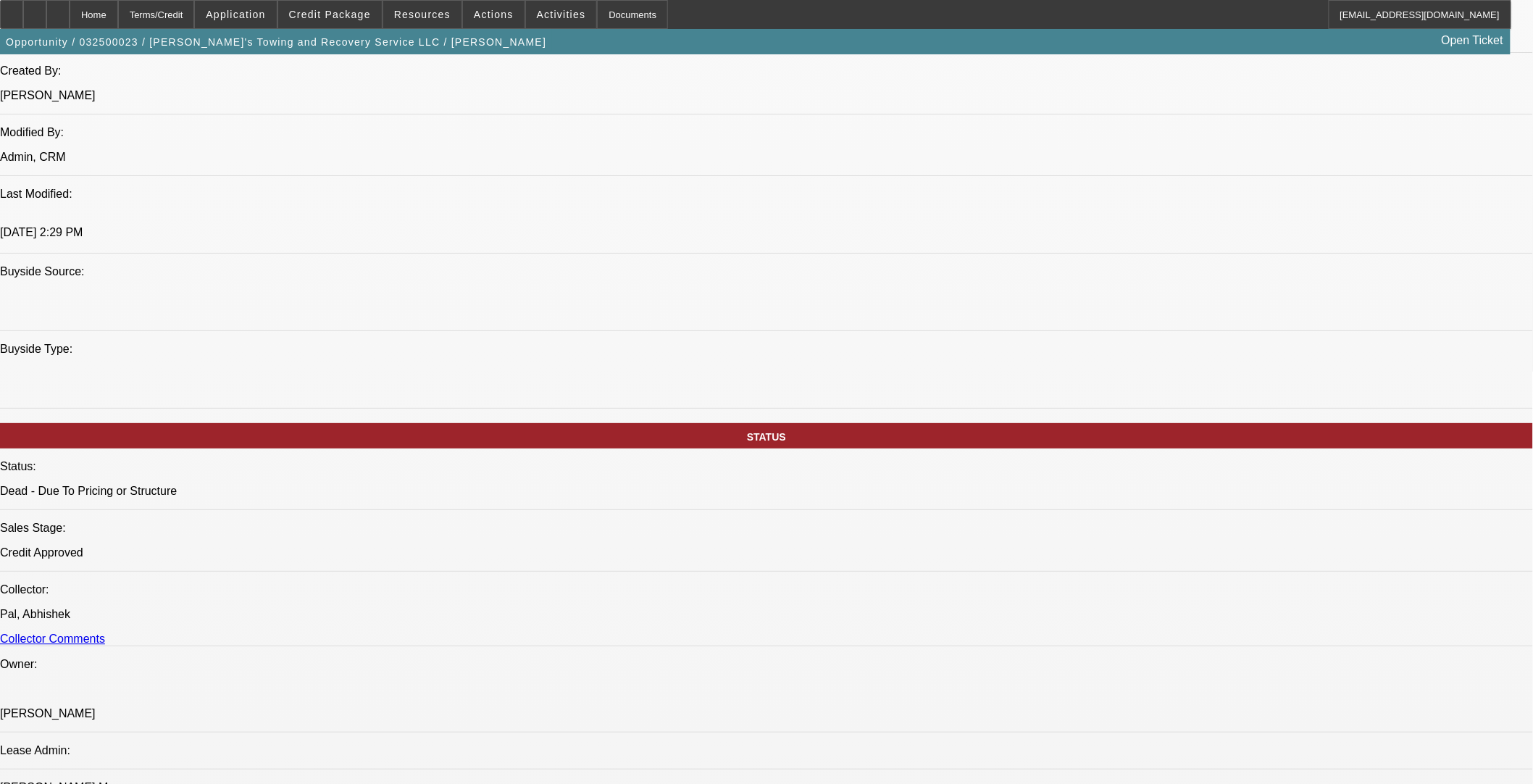
scroll to position [969, 0]
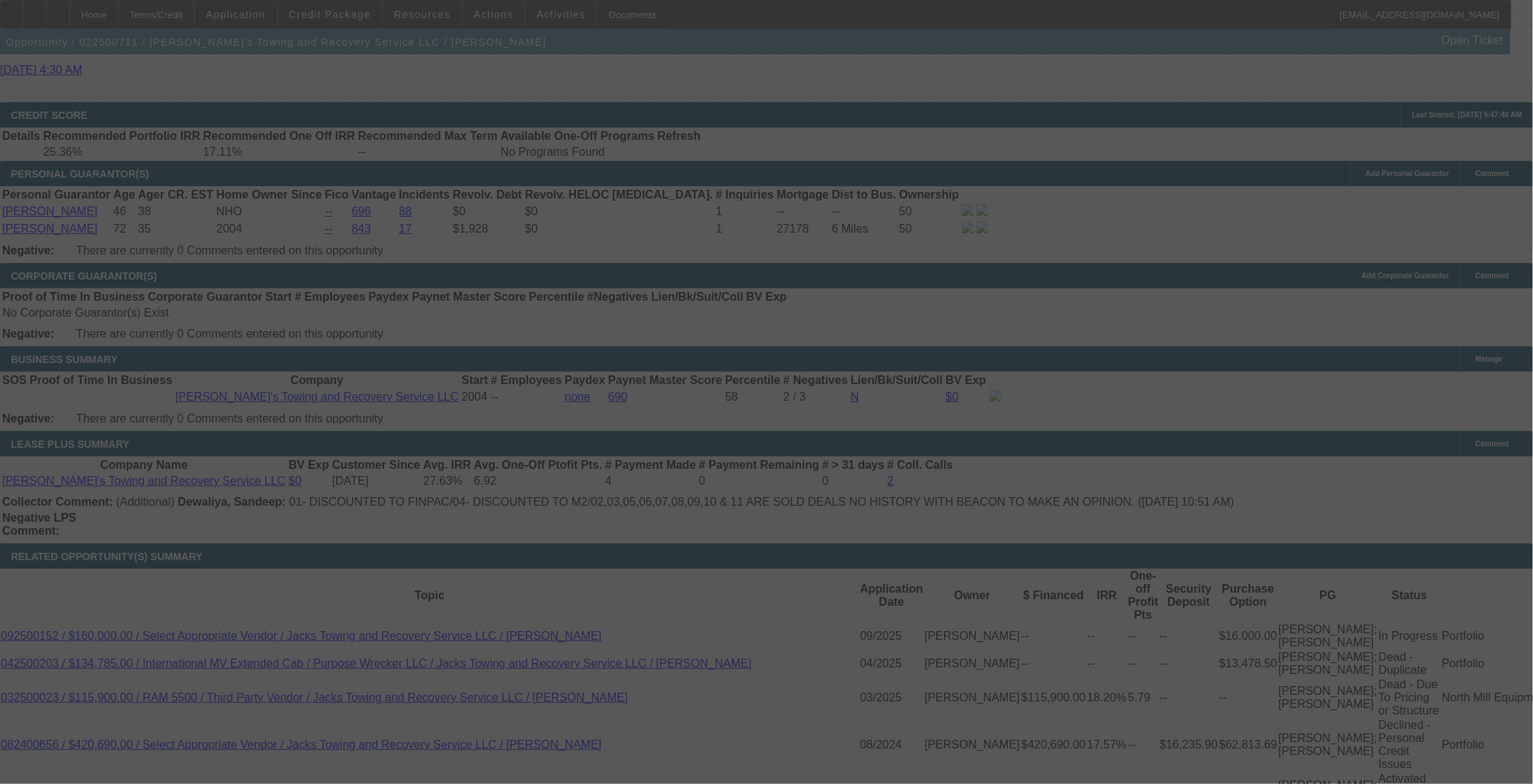
scroll to position [2244, 0]
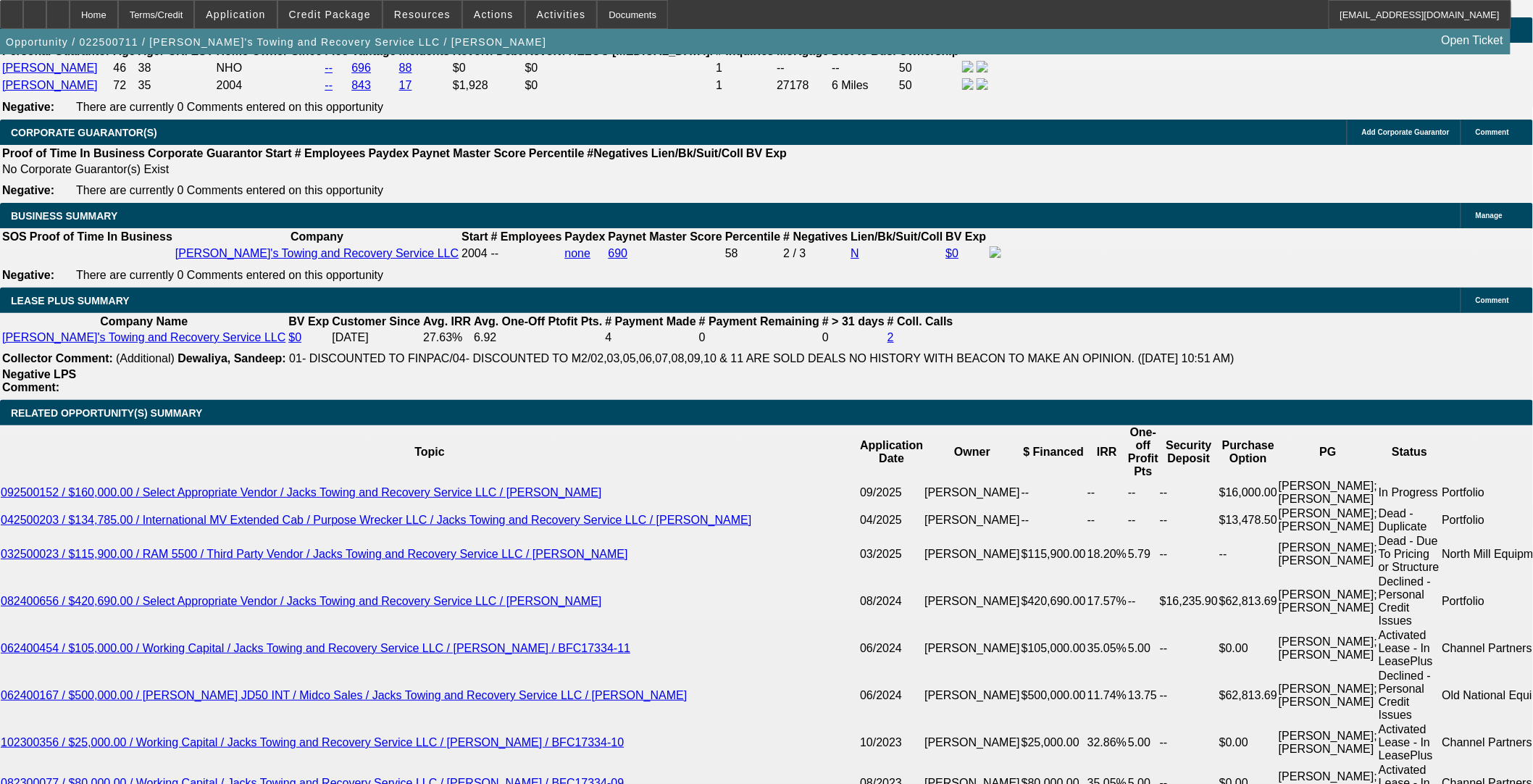
select select "0"
select select "2"
select select "0"
select select "6"
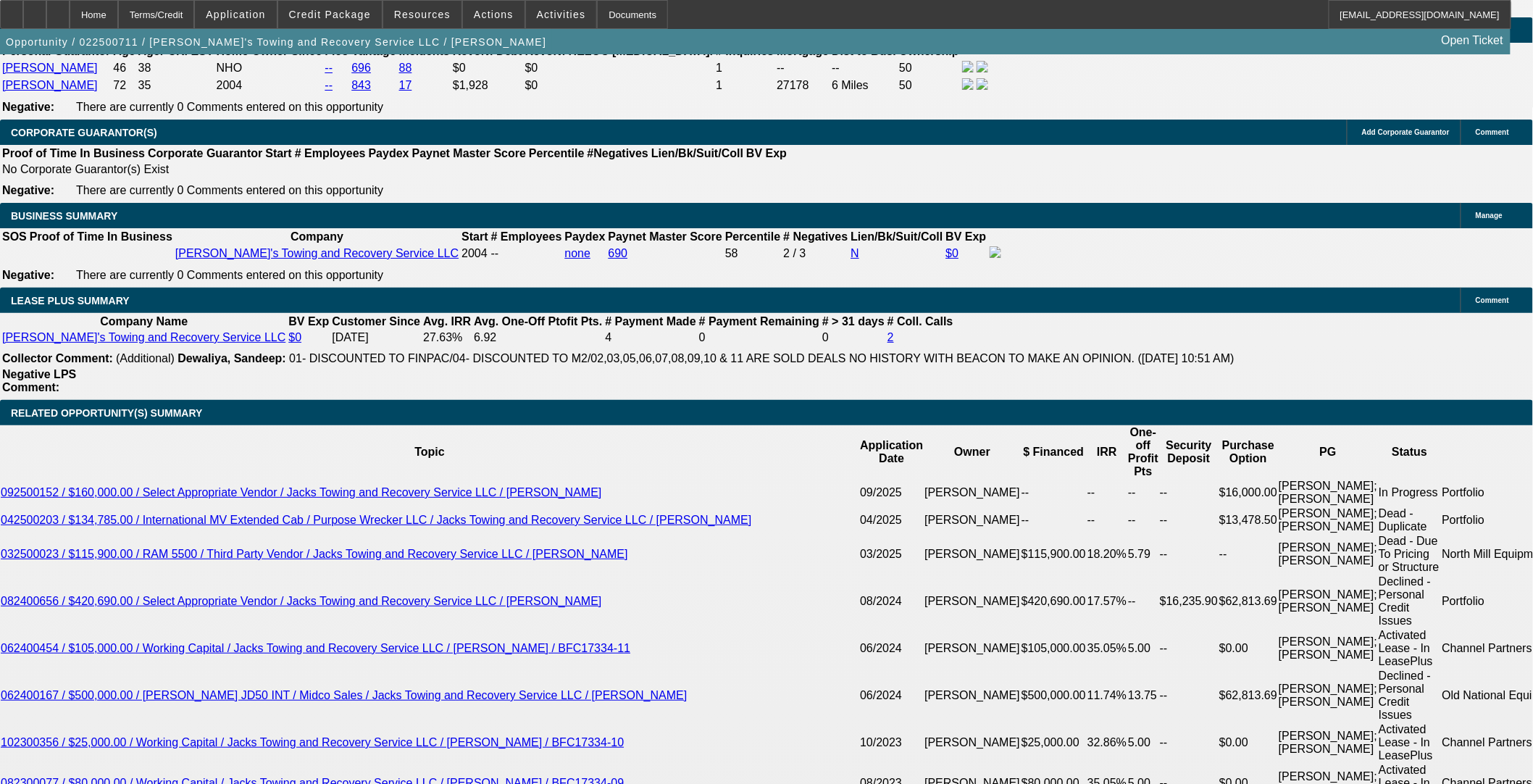
select select "0"
select select "2"
select select "0.1"
select select "4"
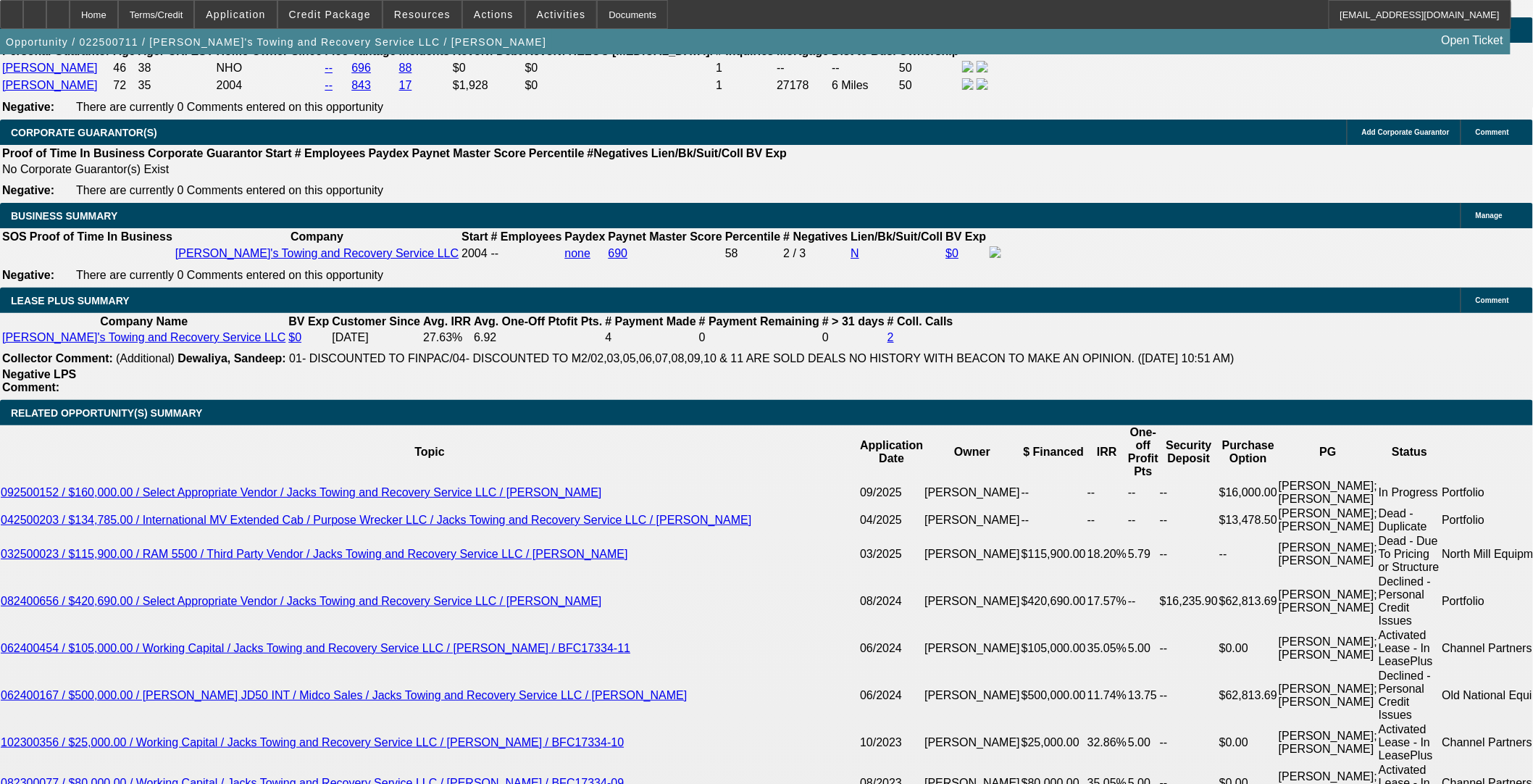
select select "0"
select select "3"
select select "0.1"
select select "4"
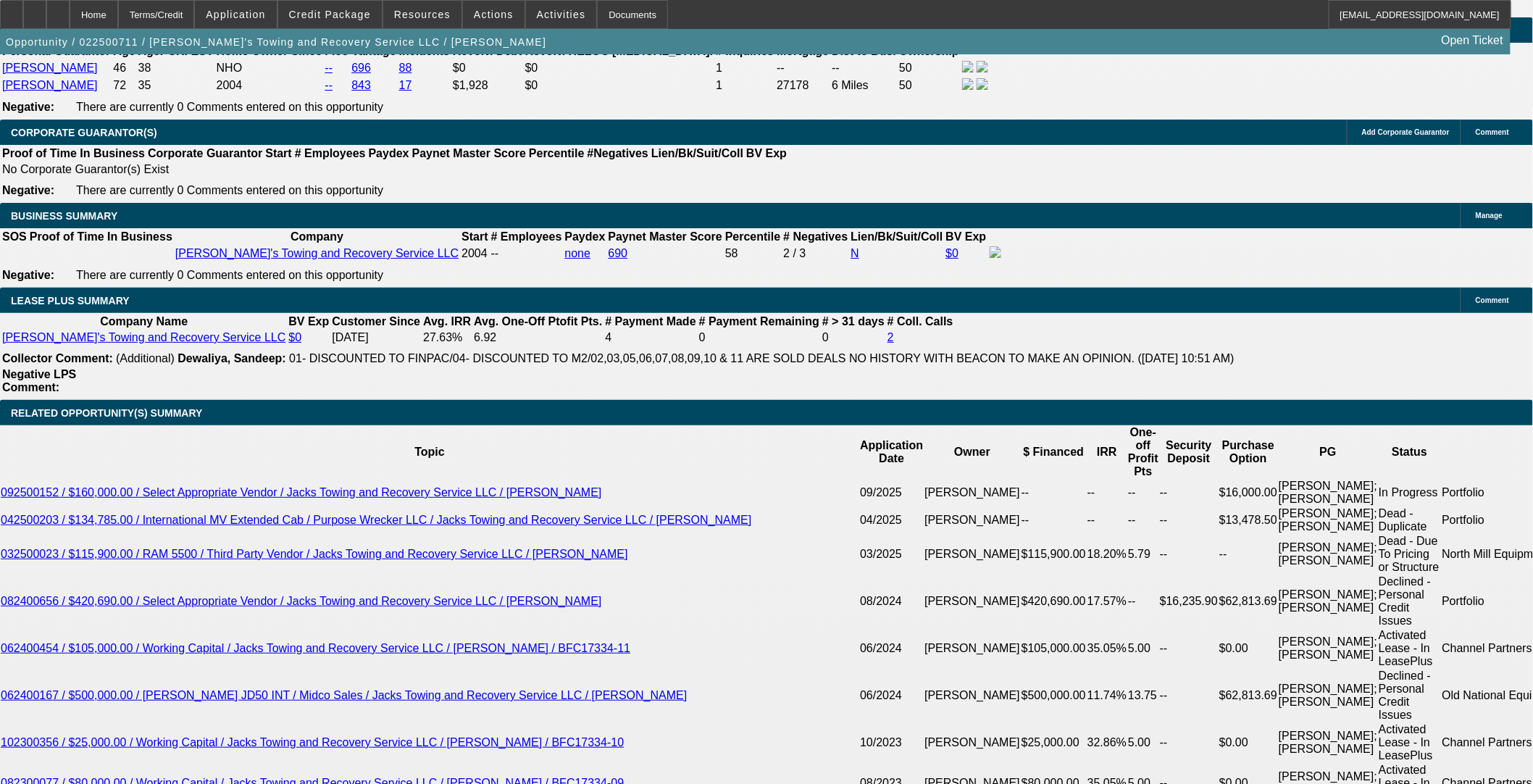
select select "0"
select select "3"
select select "0.1"
select select "4"
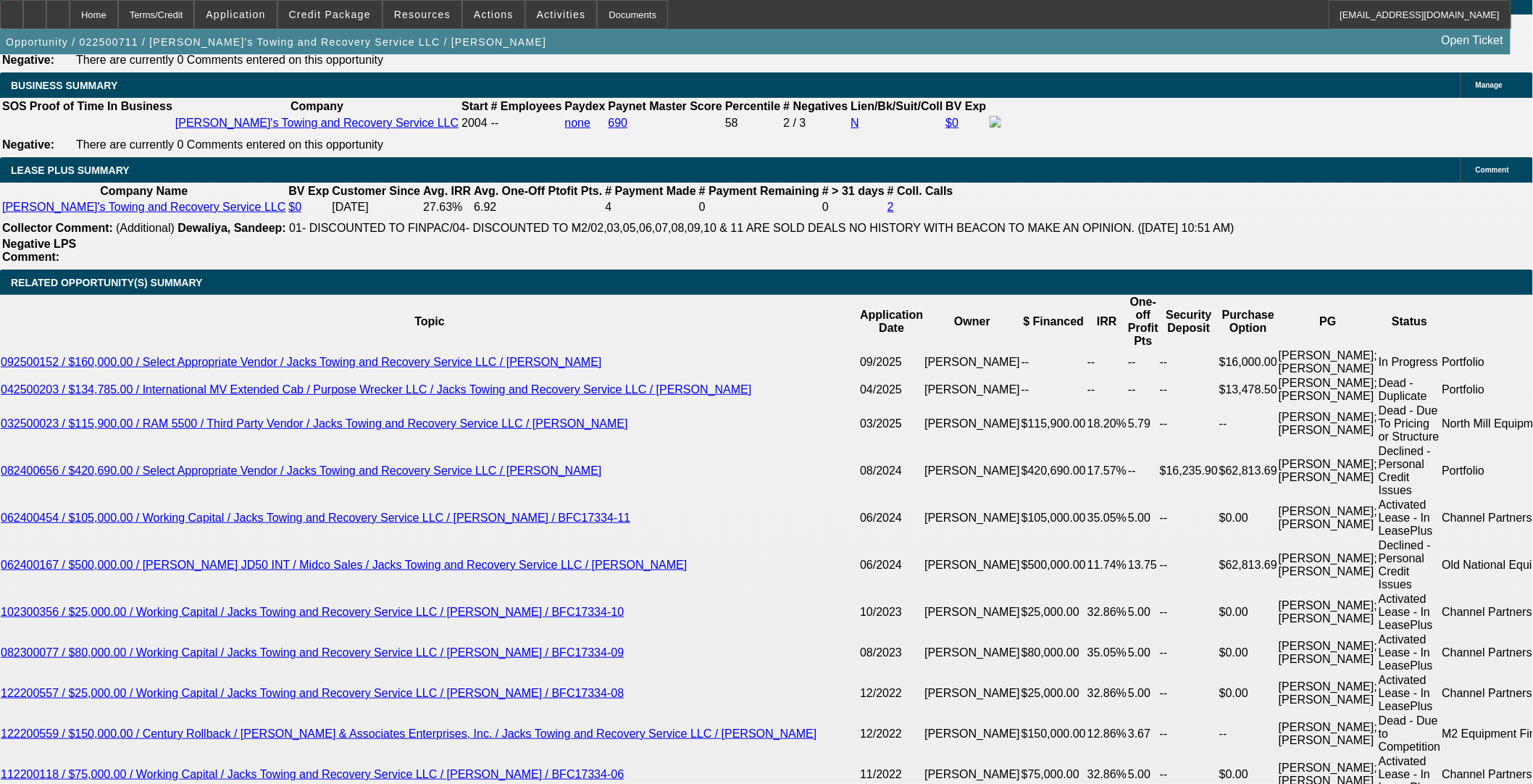
scroll to position [2486, 0]
